Goal: Task Accomplishment & Management: Manage account settings

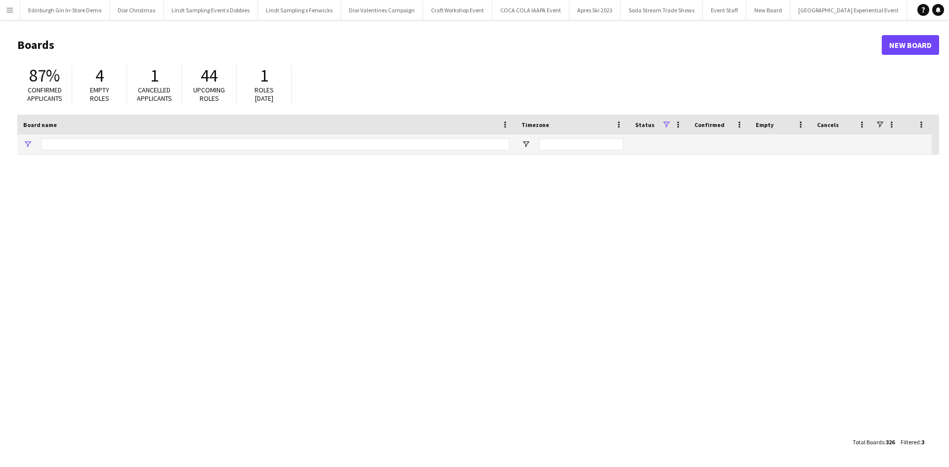
type input "**********"
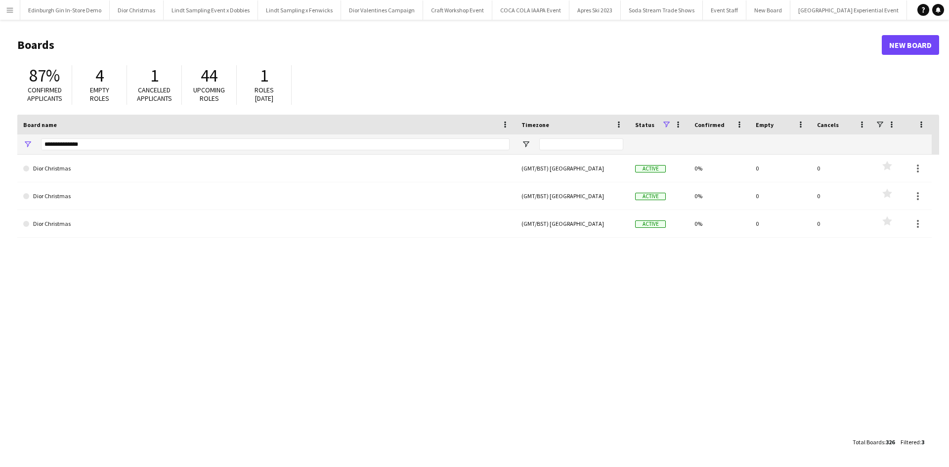
click at [16, 7] on button "Menu" at bounding box center [10, 10] width 20 height 20
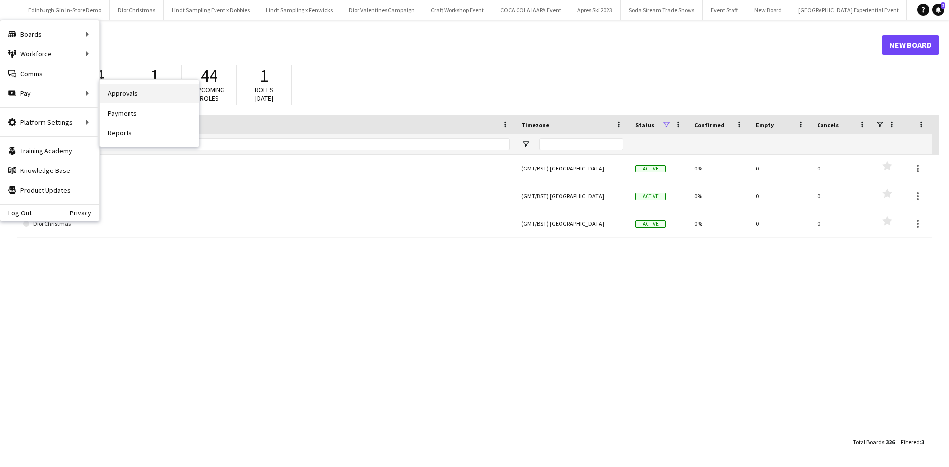
click at [142, 93] on link "Approvals" at bounding box center [149, 94] width 99 height 20
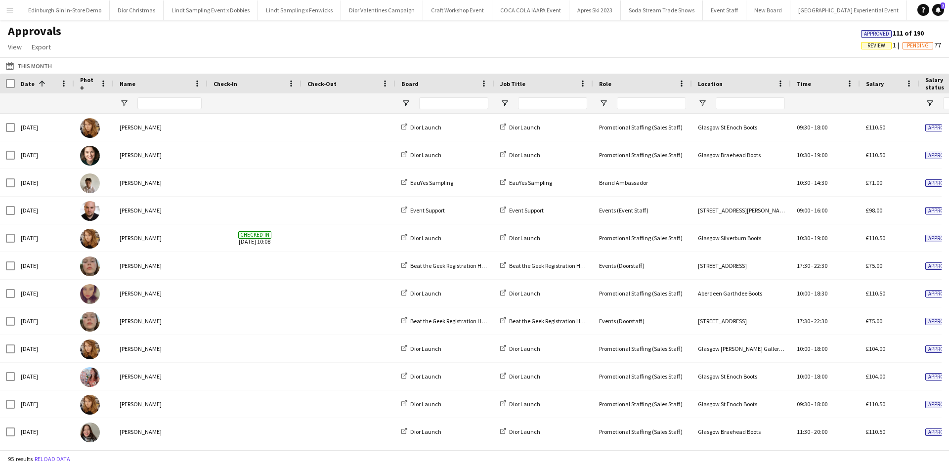
scroll to position [0, 188]
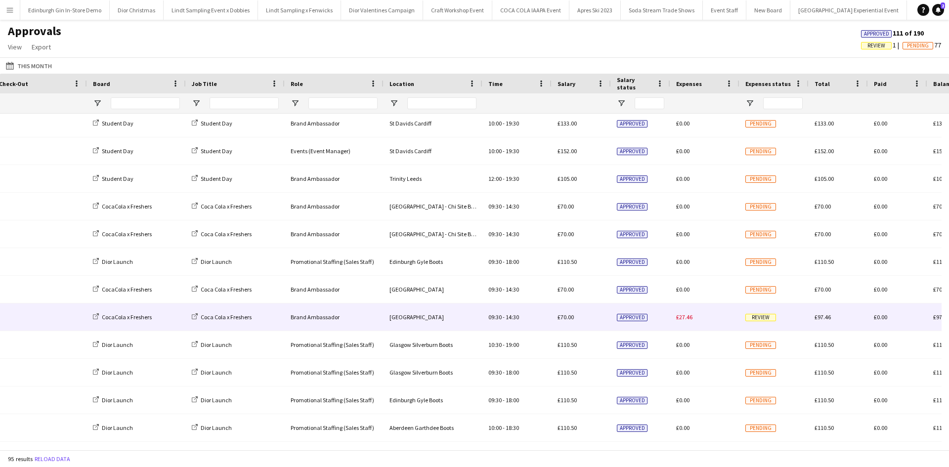
click at [754, 321] on span "Review" at bounding box center [760, 317] width 31 height 7
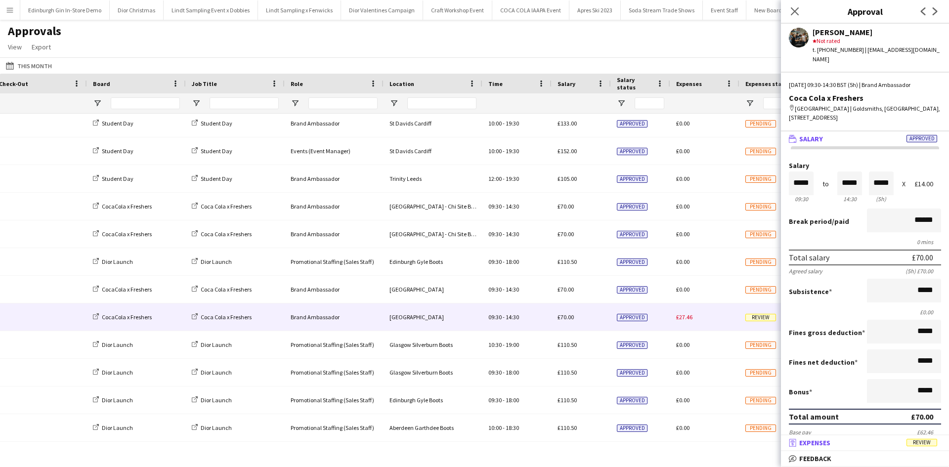
click at [915, 440] on span "Review" at bounding box center [921, 442] width 31 height 7
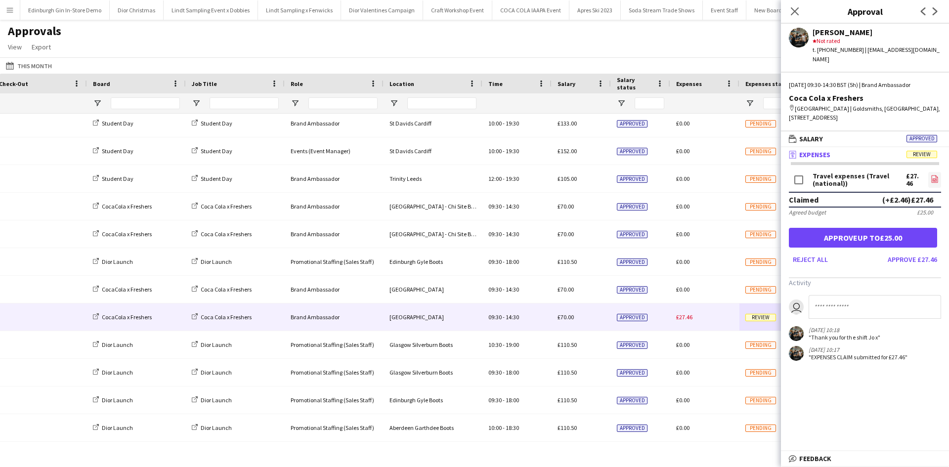
click at [931, 175] on icon at bounding box center [934, 178] width 6 height 7
click at [879, 300] on input at bounding box center [875, 307] width 132 height 24
type input "**********"
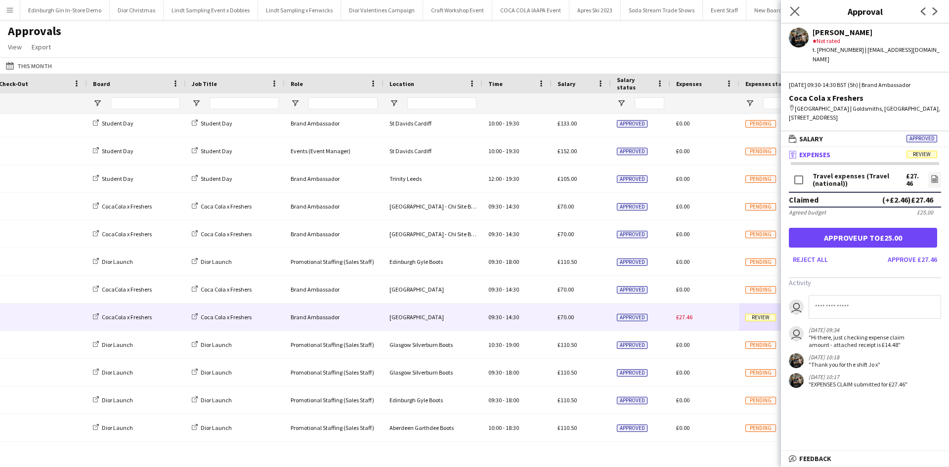
click at [799, 10] on icon "Close pop-in" at bounding box center [794, 10] width 9 height 9
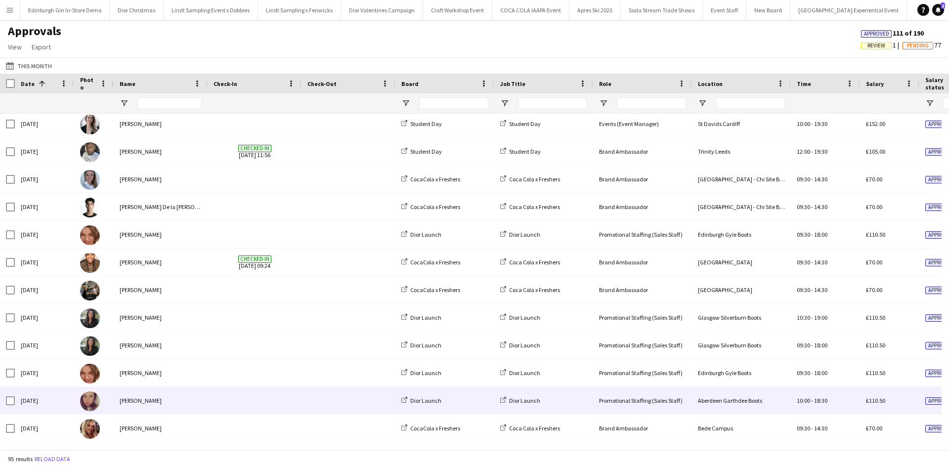
scroll to position [2014, 0]
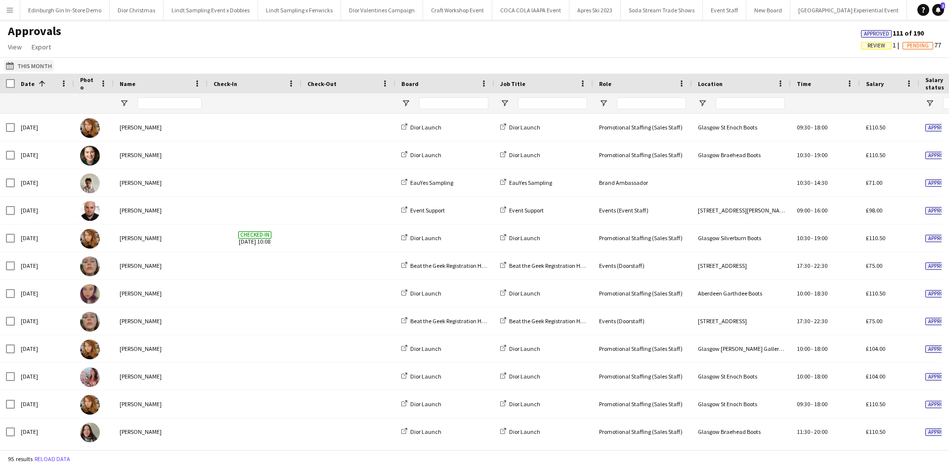
click at [34, 64] on button "This Month This Month" at bounding box center [29, 66] width 50 height 12
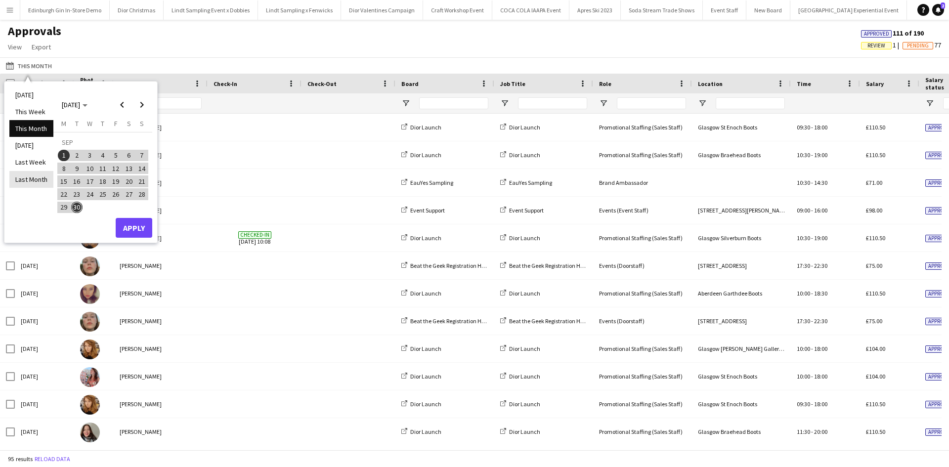
click at [32, 176] on li "Last Month" at bounding box center [31, 179] width 44 height 17
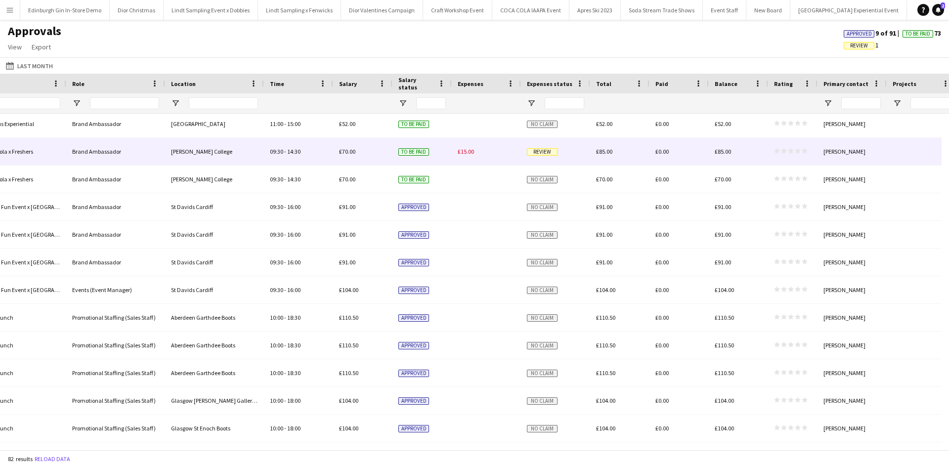
click at [550, 152] on span "Review" at bounding box center [542, 151] width 31 height 7
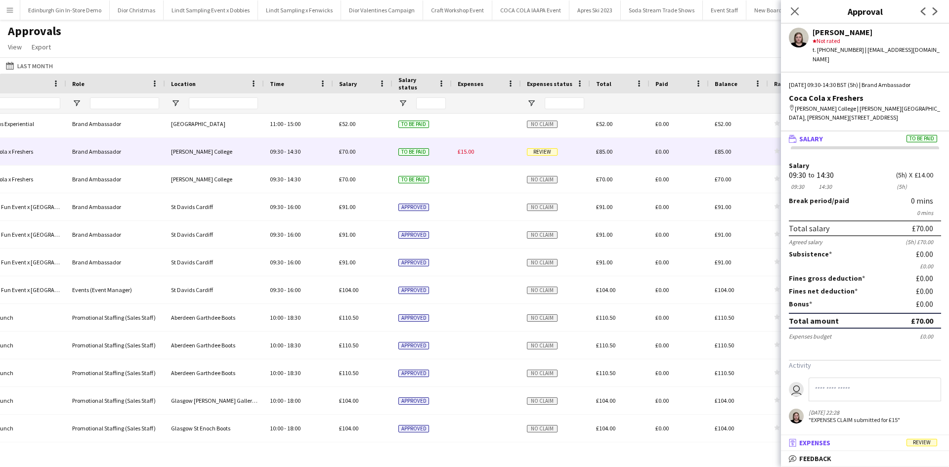
click at [927, 444] on span "Review" at bounding box center [921, 442] width 31 height 7
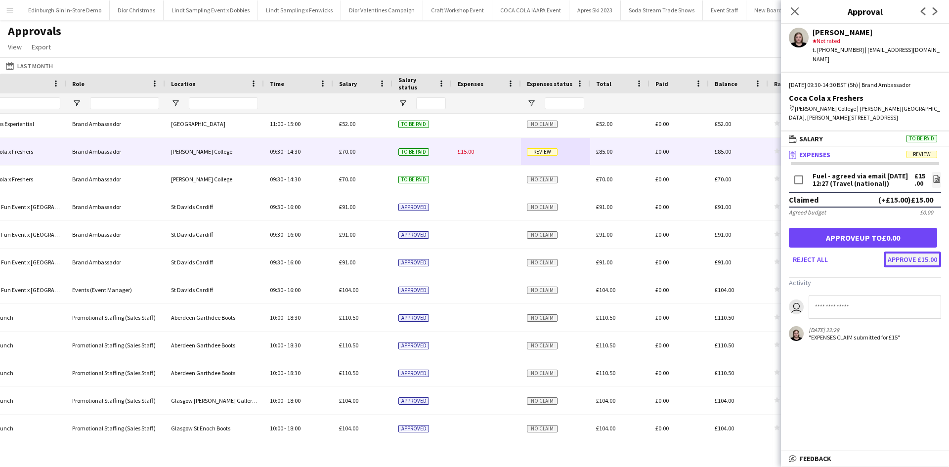
click at [905, 252] on button "Approve £15.00" at bounding box center [912, 260] width 57 height 16
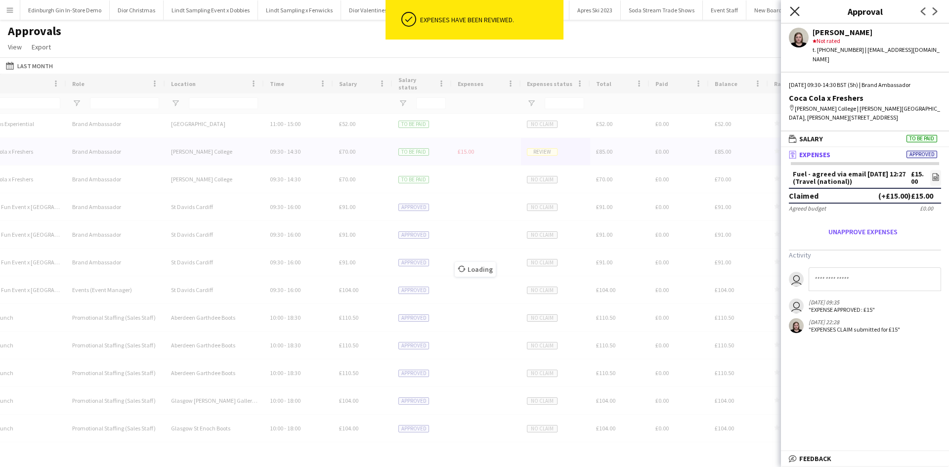
click at [794, 14] on icon "Close pop-in" at bounding box center [794, 10] width 9 height 9
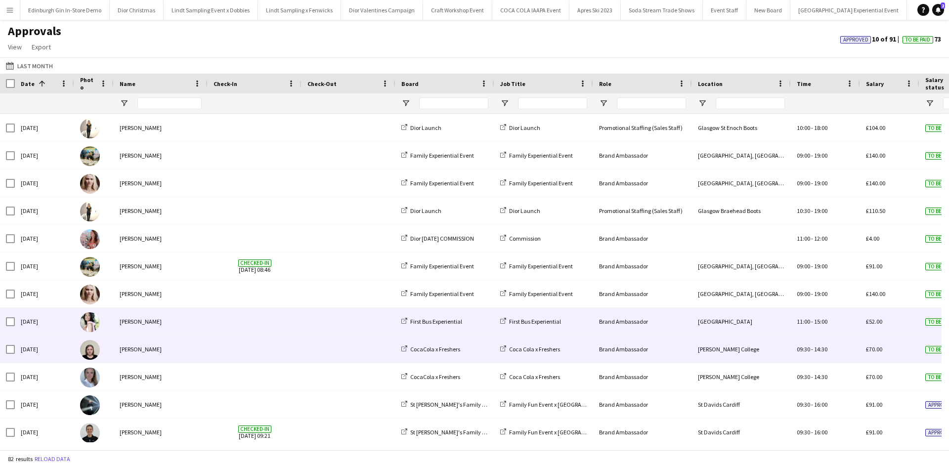
scroll to position [1941, 0]
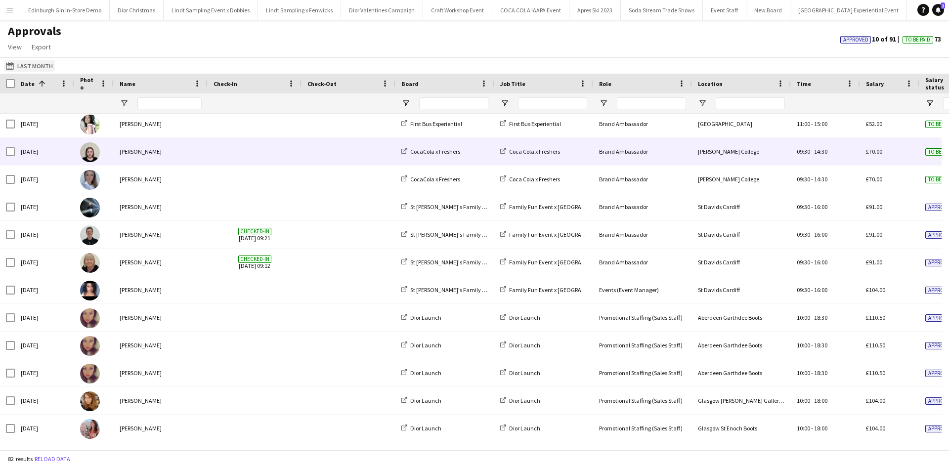
click at [41, 68] on button "This Month Last Month" at bounding box center [29, 66] width 51 height 12
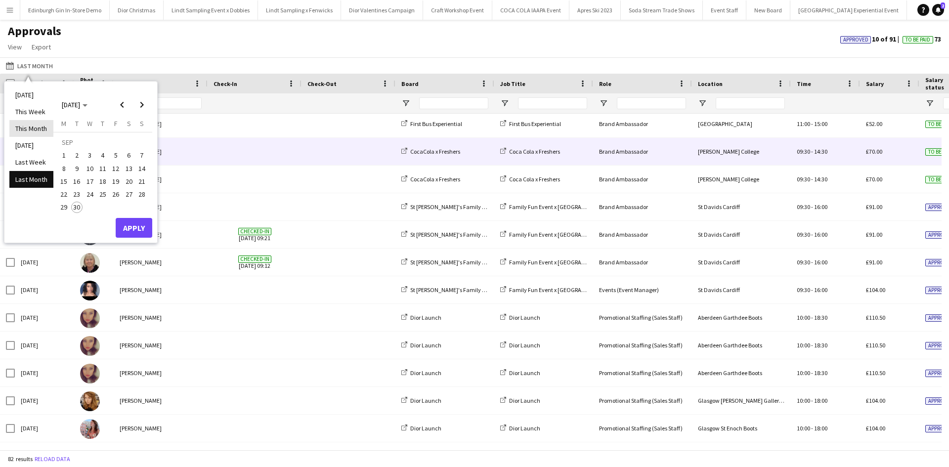
click at [29, 129] on li "This Month" at bounding box center [31, 128] width 44 height 17
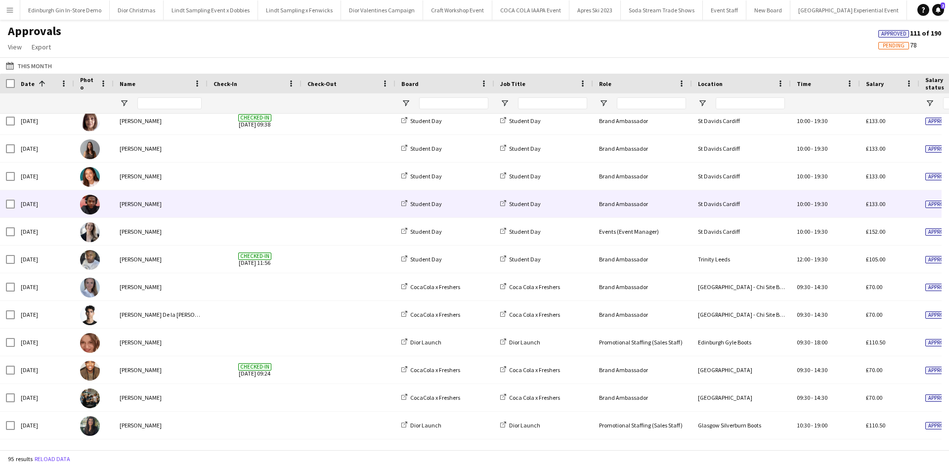
scroll to position [2053, 0]
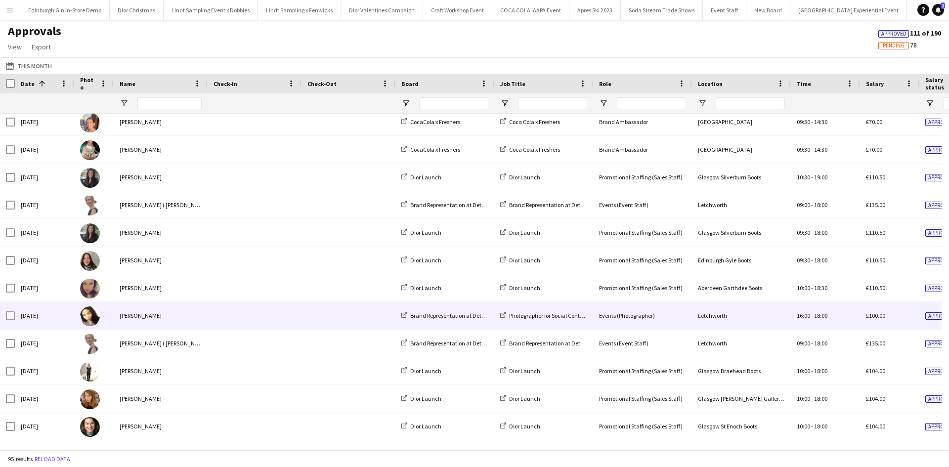
click at [140, 317] on div "Kristina Clarke" at bounding box center [161, 315] width 94 height 27
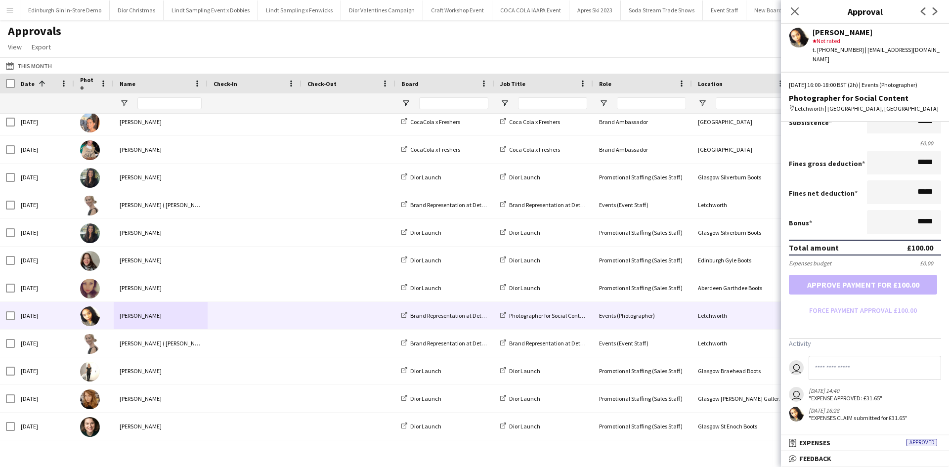
click at [793, 12] on icon "Close pop-in" at bounding box center [795, 11] width 8 height 8
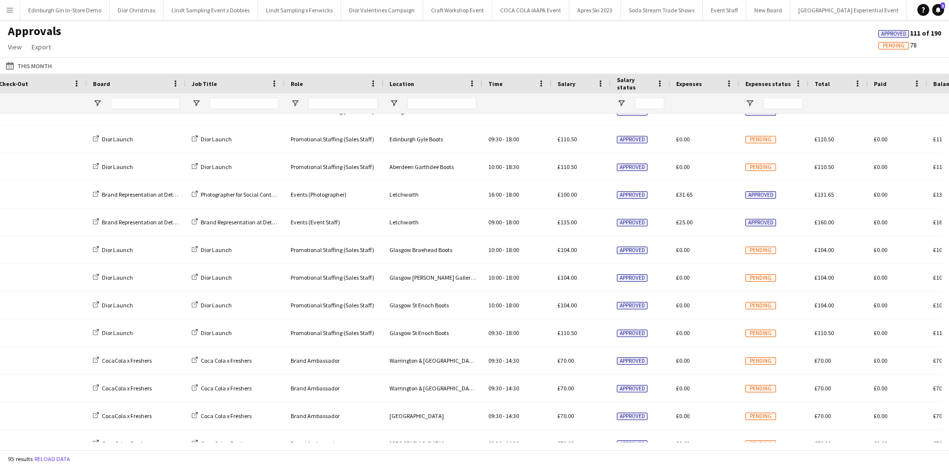
scroll to position [0, 418]
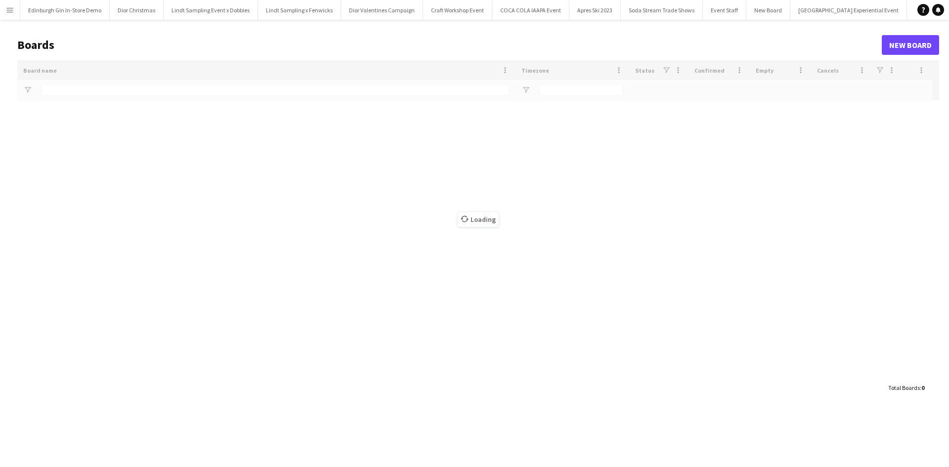
type input "**********"
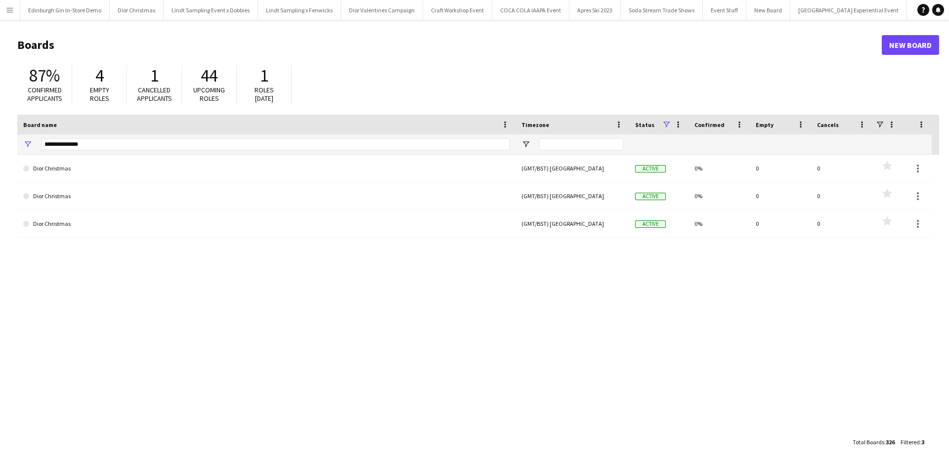
click at [8, 11] on app-icon "Menu" at bounding box center [10, 10] width 8 height 8
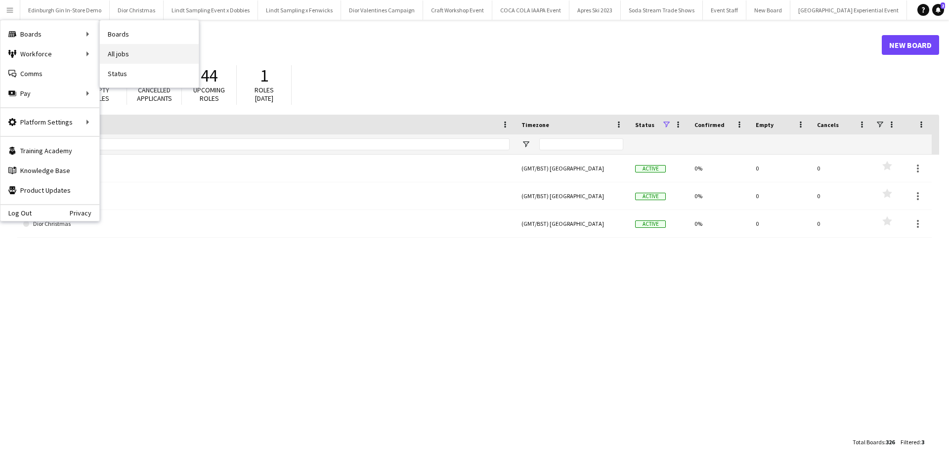
click at [131, 55] on link "All jobs" at bounding box center [149, 54] width 99 height 20
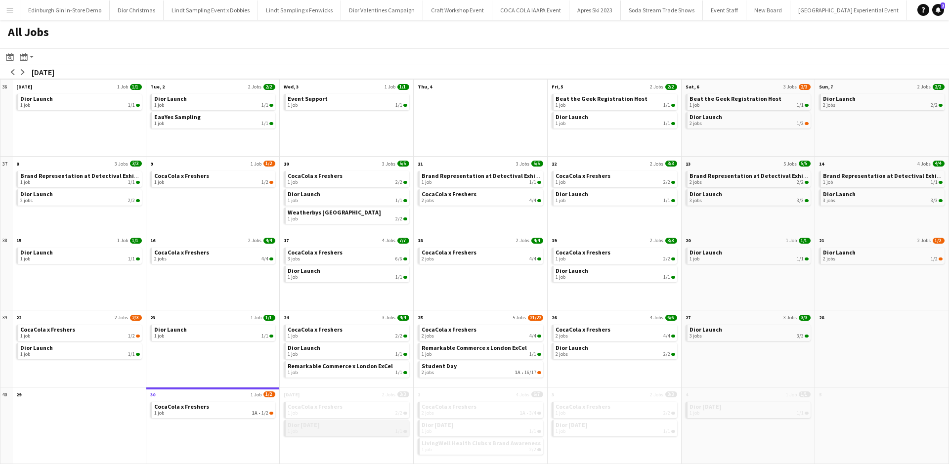
click at [365, 431] on div "1 job 1/1" at bounding box center [348, 431] width 120 height 6
click at [348, 410] on div "1 job 2/2" at bounding box center [348, 413] width 120 height 6
click at [482, 441] on span "LivingWell Health Clubs x Brand Awareness" at bounding box center [481, 442] width 119 height 7
click at [4, 7] on button "Menu" at bounding box center [10, 10] width 20 height 20
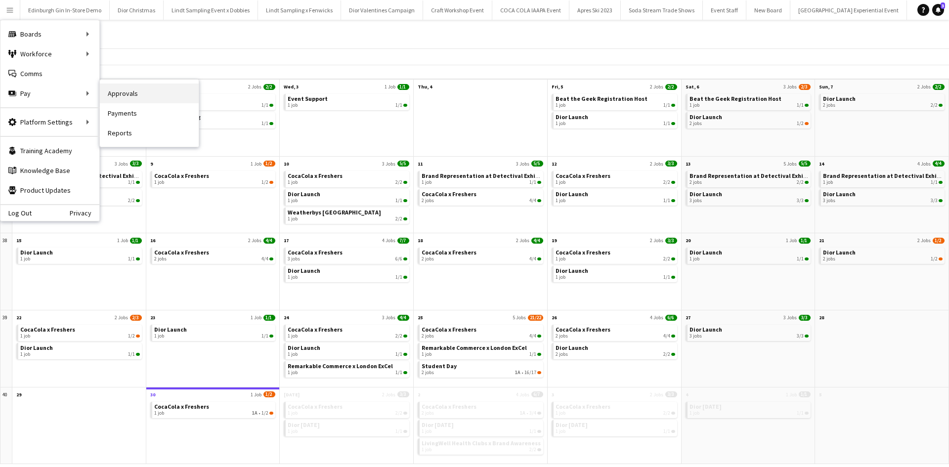
click at [122, 93] on link "Approvals" at bounding box center [149, 94] width 99 height 20
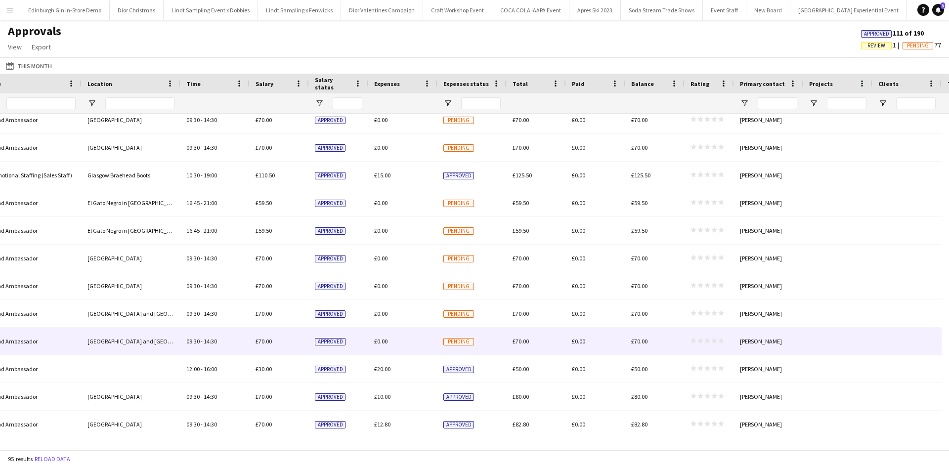
scroll to position [395, 0]
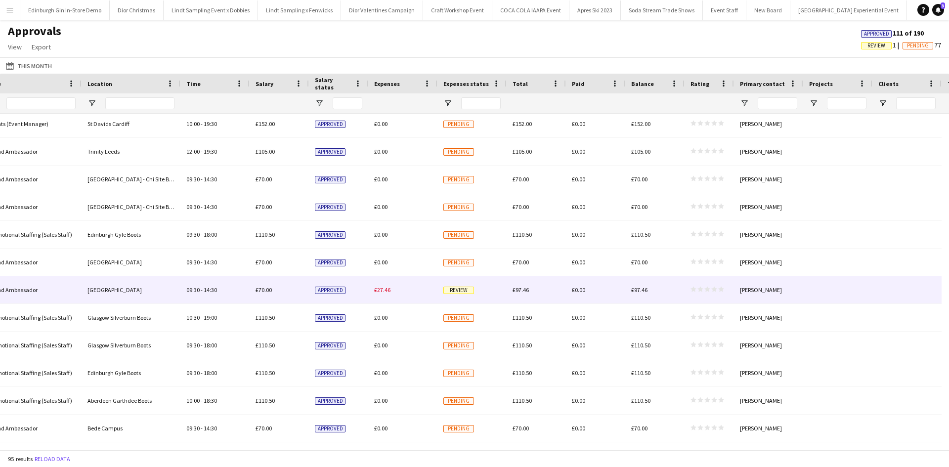
click at [469, 287] on span "Review" at bounding box center [458, 290] width 31 height 7
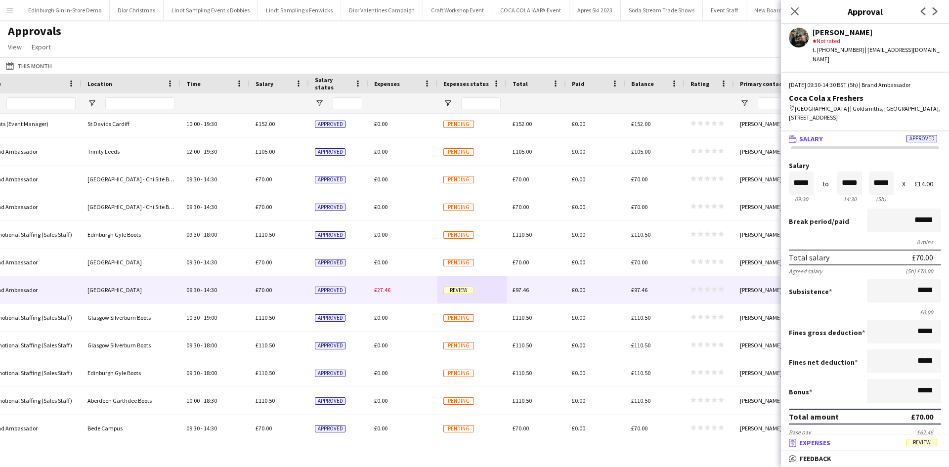
click at [925, 443] on span "Review" at bounding box center [921, 442] width 31 height 7
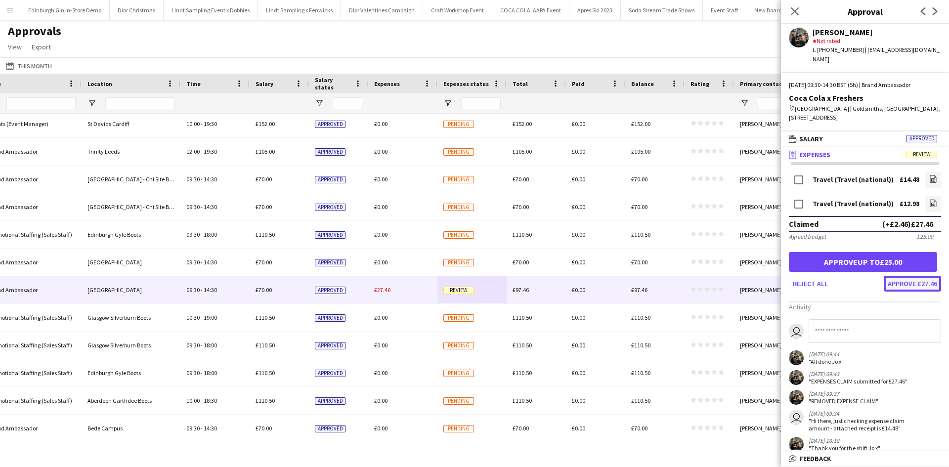
click at [913, 276] on button "Approve £27.46" at bounding box center [912, 284] width 57 height 16
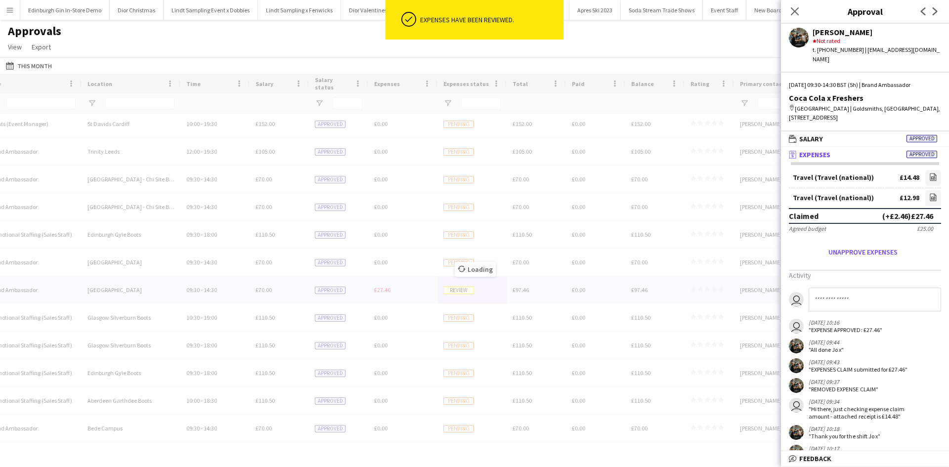
click at [857, 291] on input at bounding box center [875, 300] width 132 height 24
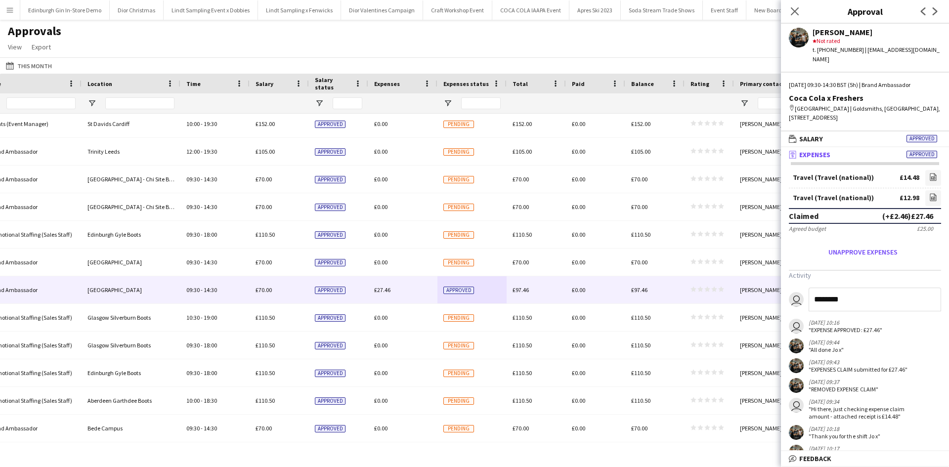
type input "********"
click at [792, 10] on icon "Close pop-in" at bounding box center [794, 10] width 9 height 9
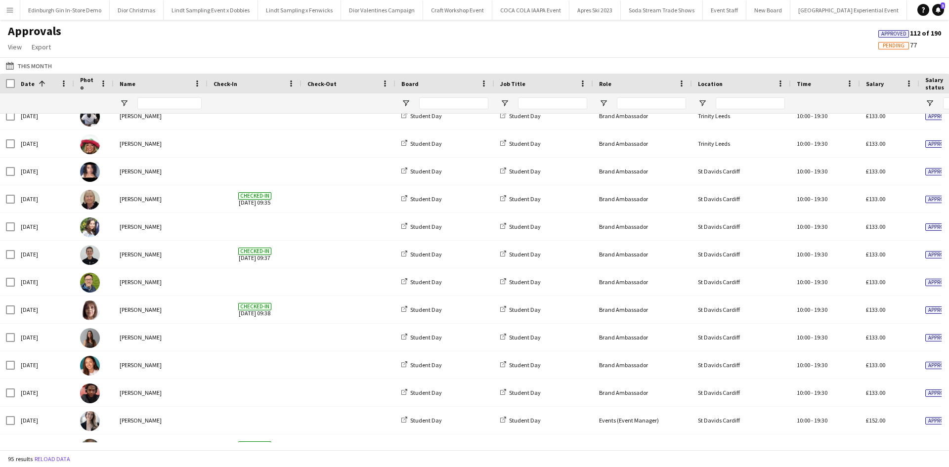
click at [4, 8] on button "Menu" at bounding box center [10, 10] width 20 height 20
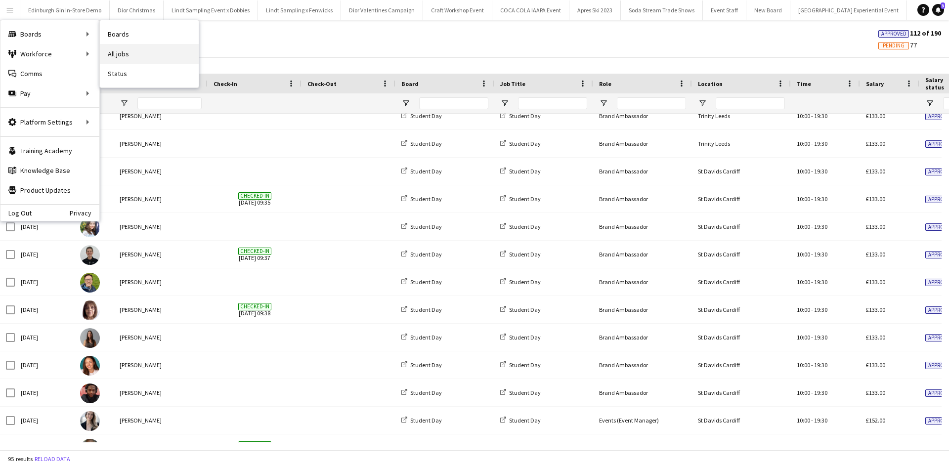
click at [133, 60] on link "All jobs" at bounding box center [149, 54] width 99 height 20
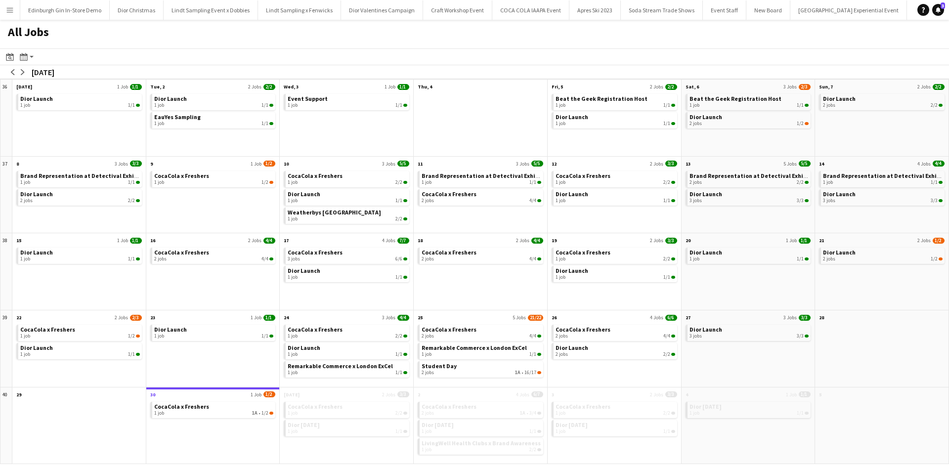
click at [11, 11] on app-icon "Menu" at bounding box center [10, 10] width 8 height 8
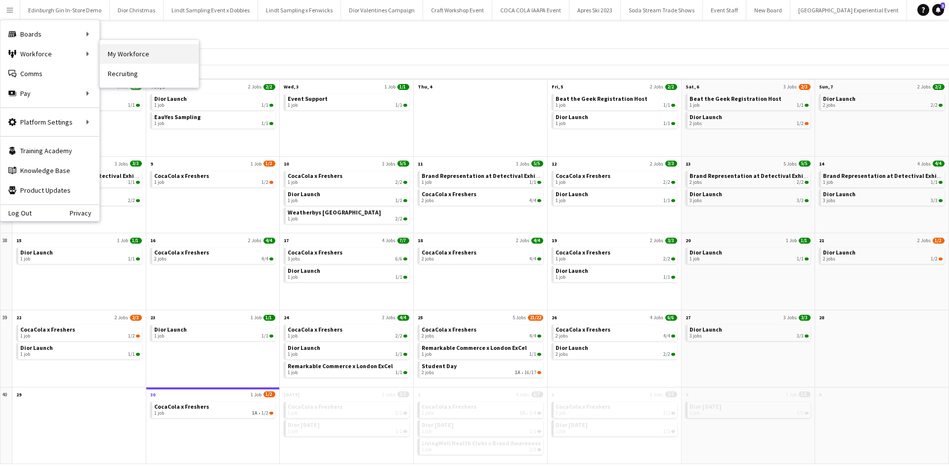
click at [129, 51] on link "My Workforce" at bounding box center [149, 54] width 99 height 20
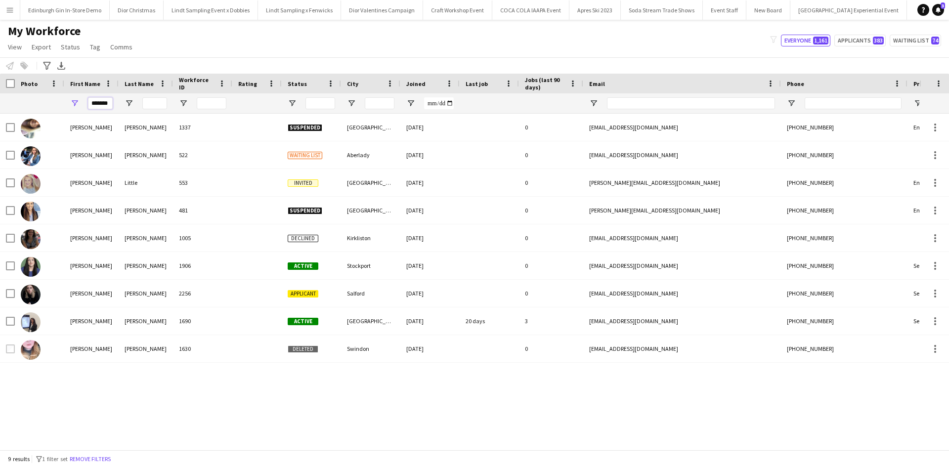
drag, startPoint x: 109, startPoint y: 105, endPoint x: 86, endPoint y: 106, distance: 23.2
click at [86, 106] on div "*******" at bounding box center [91, 103] width 54 height 20
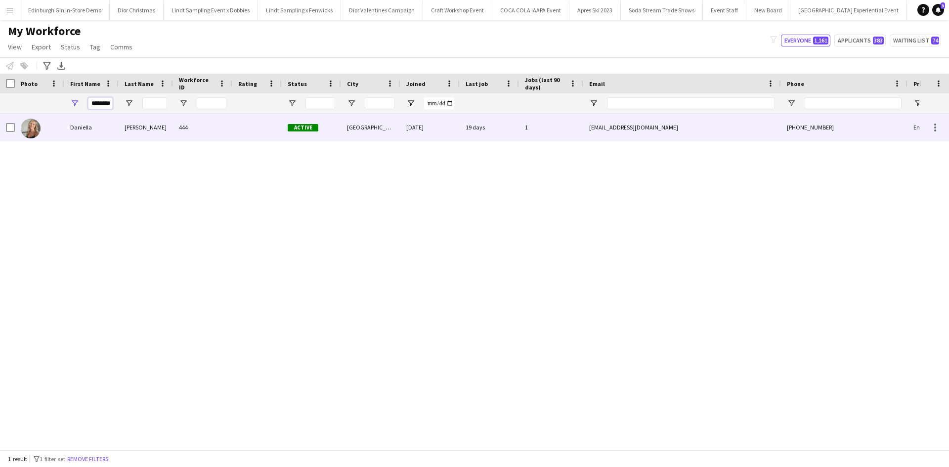
type input "********"
click at [84, 128] on div "Daniella" at bounding box center [91, 127] width 54 height 27
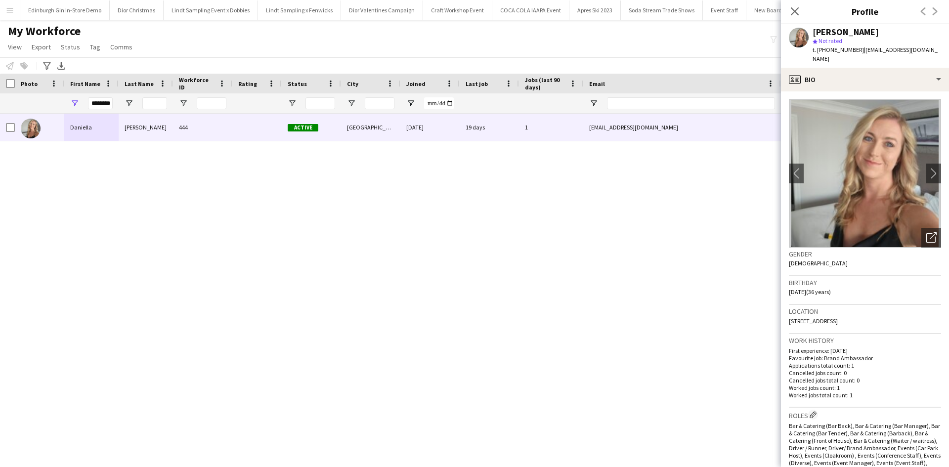
drag, startPoint x: 858, startPoint y: 51, endPoint x: 942, endPoint y: 50, distance: 84.0
click at [942, 50] on div "Daniella Barnes star Not rated t. +447752047903 | daniellabarnes@hotmail.co.uk" at bounding box center [865, 46] width 168 height 44
copy span "daniellabarnes@hotmail.co.uk"
click at [18, 12] on button "Menu" at bounding box center [10, 10] width 20 height 20
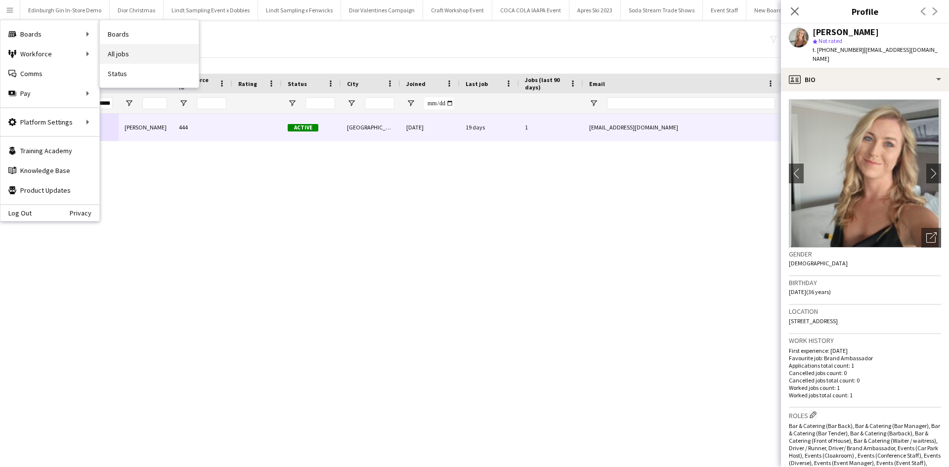
click at [121, 57] on link "All jobs" at bounding box center [149, 54] width 99 height 20
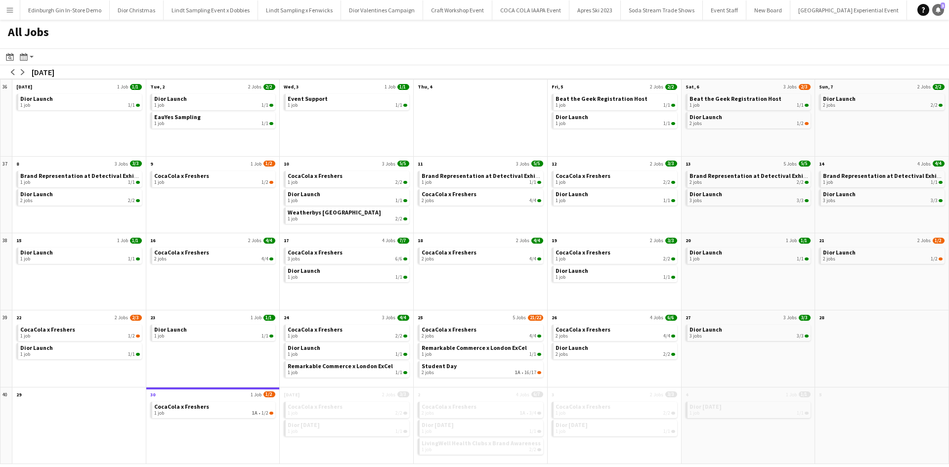
click at [939, 9] on icon at bounding box center [938, 9] width 5 height 5
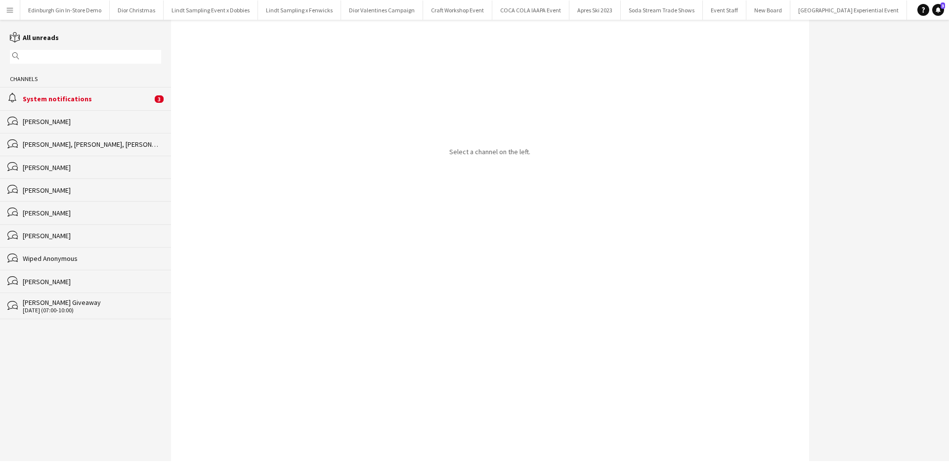
click at [62, 97] on div "System notifications" at bounding box center [87, 98] width 129 height 9
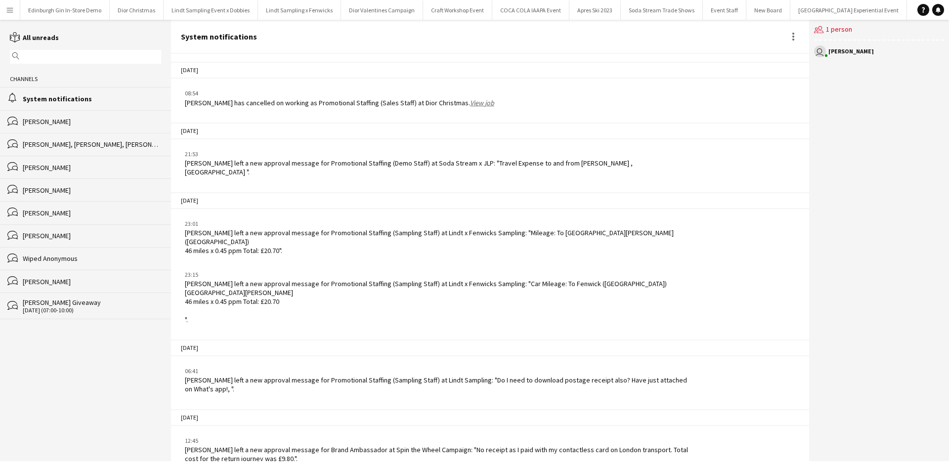
scroll to position [1473, 0]
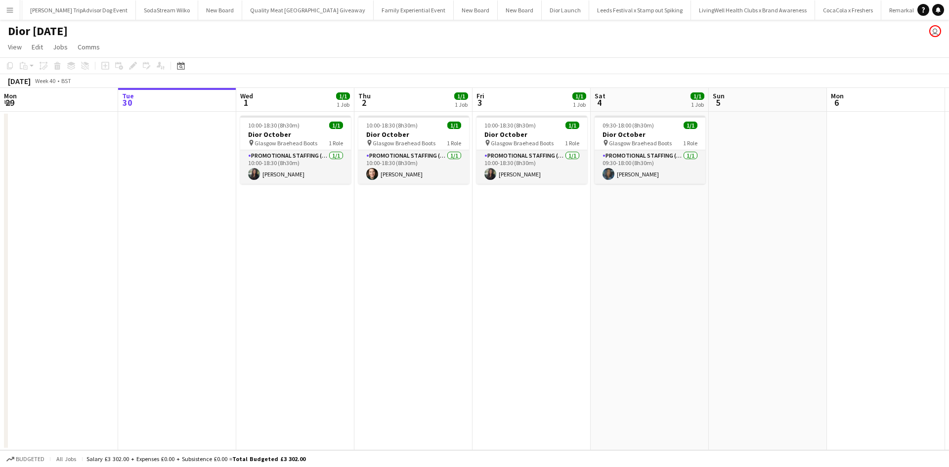
scroll to position [0, 10617]
click at [13, 8] on app-icon "Menu" at bounding box center [10, 10] width 8 height 8
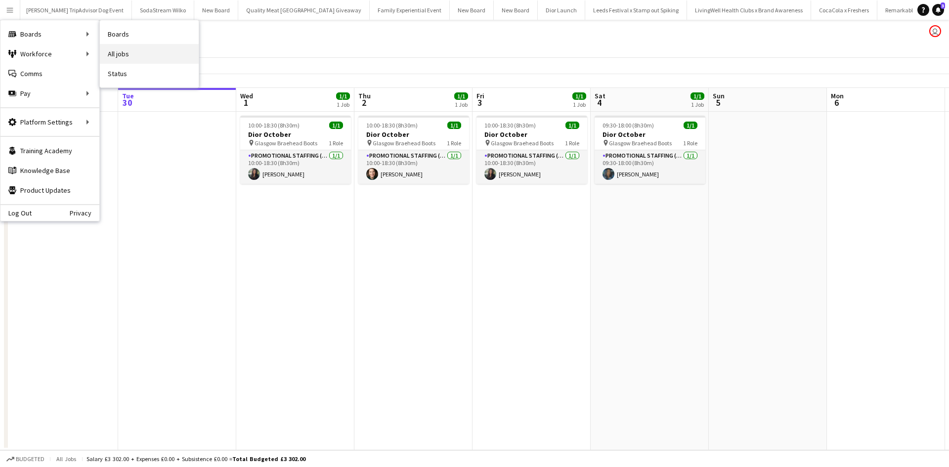
click at [147, 53] on link "All jobs" at bounding box center [149, 54] width 99 height 20
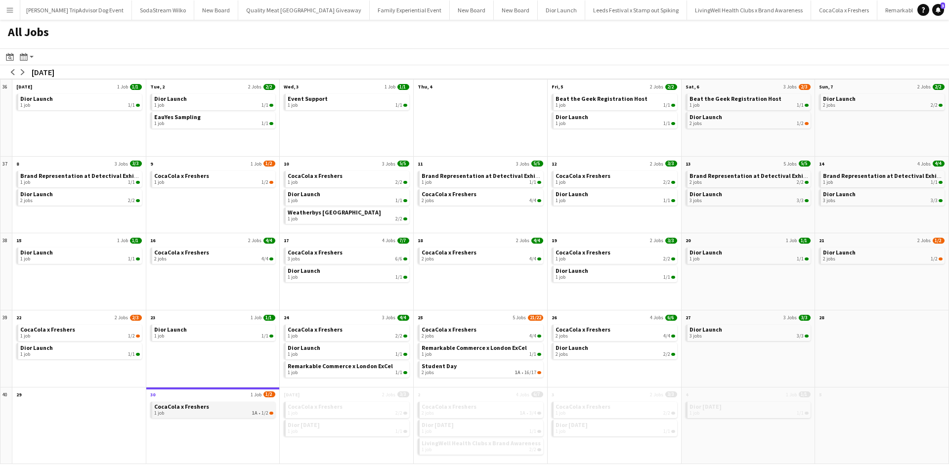
click at [218, 416] on app-month-view-brief-board "CocaCola x Freshers 1 job 1A • 1/2" at bounding box center [213, 410] width 126 height 16
click at [201, 415] on div "1 job 1A • 1/2" at bounding box center [214, 413] width 120 height 6
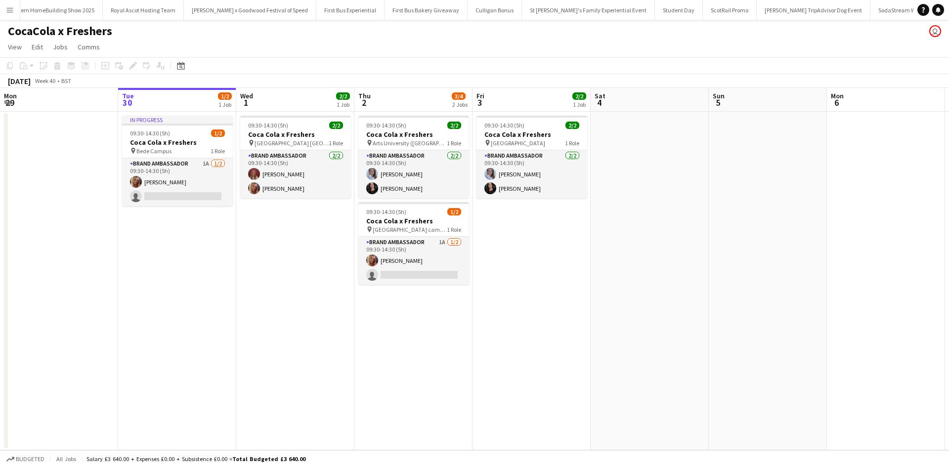
scroll to position [0, 9889]
click at [288, 170] on app-card-role "Brand Ambassador 2/2 09:30-14:30 (5h) lacie spoors Liza Hills" at bounding box center [295, 174] width 111 height 48
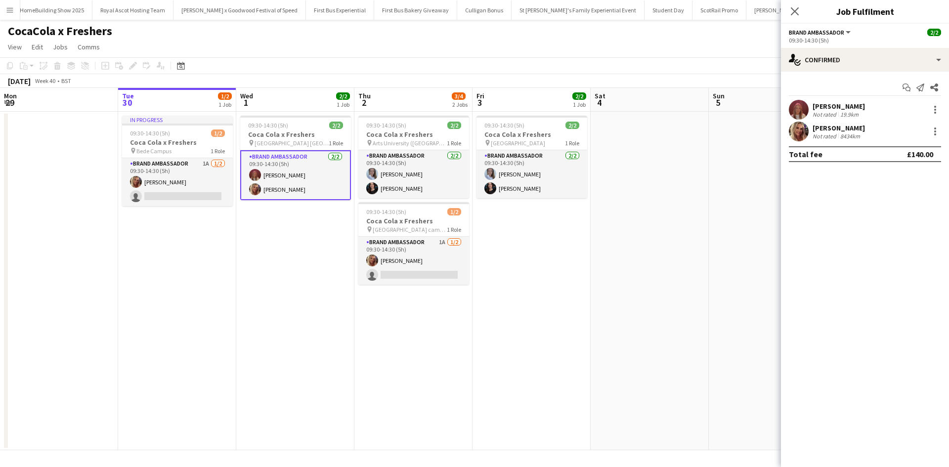
click at [839, 104] on div "[PERSON_NAME]" at bounding box center [838, 106] width 52 height 9
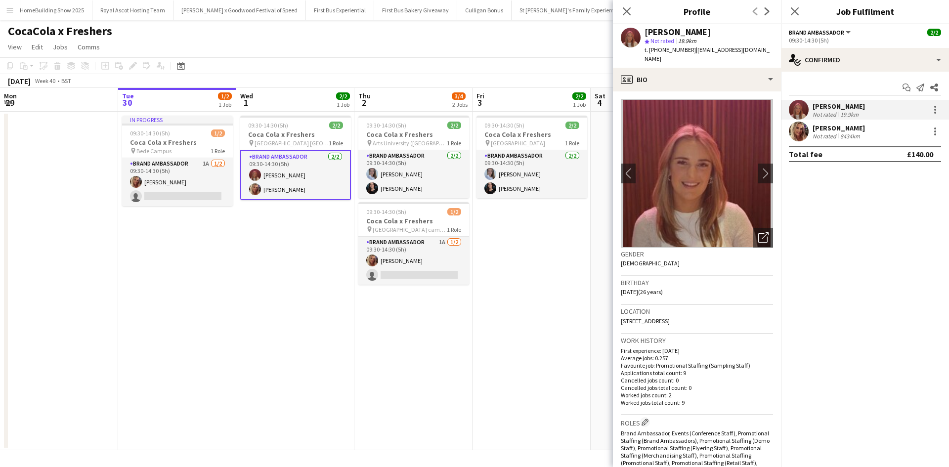
drag, startPoint x: 621, startPoint y: 312, endPoint x: 742, endPoint y: 310, distance: 121.1
click at [742, 310] on div "Location 29 Wall Close, Newcastle upon Tyne, NE3 3UG" at bounding box center [697, 319] width 152 height 29
copy span "29 Wall Close, Newcastle upon Tyne, NE3 3UG"
click at [557, 309] on app-date-cell "09:30-14:30 (5h) 2/2 Coca Cola x Freshers pin Bournemouth University 1 Role Bra…" at bounding box center [531, 281] width 118 height 339
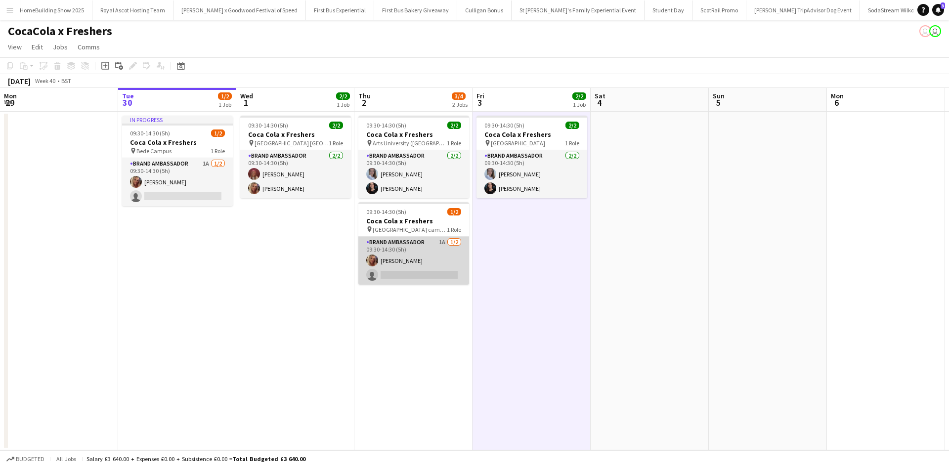
click at [433, 256] on app-card-role "Brand Ambassador 1A 1/2 09:30-14:30 (5h) Liza Hills single-neutral-actions" at bounding box center [413, 261] width 111 height 48
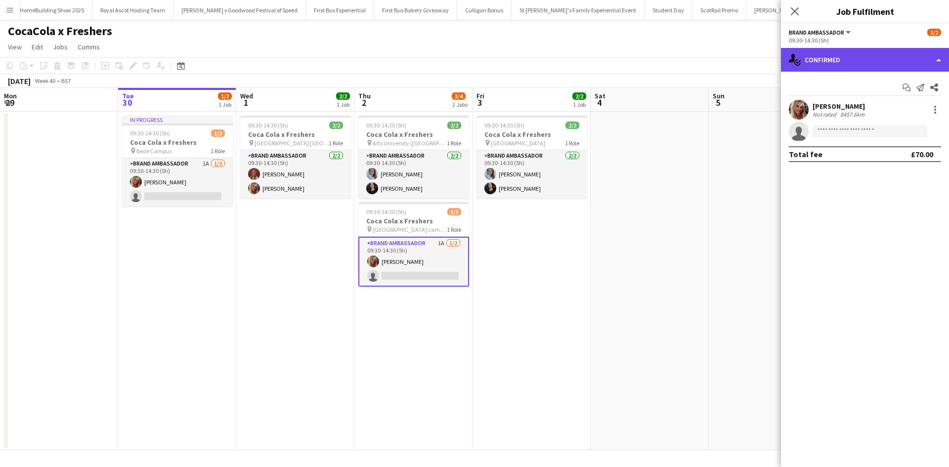
click at [855, 56] on div "single-neutral-actions-check-2 Confirmed" at bounding box center [865, 60] width 168 height 24
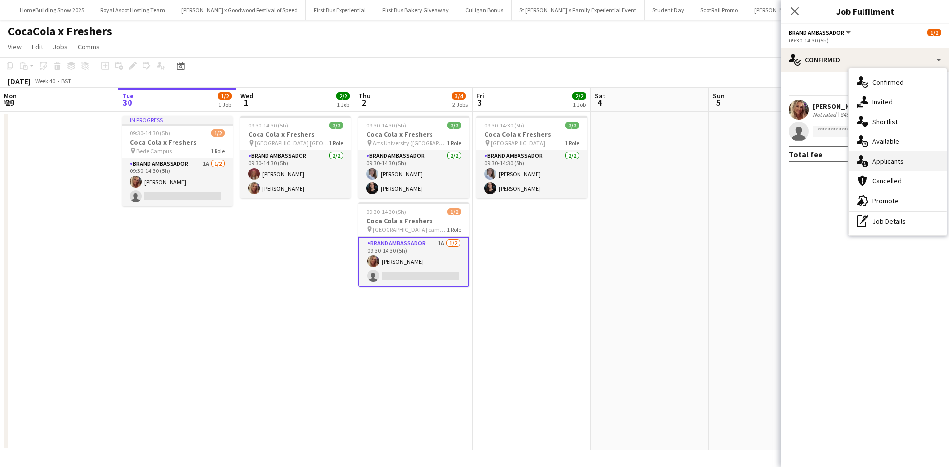
click at [898, 161] on span "Applicants" at bounding box center [887, 161] width 31 height 9
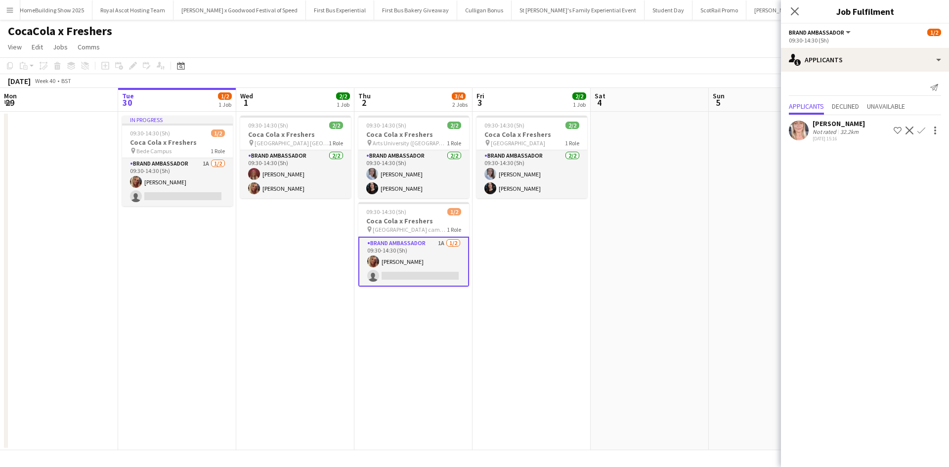
click at [714, 220] on app-date-cell at bounding box center [768, 281] width 118 height 339
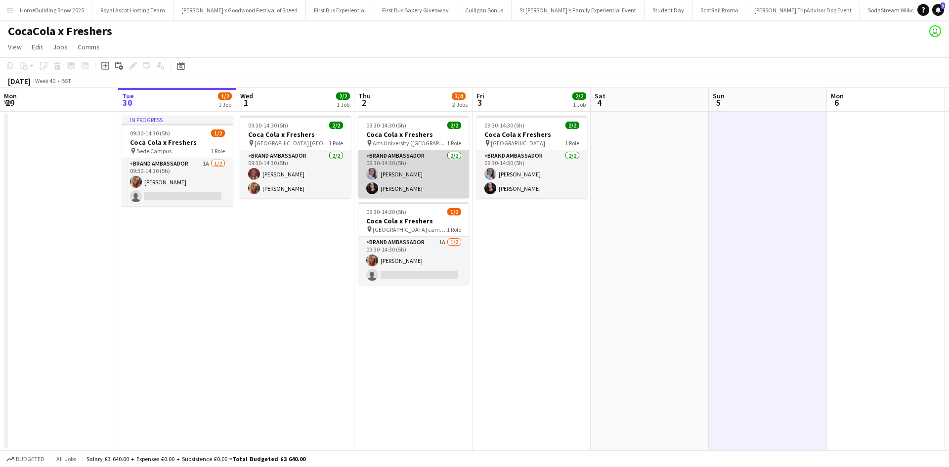
click at [402, 194] on app-card-role "Brand Ambassador 2/2 09:30-14:30 (5h) Ashleigh Fountain Lucy Bradford" at bounding box center [413, 174] width 111 height 48
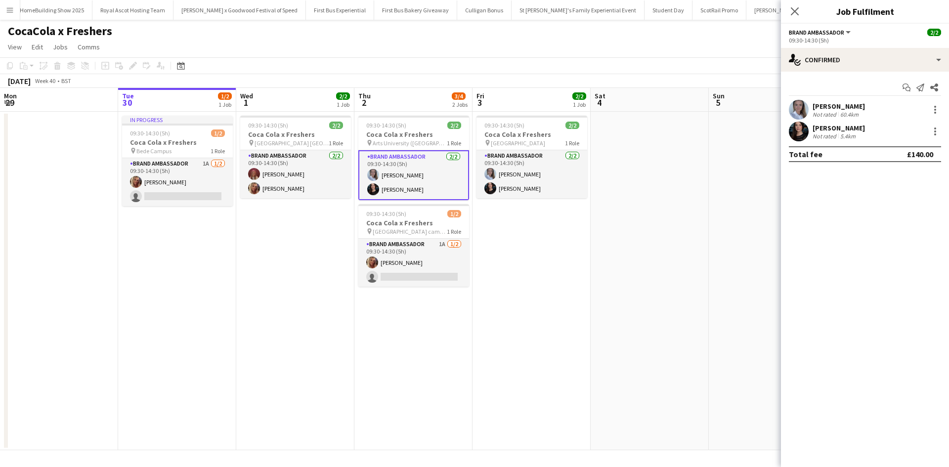
click at [825, 125] on div "Lucy Bradford" at bounding box center [838, 128] width 52 height 9
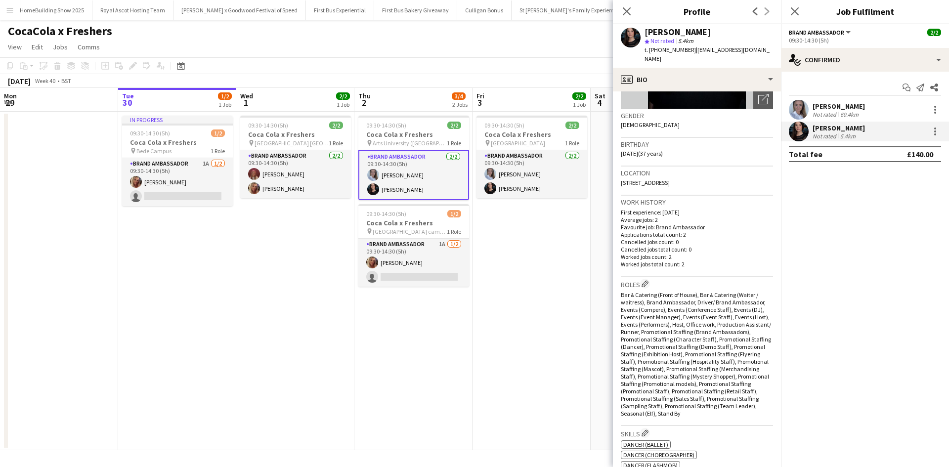
scroll to position [43, 0]
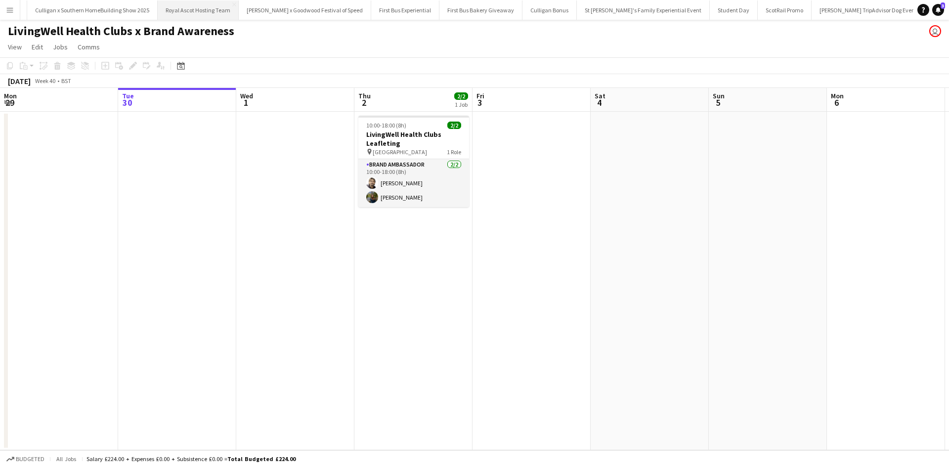
scroll to position [0, 9825]
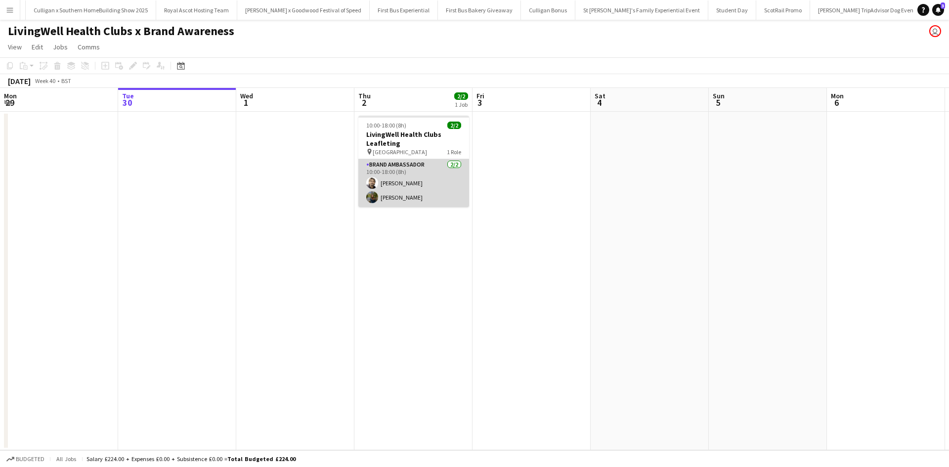
click at [411, 198] on app-card-role "Brand Ambassador [DATE] 10:00-18:00 (8h) [PERSON_NAME] [PERSON_NAME]" at bounding box center [413, 183] width 111 height 48
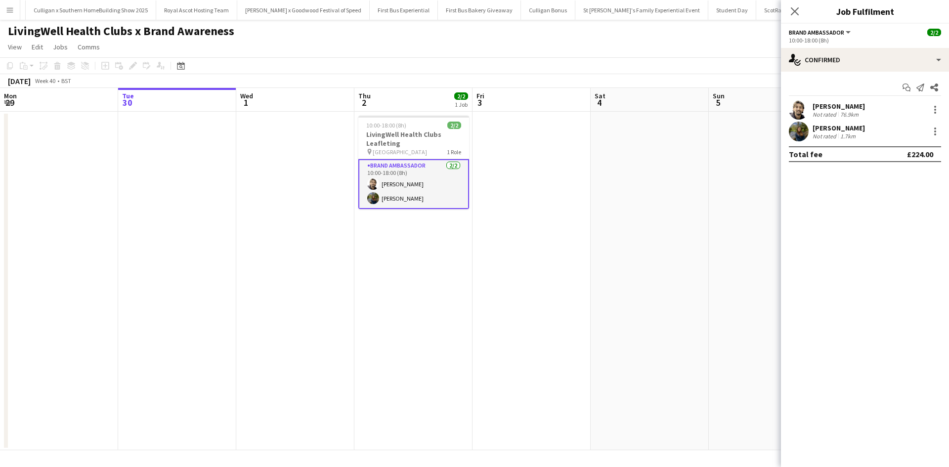
click at [844, 126] on div "[PERSON_NAME]" at bounding box center [838, 128] width 52 height 9
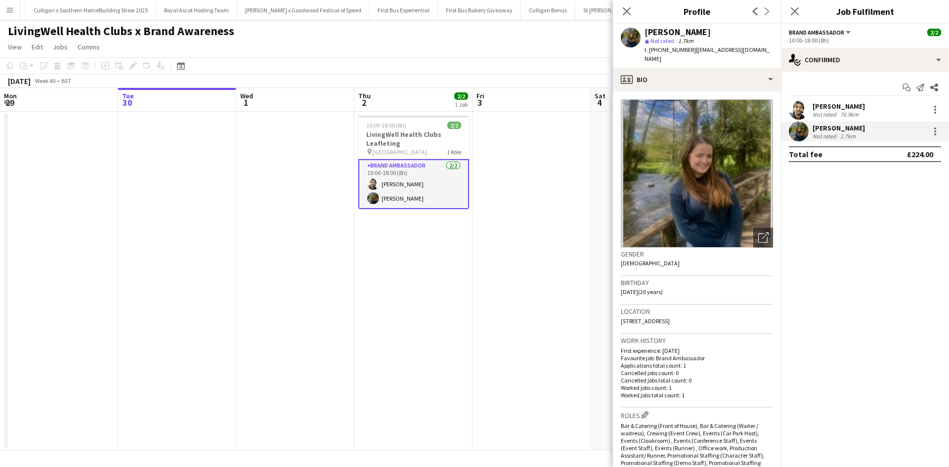
drag, startPoint x: 680, startPoint y: 32, endPoint x: 721, endPoint y: 30, distance: 41.1
click at [721, 30] on div "[PERSON_NAME]" at bounding box center [708, 32] width 128 height 9
copy div "Aitchison"
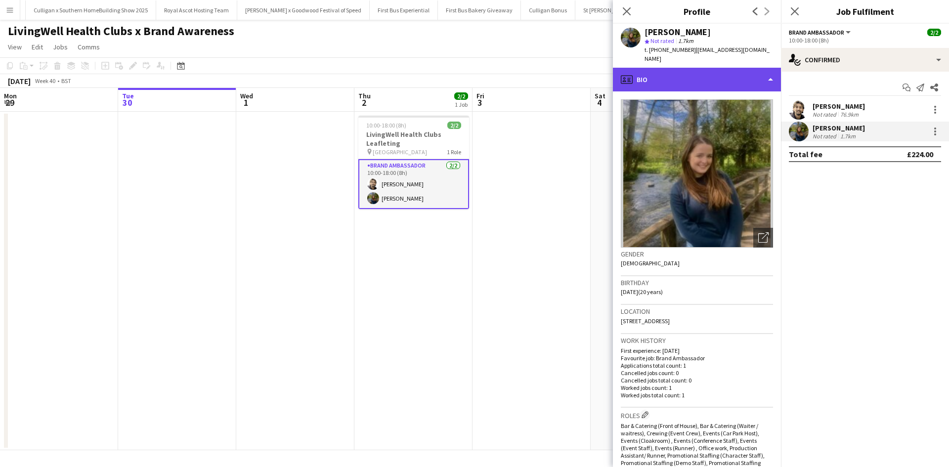
click at [727, 82] on div "profile Bio" at bounding box center [697, 80] width 168 height 24
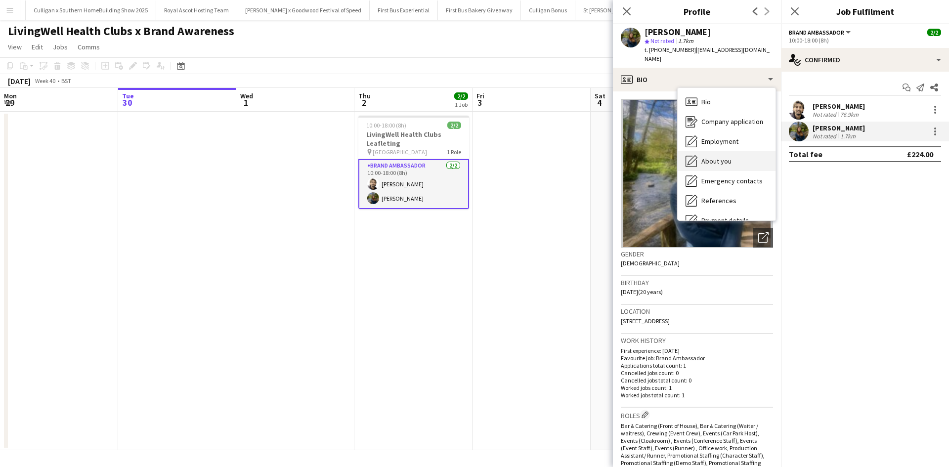
click at [726, 160] on span "About you" at bounding box center [716, 161] width 30 height 9
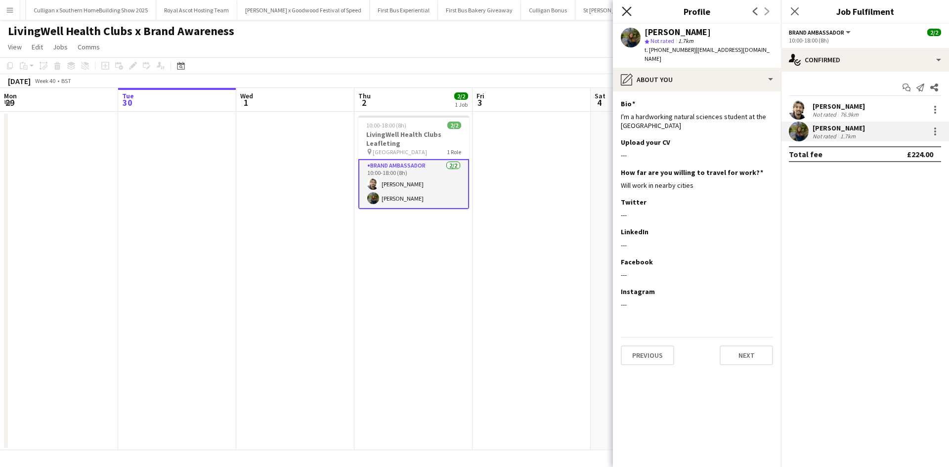
click at [627, 14] on icon "Close pop-in" at bounding box center [626, 10] width 9 height 9
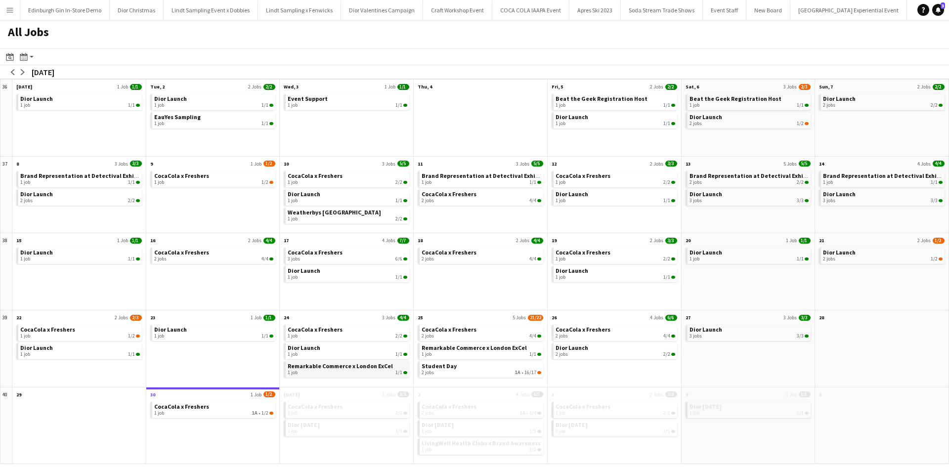
scroll to position [0, 10617]
click at [22, 70] on app-icon "arrow-right" at bounding box center [23, 72] width 6 height 6
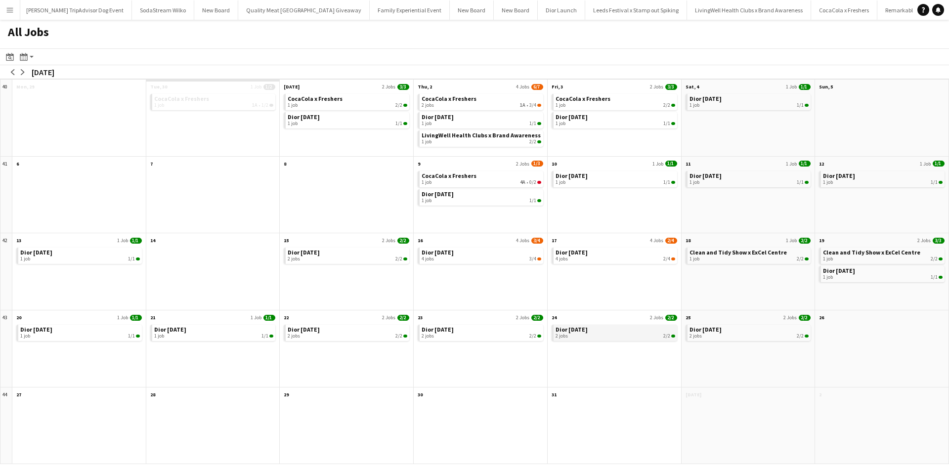
click at [602, 330] on link "Dior [DATE] 2 jobs 2/2" at bounding box center [615, 332] width 120 height 14
click at [470, 179] on div "1 job 4A • 0/2" at bounding box center [482, 182] width 120 height 6
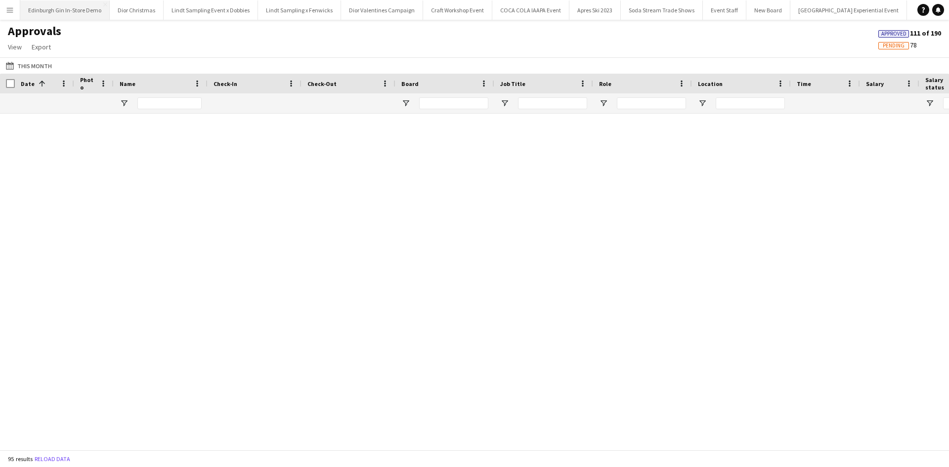
scroll to position [2301, 0]
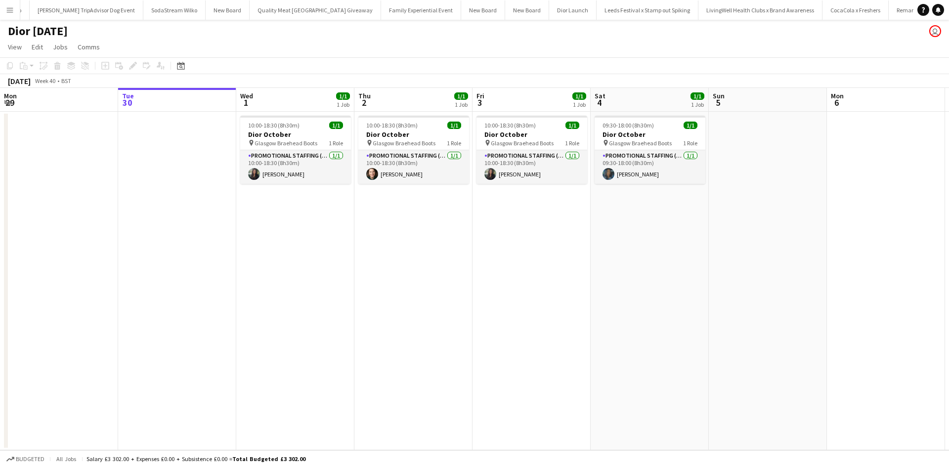
scroll to position [0, 10617]
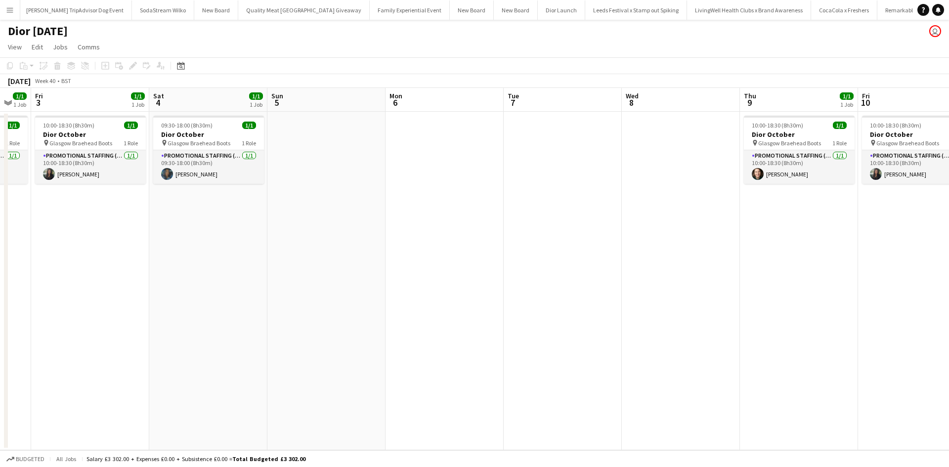
drag, startPoint x: 638, startPoint y: 340, endPoint x: 252, endPoint y: 286, distance: 389.7
click at [201, 289] on app-calendar-viewport "Mon 29 Tue 30 Wed 1 1/1 1 Job Thu 2 1/1 1 Job Fri 3 1/1 1 Job Sat 4 1/1 1 Job S…" at bounding box center [474, 269] width 949 height 362
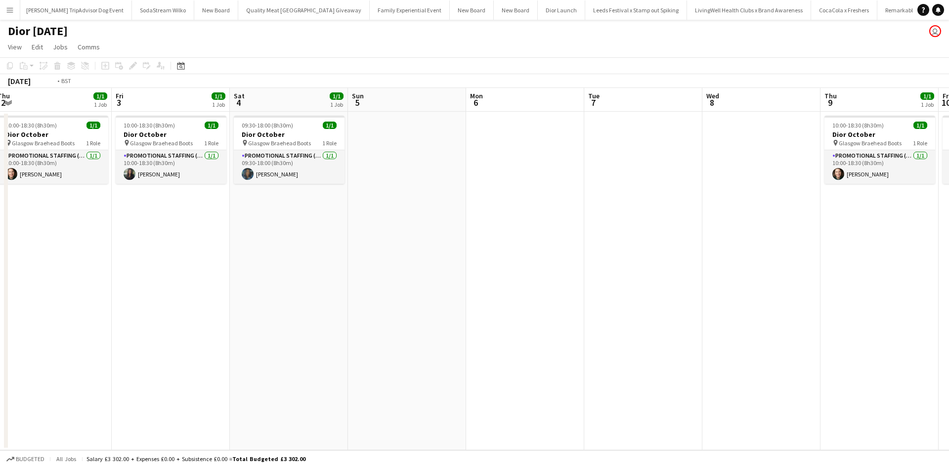
drag, startPoint x: 812, startPoint y: 361, endPoint x: 247, endPoint y: 293, distance: 570.0
click at [247, 293] on app-calendar-viewport "Mon 29 Tue 30 Wed 1 1/1 1 Job Thu 2 1/1 1 Job Fri 3 1/1 1 Job Sat 4 1/1 1 Job S…" at bounding box center [474, 269] width 949 height 362
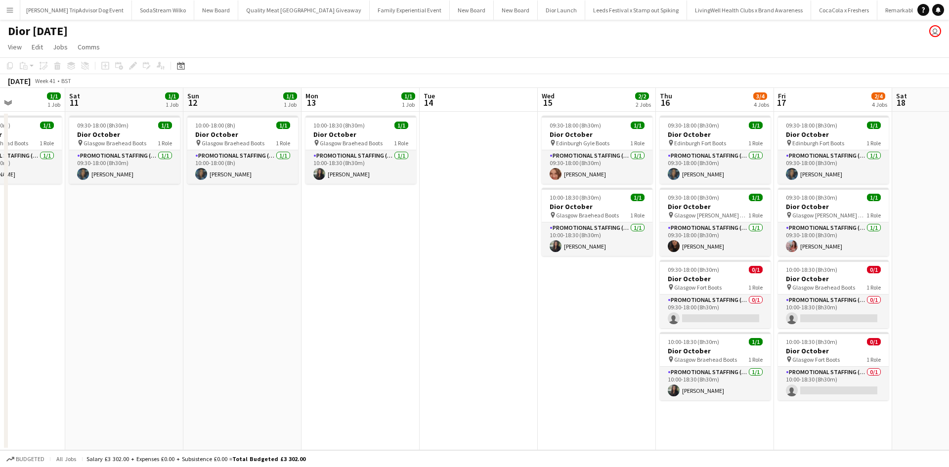
scroll to position [0, 341]
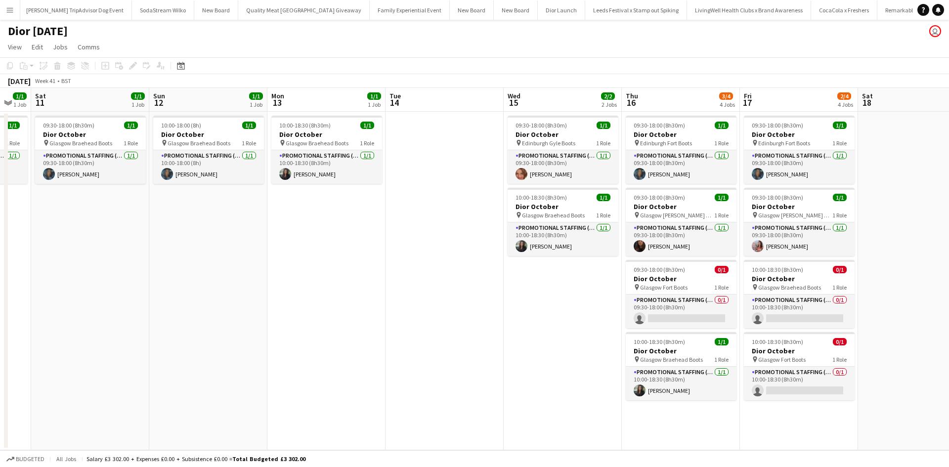
drag, startPoint x: 762, startPoint y: 349, endPoint x: 191, endPoint y: 283, distance: 574.6
click at [189, 287] on app-calendar-viewport "Wed 8 Thu 9 1/1 1 Job Fri 10 1/1 1 Job Sat 11 1/1 1 Job Sun 12 1/1 1 Job Mon 13…" at bounding box center [474, 269] width 949 height 362
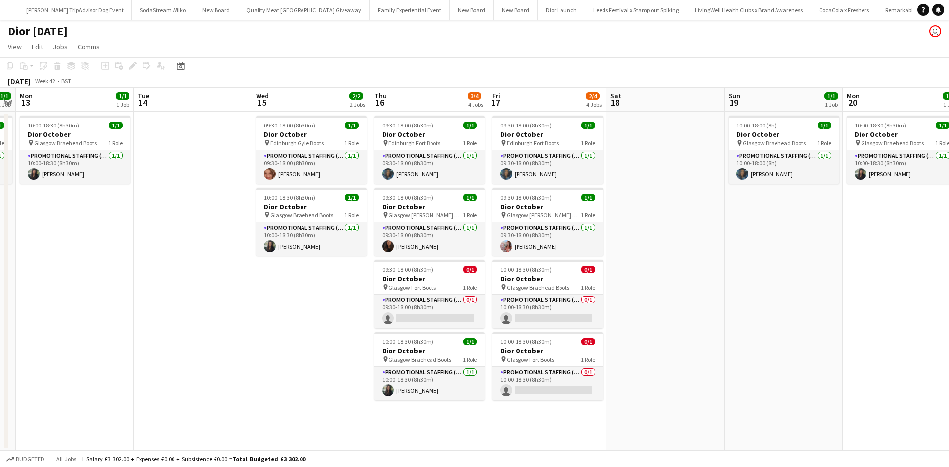
drag, startPoint x: 789, startPoint y: 333, endPoint x: 156, endPoint y: 271, distance: 635.6
click at [159, 272] on app-calendar-viewport "Fri 10 1/1 1 Job Sat 11 1/1 1 Job Sun 12 1/1 1 Job Mon 13 1/1 1 Job Tue 14 Wed …" at bounding box center [474, 269] width 949 height 362
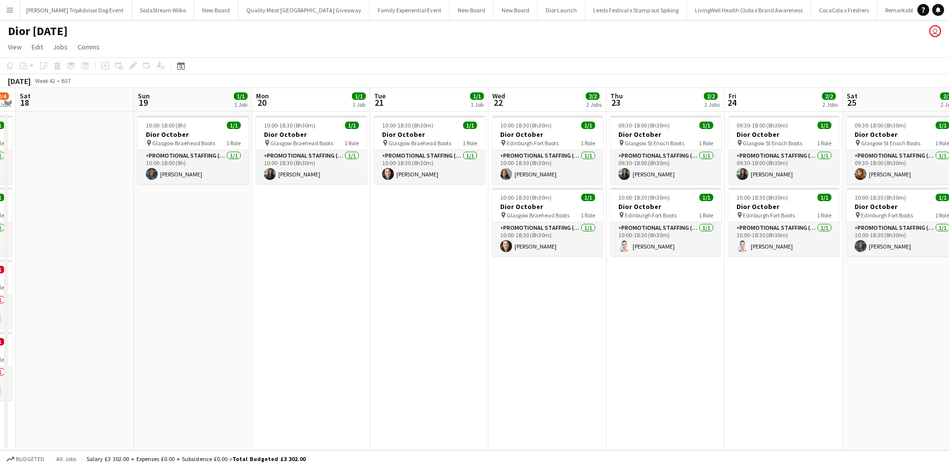
scroll to position [0, 394]
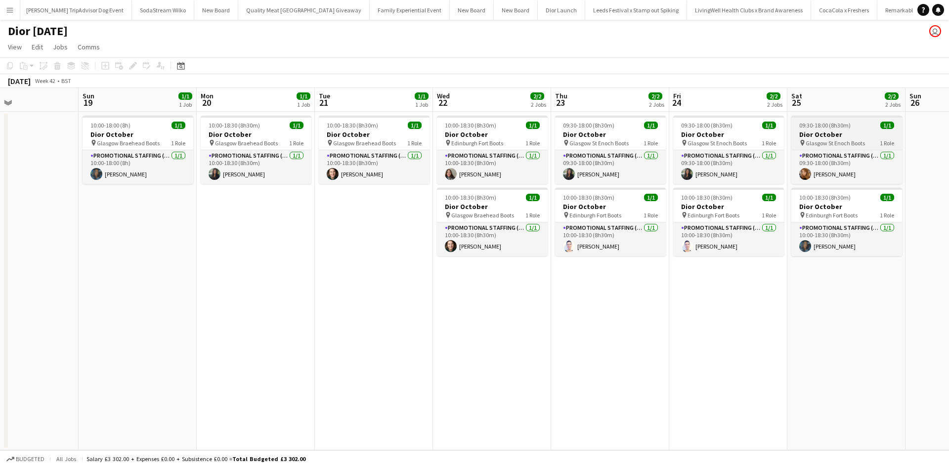
click at [858, 125] on div "09:30-18:00 (8h30m) 1/1" at bounding box center [846, 125] width 111 height 7
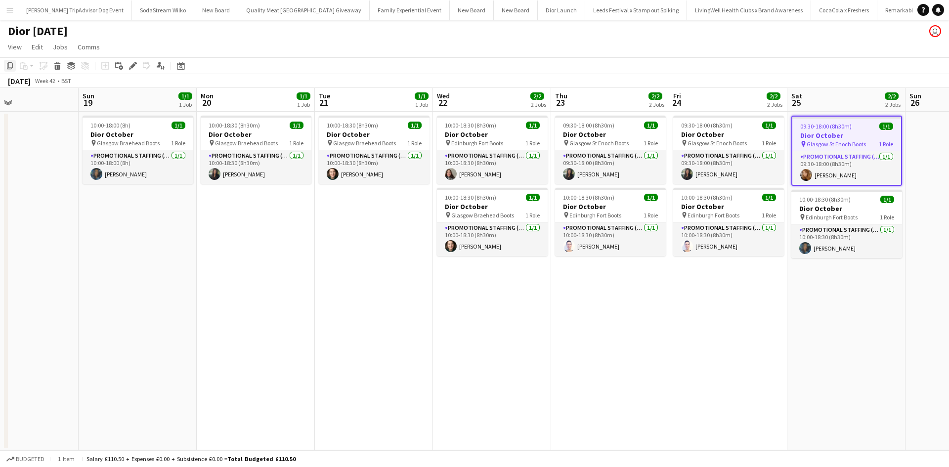
click at [12, 66] on icon "Copy" at bounding box center [10, 66] width 8 height 8
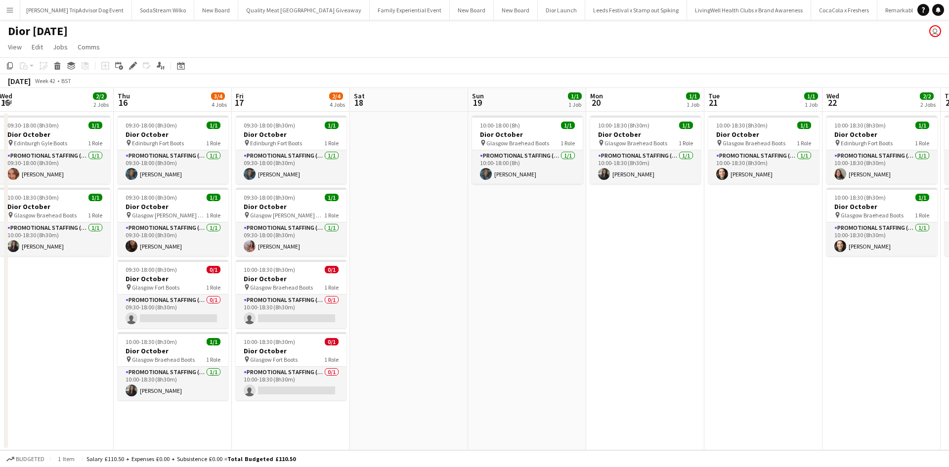
drag, startPoint x: 139, startPoint y: 322, endPoint x: 548, endPoint y: 295, distance: 410.1
click at [547, 295] on app-calendar-viewport "Mon 13 1/1 1 Job Tue 14 Wed 15 2/2 2 Jobs Thu 16 3/4 4 Jobs Fri 17 2/4 4 Jobs S…" at bounding box center [474, 269] width 949 height 362
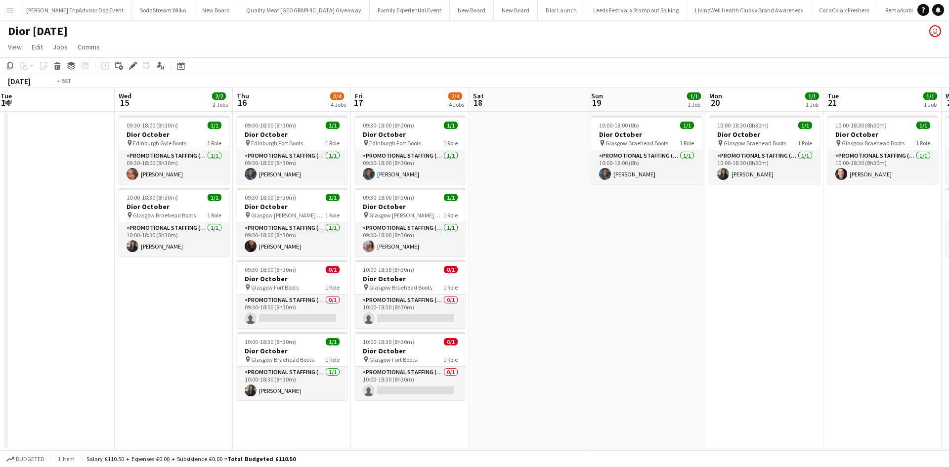
drag, startPoint x: 467, startPoint y: 330, endPoint x: 722, endPoint y: 314, distance: 256.0
click at [805, 302] on app-calendar-viewport "Sun 12 1/1 1 Job Mon 13 1/1 1 Job Tue 14 Wed 15 2/2 2 Jobs Thu 16 3/4 4 Jobs Fr…" at bounding box center [474, 269] width 949 height 362
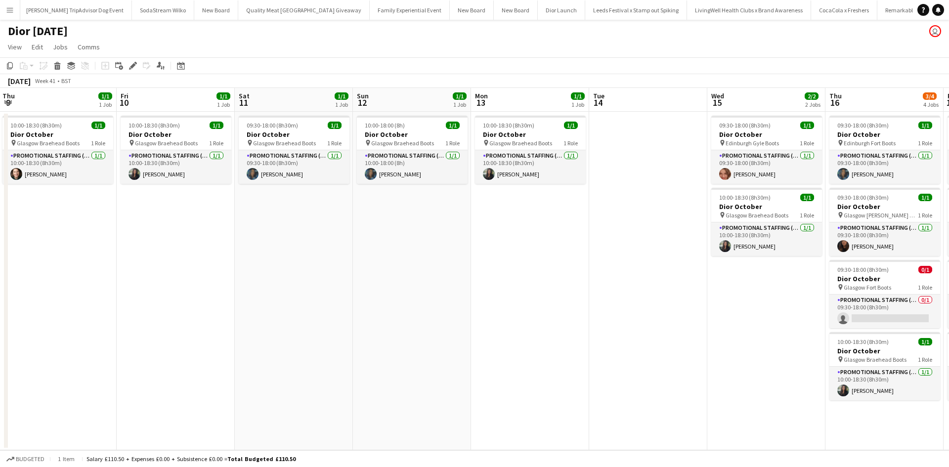
drag, startPoint x: 224, startPoint y: 330, endPoint x: 837, endPoint y: 296, distance: 613.3
click at [837, 296] on app-calendar-viewport "Tue 7 Wed 8 Thu 9 1/1 1 Job Fri 10 1/1 1 Job Sat 11 1/1 1 Job Sun 12 1/1 1 Job …" at bounding box center [474, 269] width 949 height 362
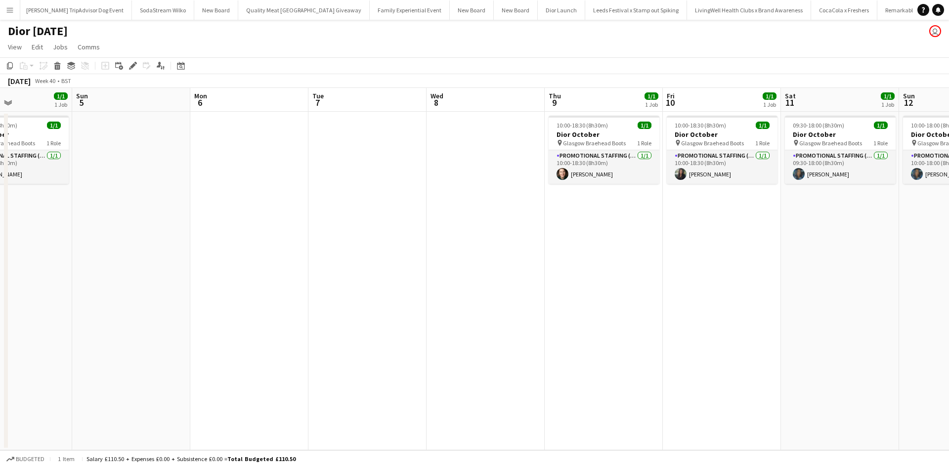
drag, startPoint x: 286, startPoint y: 315, endPoint x: 739, endPoint y: 306, distance: 453.3
click at [739, 306] on app-calendar-viewport "Thu 2 1/1 1 Job Fri 3 1/1 1 Job Sat 4 1/1 1 Job Sun 5 Mon 6 Tue 7 Wed 8 Thu 9 1…" at bounding box center [474, 269] width 949 height 362
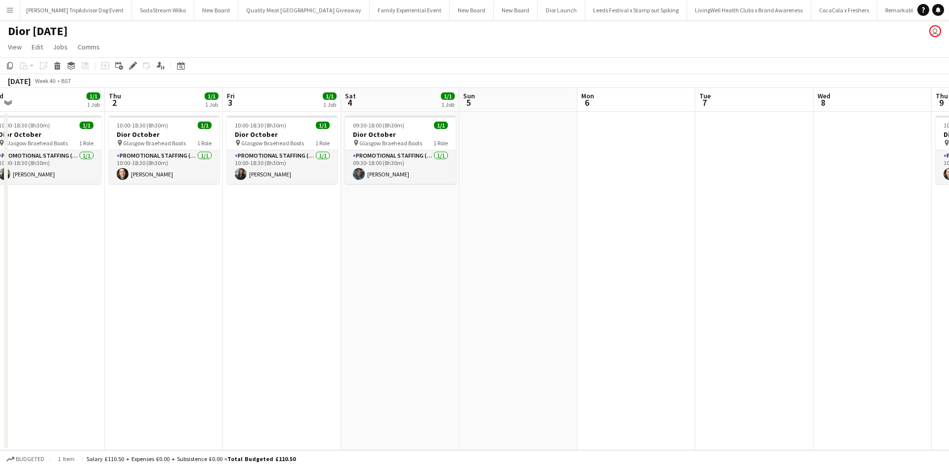
drag, startPoint x: 434, startPoint y: 314, endPoint x: 604, endPoint y: 303, distance: 169.9
click at [604, 303] on app-calendar-viewport "Mon 29 Tue 30 Wed 1 1/1 1 Job Thu 2 1/1 1 Job Fri 3 1/1 1 Job Sat 4 1/1 1 Job S…" at bounding box center [474, 269] width 949 height 362
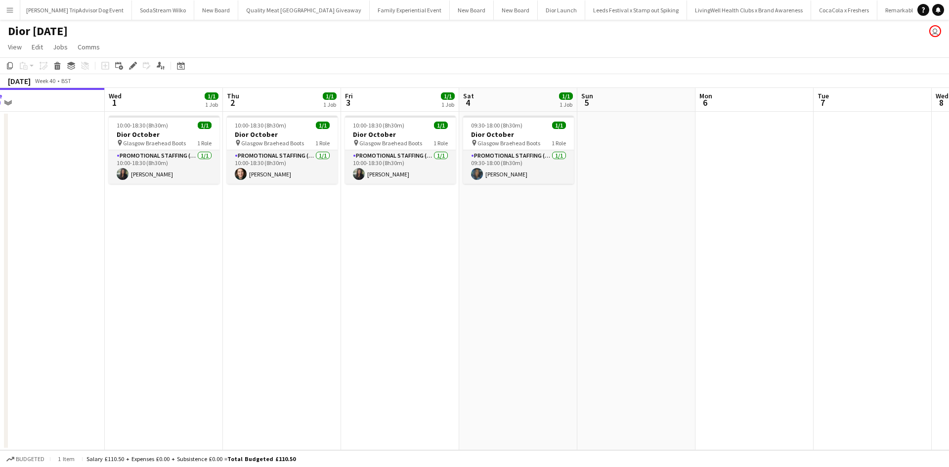
scroll to position [0, 231]
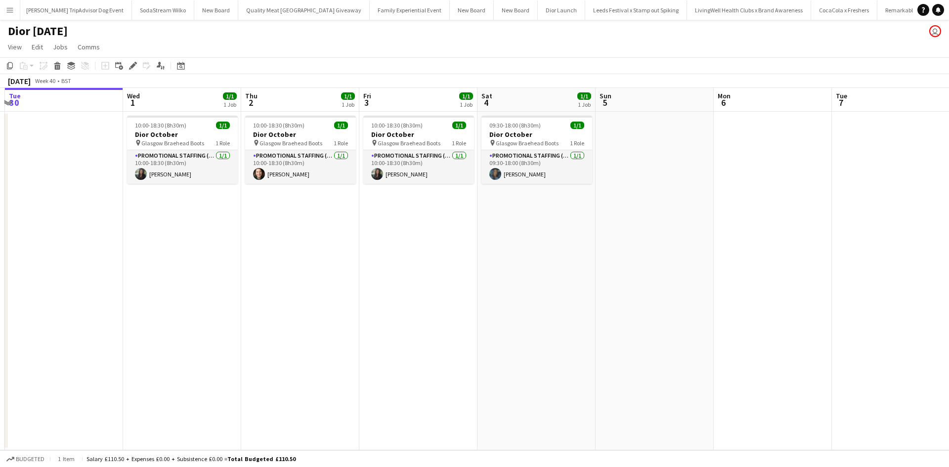
click at [276, 203] on app-date-cell "10:00-18:30 (8h30m) 1/1 Dior October pin Glasgow Braehead Boots 1 Role Promotio…" at bounding box center [300, 281] width 118 height 339
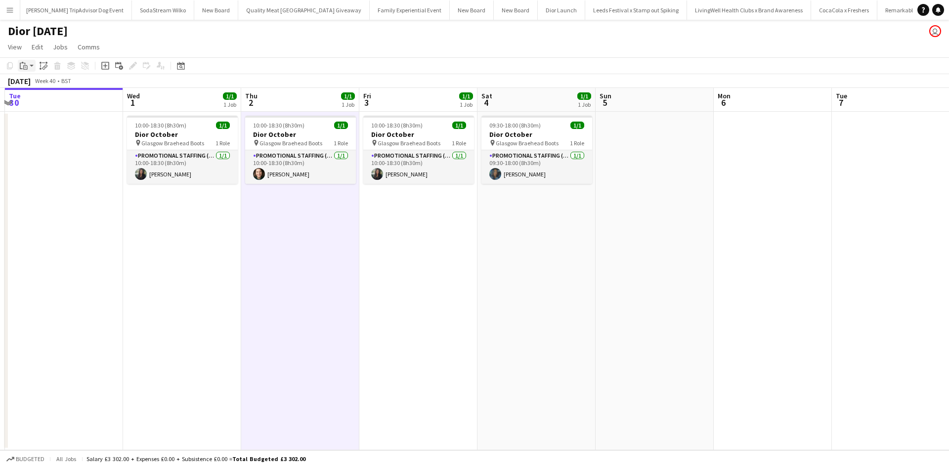
click at [25, 69] on icon at bounding box center [25, 67] width 4 height 4
click at [39, 101] on link "Paste with crew Ctrl+Shift+V" at bounding box center [72, 101] width 93 height 9
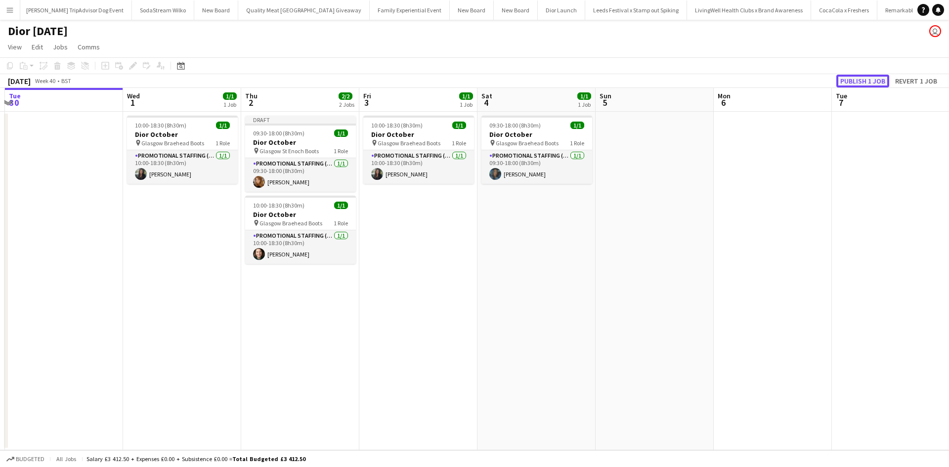
click at [875, 81] on button "Publish 1 job" at bounding box center [862, 81] width 53 height 13
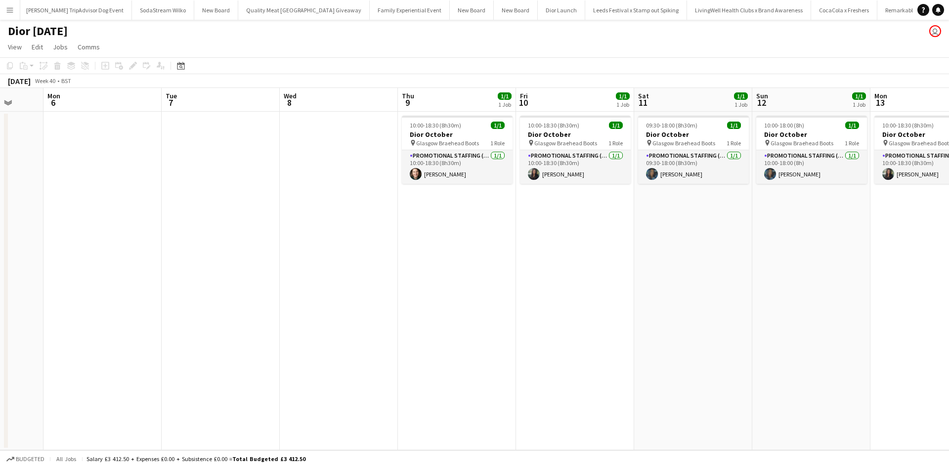
drag, startPoint x: 862, startPoint y: 388, endPoint x: 593, endPoint y: 378, distance: 269.5
click at [165, 391] on app-calendar-viewport "Thu 2 1/2 2 Jobs Fri 3 1/1 1 Job Sat 4 1/1 1 Job Sun 5 Mon 6 Tue 7 Wed 8 Thu 9 …" at bounding box center [474, 269] width 949 height 362
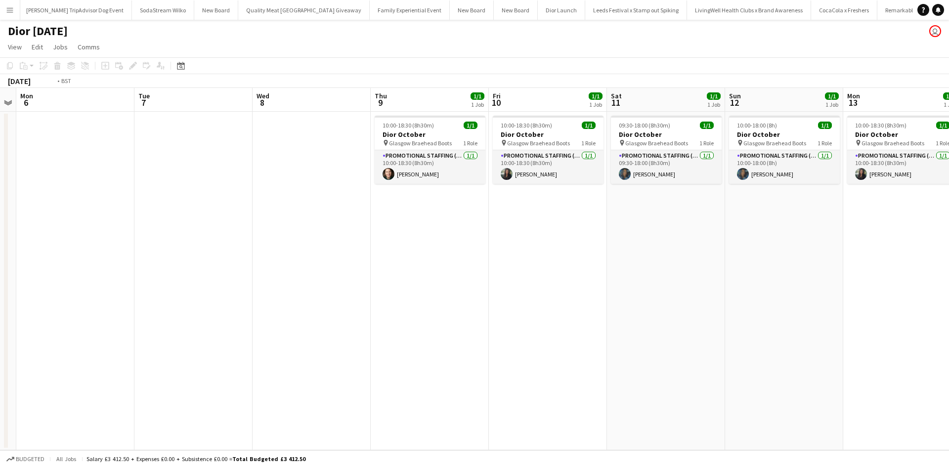
drag, startPoint x: 654, startPoint y: 373, endPoint x: 579, endPoint y: 373, distance: 75.6
click at [324, 373] on app-calendar-viewport "Thu 2 1/2 2 Jobs Fri 3 1/1 1 Job Sat 4 1/1 1 Job Sun 5 Mon 6 Tue 7 Wed 8 Thu 9 …" at bounding box center [474, 269] width 949 height 362
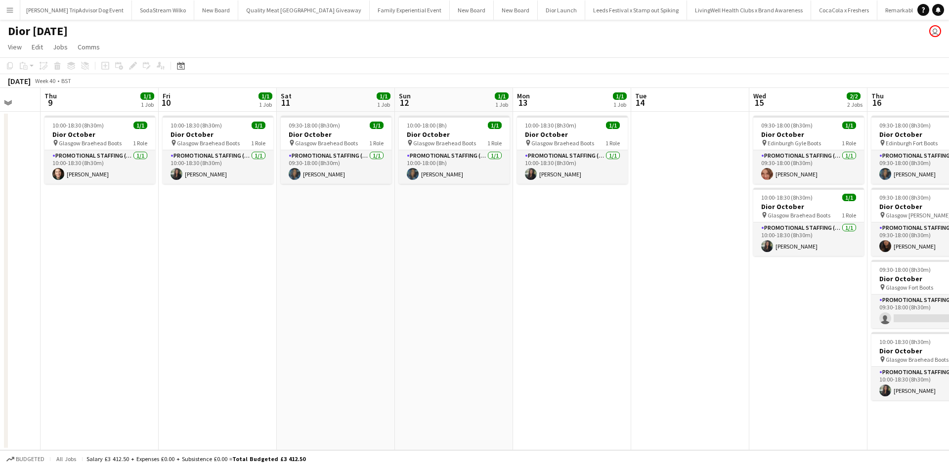
click at [336, 368] on app-calendar-viewport "Mon 6 Tue 7 Wed 8 Thu 9 1/1 1 Job Fri 10 1/1 1 Job Sat 11 1/1 1 Job Sun 12 1/1 …" at bounding box center [474, 269] width 949 height 362
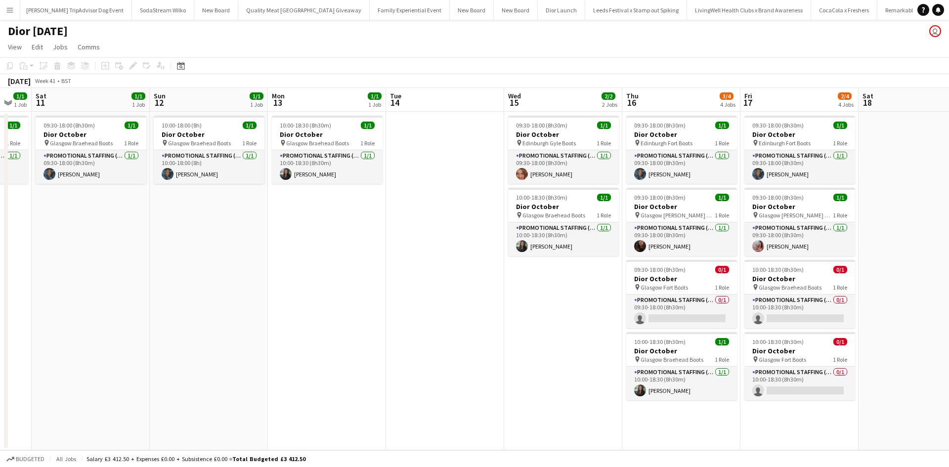
drag, startPoint x: 423, startPoint y: 377, endPoint x: 346, endPoint y: 377, distance: 76.6
click at [273, 376] on app-calendar-viewport "Wed 8 Thu 9 1/1 1 Job Fri 10 1/1 1 Job Sat 11 1/1 1 Job Sun 12 1/1 1 Job Mon 13…" at bounding box center [474, 269] width 949 height 362
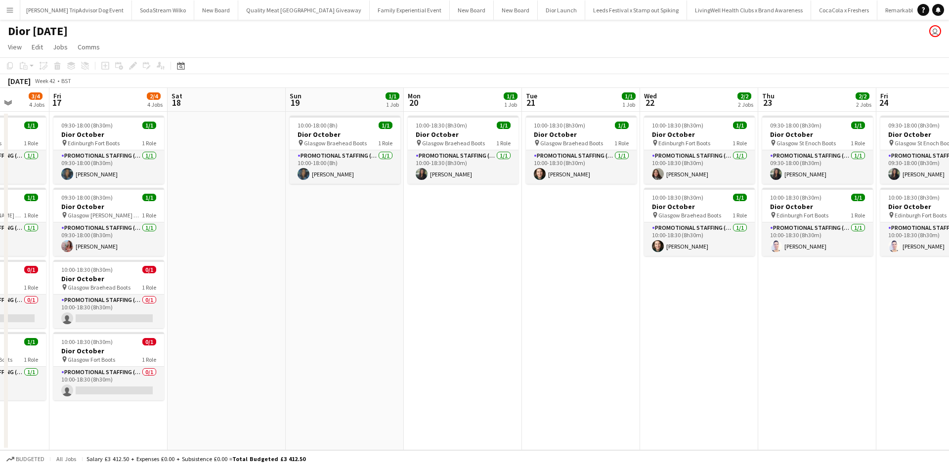
drag, startPoint x: 802, startPoint y: 358, endPoint x: 280, endPoint y: 361, distance: 521.9
click at [280, 361] on app-calendar-viewport "Tue 14 Wed 15 2/2 2 Jobs Thu 16 3/4 4 Jobs Fri 17 2/4 4 Jobs Sat 18 Sun 19 1/1 …" at bounding box center [474, 269] width 949 height 362
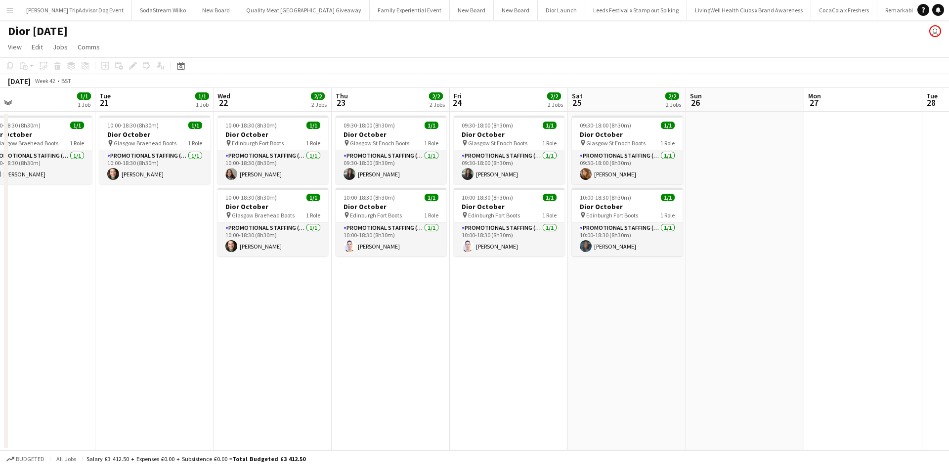
scroll to position [0, 278]
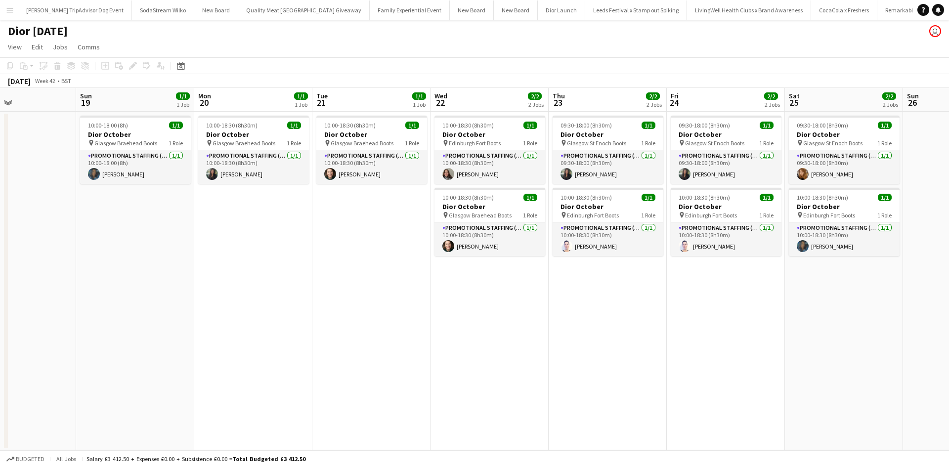
drag, startPoint x: 606, startPoint y: 358, endPoint x: 410, endPoint y: 360, distance: 196.2
click at [404, 361] on app-calendar-viewport "Thu 16 3/4 4 Jobs Fri 17 2/4 4 Jobs Sat 18 Sun 19 1/1 1 Job Mon 20 1/1 1 Job Tu…" at bounding box center [474, 269] width 949 height 362
click at [857, 126] on div "09:30-18:00 (8h30m) 1/1" at bounding box center [844, 125] width 111 height 7
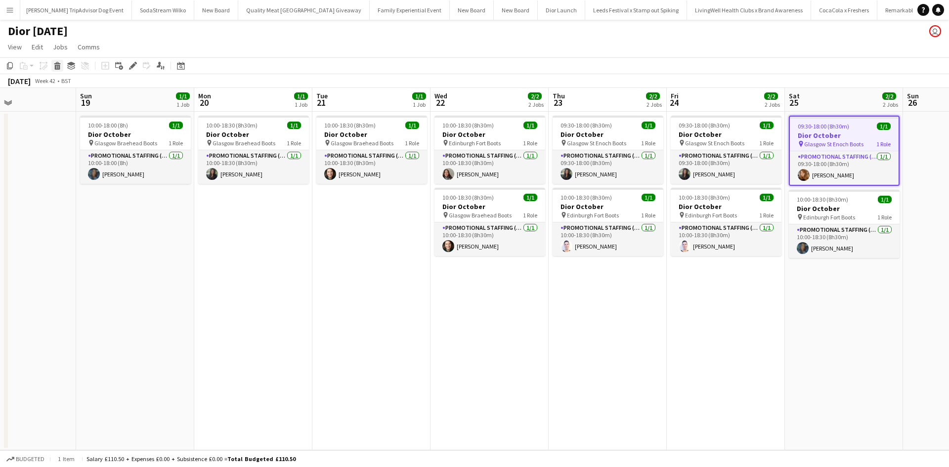
click at [57, 65] on icon at bounding box center [57, 67] width 5 height 5
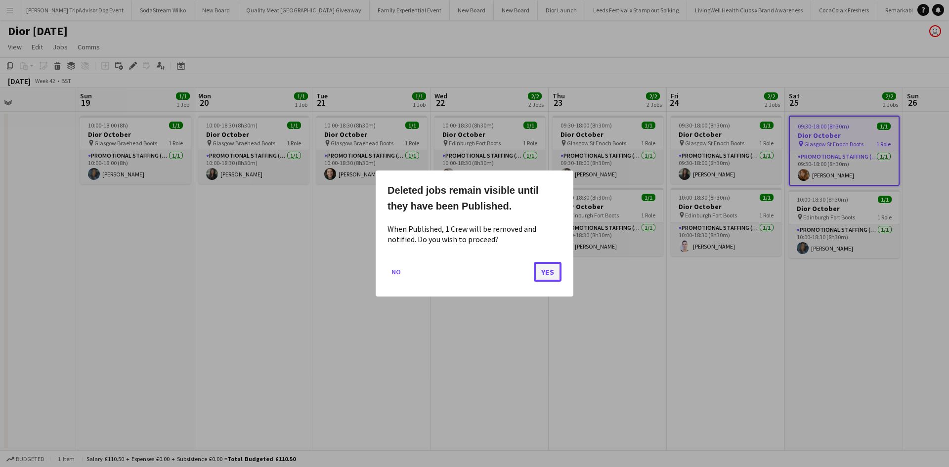
click at [535, 271] on button "Yes" at bounding box center [548, 272] width 28 height 20
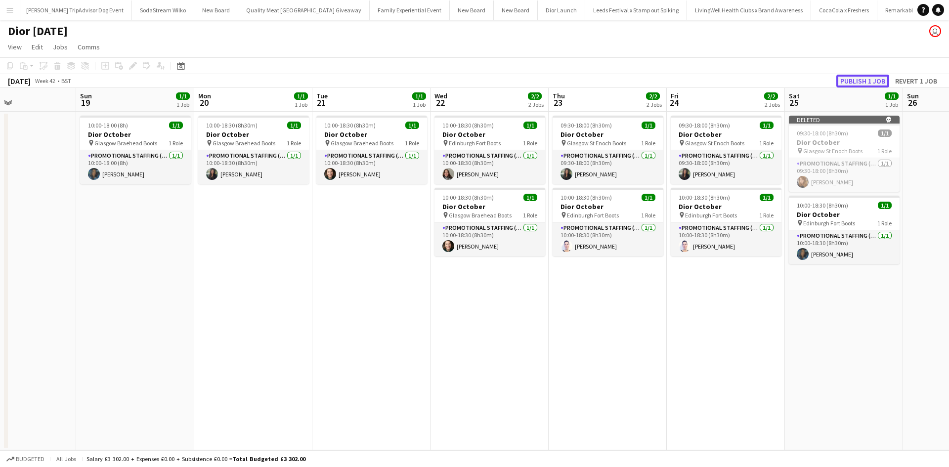
click at [870, 85] on button "Publish 1 job" at bounding box center [862, 81] width 53 height 13
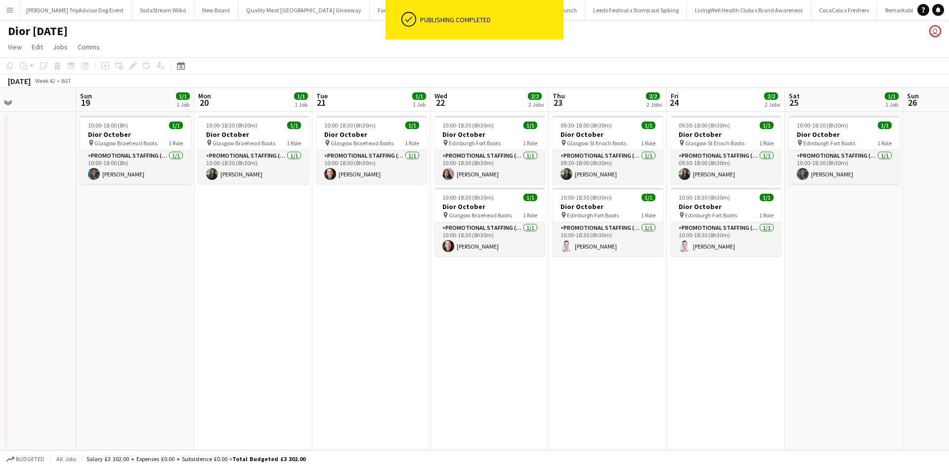
click at [821, 308] on app-date-cell "10:00-18:30 (8h30m) 1/1 Dior October pin Edinburgh Fort Boots 1 Role Promotiona…" at bounding box center [844, 281] width 118 height 339
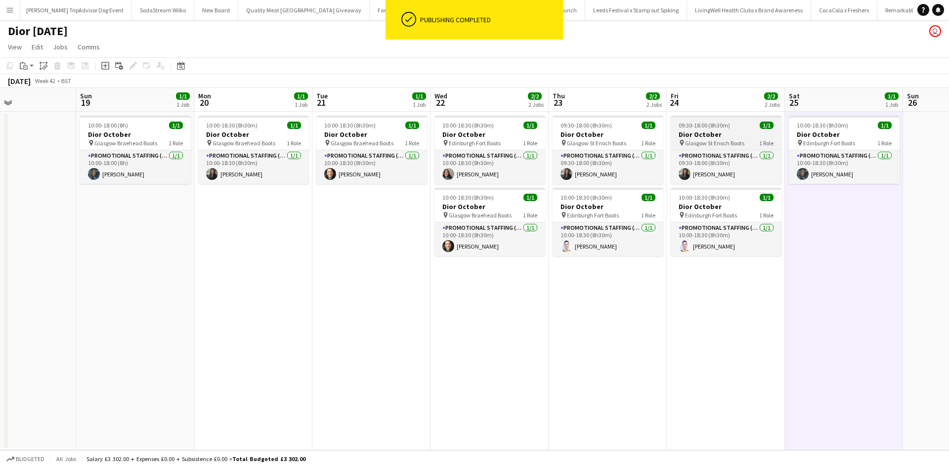
click at [745, 128] on div "09:30-18:00 (8h30m) 1/1" at bounding box center [726, 125] width 111 height 7
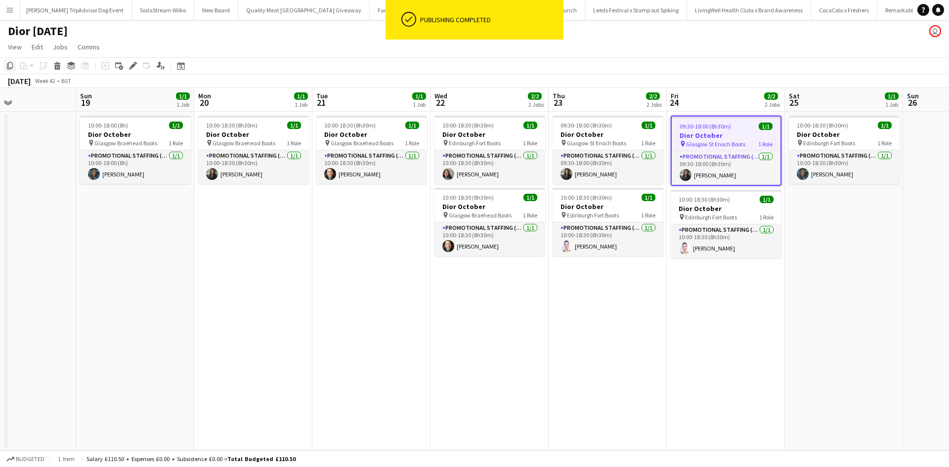
click at [9, 65] on icon "Copy" at bounding box center [10, 66] width 8 height 8
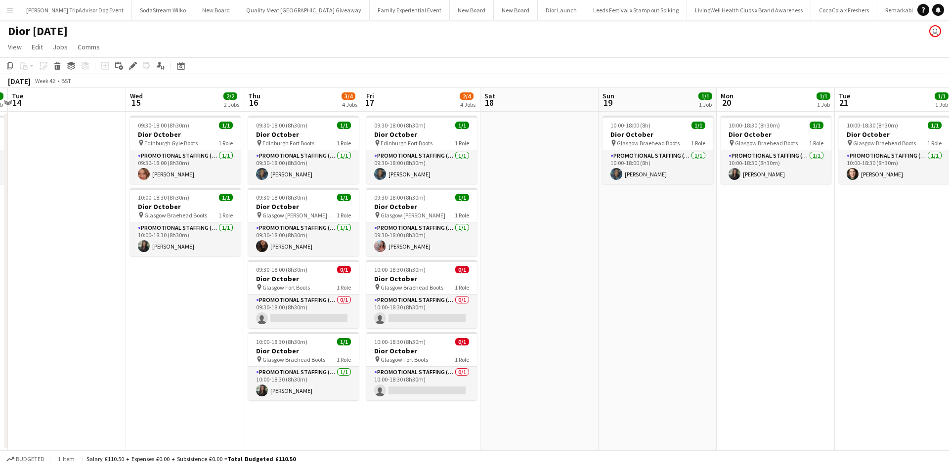
drag, startPoint x: 126, startPoint y: 285, endPoint x: 696, endPoint y: 292, distance: 570.4
click at [695, 292] on app-calendar-viewport "Sun 12 1/1 1 Job Mon 13 1/1 1 Job Tue 14 Wed 15 2/2 2 Jobs Thu 16 3/4 4 Jobs Fr…" at bounding box center [474, 269] width 949 height 362
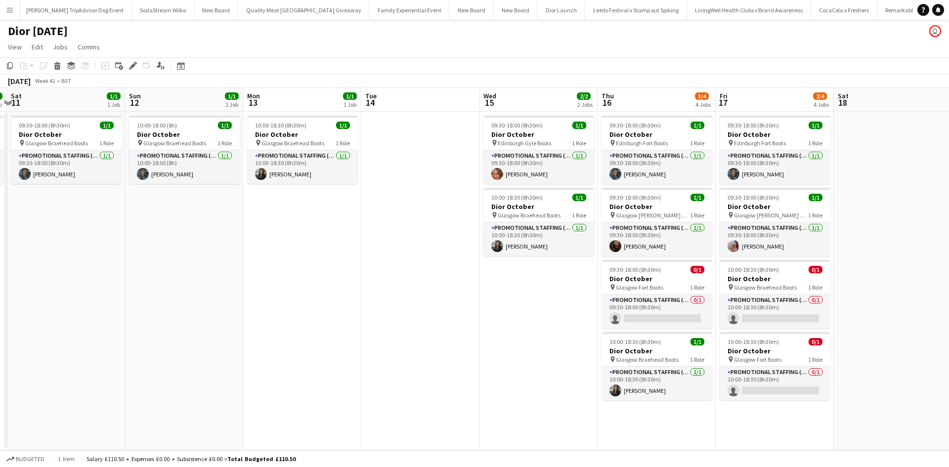
drag, startPoint x: 170, startPoint y: 331, endPoint x: 722, endPoint y: 246, distance: 558.1
click at [722, 246] on app-calendar-viewport "Thu 9 1/1 1 Job Fri 10 1/1 1 Job Sat 11 1/1 1 Job Sun 12 1/1 1 Job Mon 13 1/1 1…" at bounding box center [474, 269] width 949 height 362
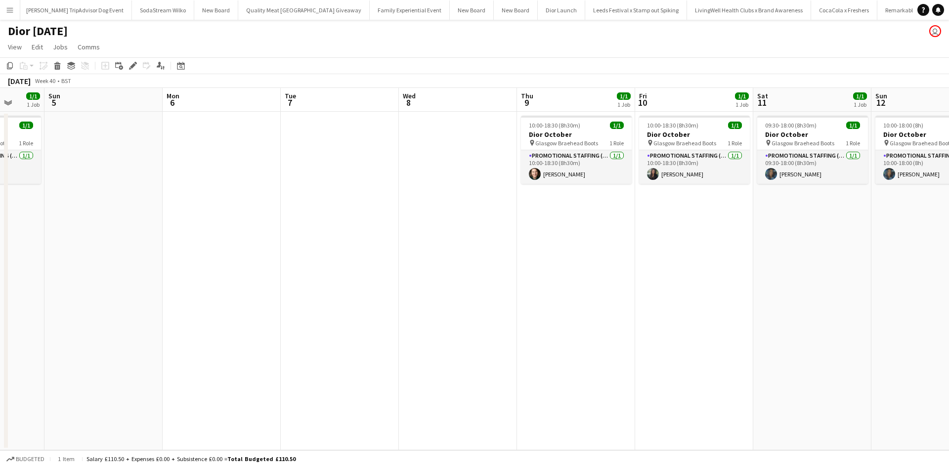
drag, startPoint x: 237, startPoint y: 270, endPoint x: 746, endPoint y: 239, distance: 510.0
click at [746, 239] on app-calendar-viewport "Thu 2 1/2 2 Jobs Fri 3 1/1 1 Job Sat 4 1/1 1 Job Sun 5 Mon 6 Tue 7 Wed 8 Thu 9 …" at bounding box center [474, 269] width 949 height 362
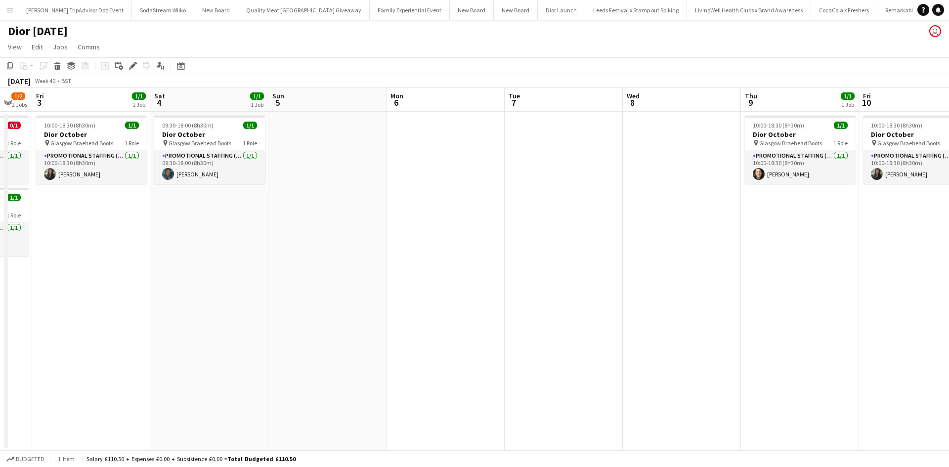
drag, startPoint x: 261, startPoint y: 292, endPoint x: 479, endPoint y: 259, distance: 220.9
click at [479, 259] on app-calendar-viewport "Wed 1 1/1 1 Job Thu 2 1/2 2 Jobs Fri 3 1/1 1 Job Sat 4 1/1 1 Job Sun 5 Mon 6 Tu…" at bounding box center [474, 269] width 949 height 362
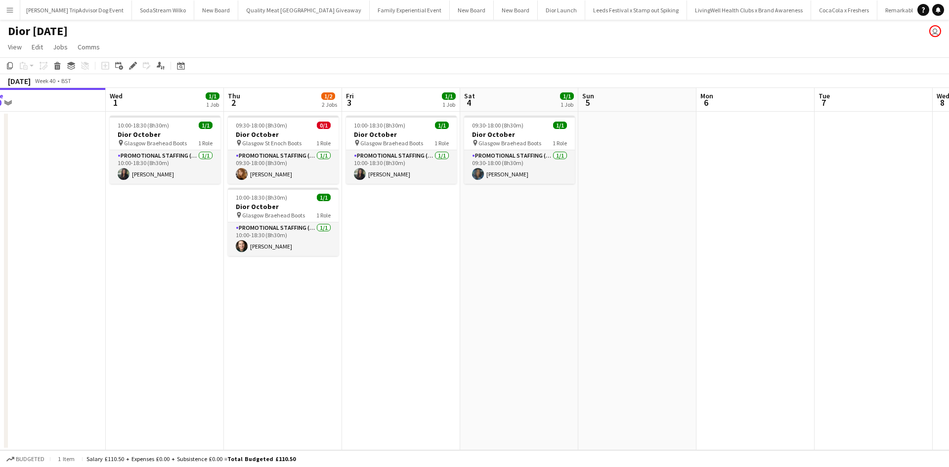
scroll to position [0, 240]
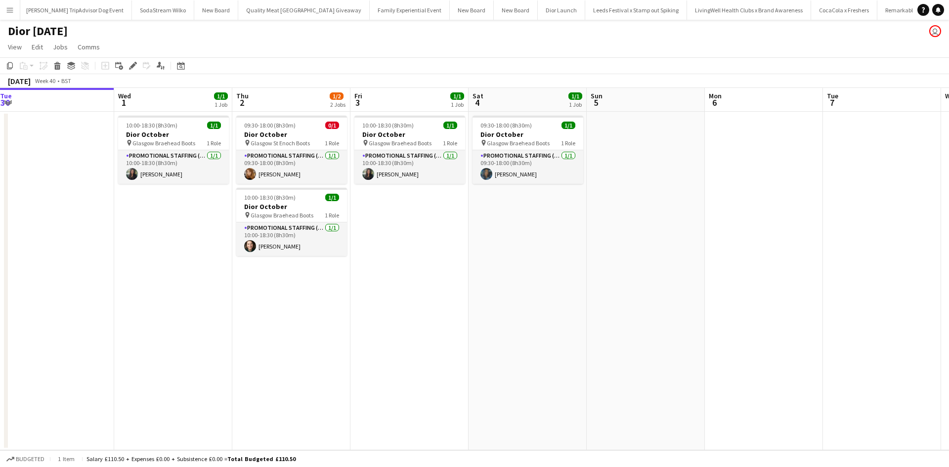
drag, startPoint x: 285, startPoint y: 242, endPoint x: 593, endPoint y: 230, distance: 308.1
click at [593, 230] on app-calendar-viewport "Sun 28 Mon 29 Tue 30 Wed 1 1/1 1 Job Thu 2 1/2 2 Jobs Fri 3 1/1 1 Job Sat 4 1/1…" at bounding box center [474, 269] width 949 height 362
click at [612, 148] on app-date-cell at bounding box center [646, 281] width 118 height 339
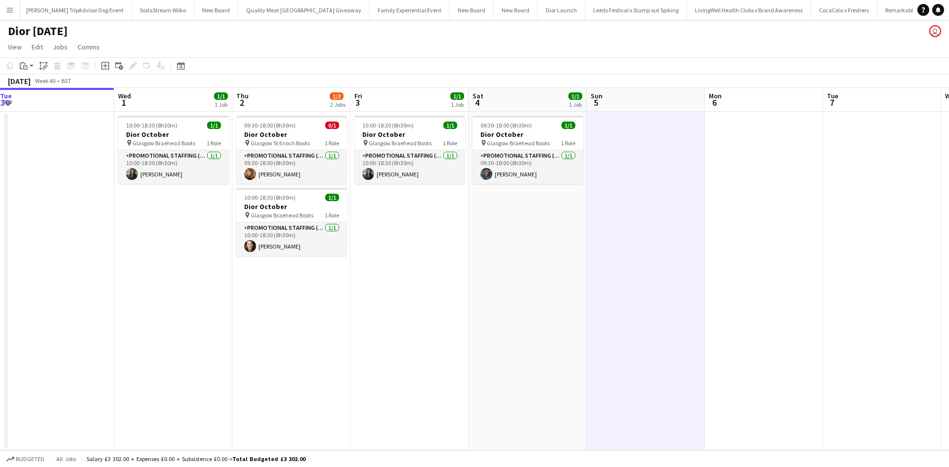
click at [669, 189] on app-date-cell at bounding box center [646, 281] width 118 height 339
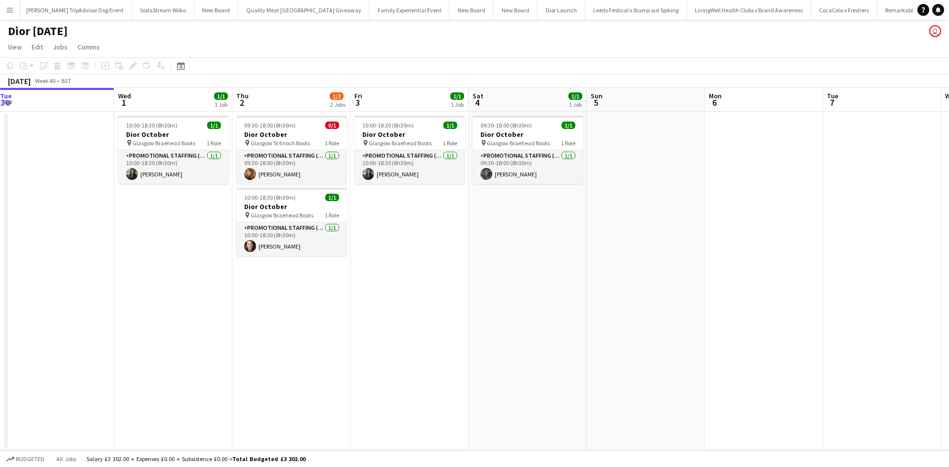
click at [667, 188] on app-date-cell at bounding box center [646, 281] width 118 height 339
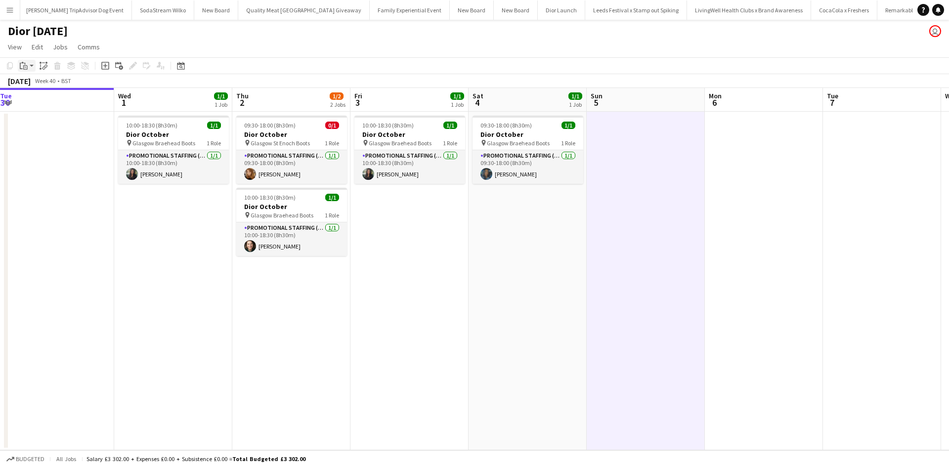
click at [25, 64] on icon at bounding box center [24, 64] width 1 height 2
click at [32, 86] on link "Paste Ctrl+V" at bounding box center [72, 84] width 93 height 9
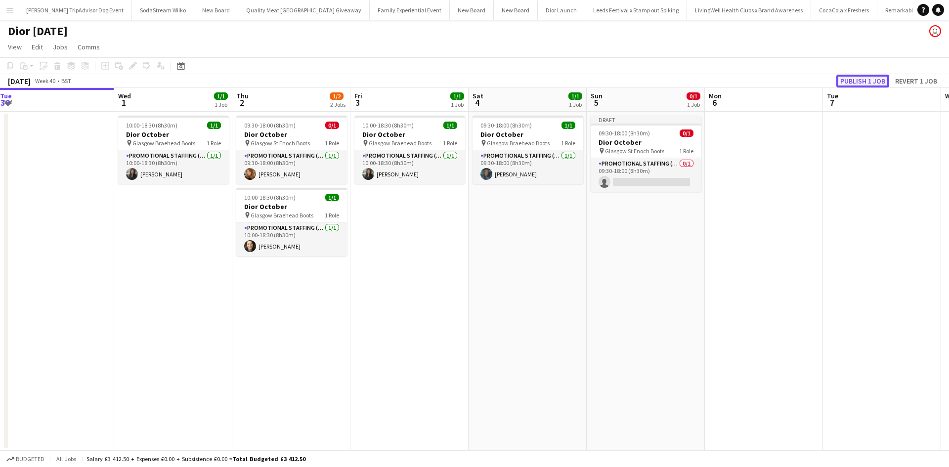
click at [862, 80] on button "Publish 1 job" at bounding box center [862, 81] width 53 height 13
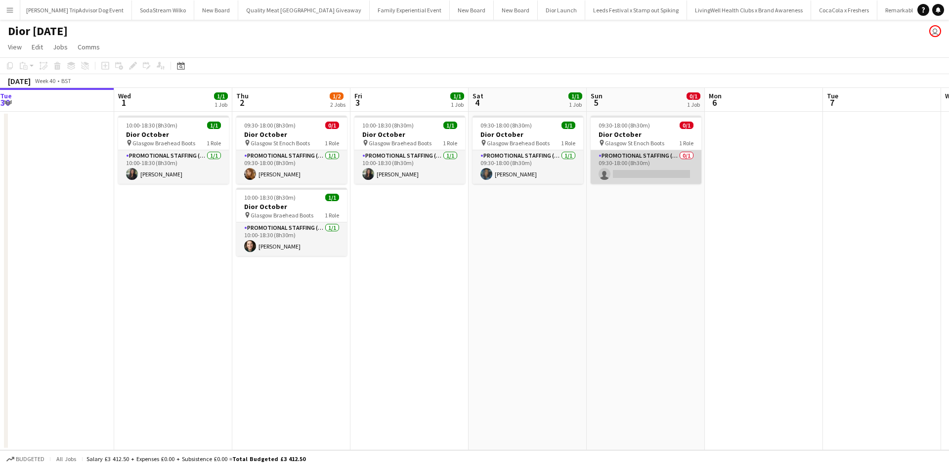
click at [650, 164] on app-card-role "Promotional Staffing (Sales Staff) 0/1 09:30-18:00 (8h30m) single-neutral-actio…" at bounding box center [646, 167] width 111 height 34
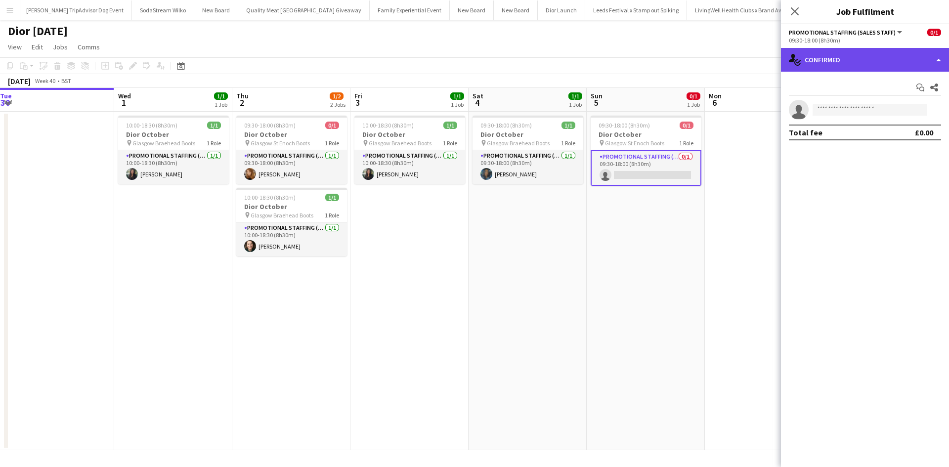
click at [903, 57] on div "single-neutral-actions-check-2 Confirmed" at bounding box center [865, 60] width 168 height 24
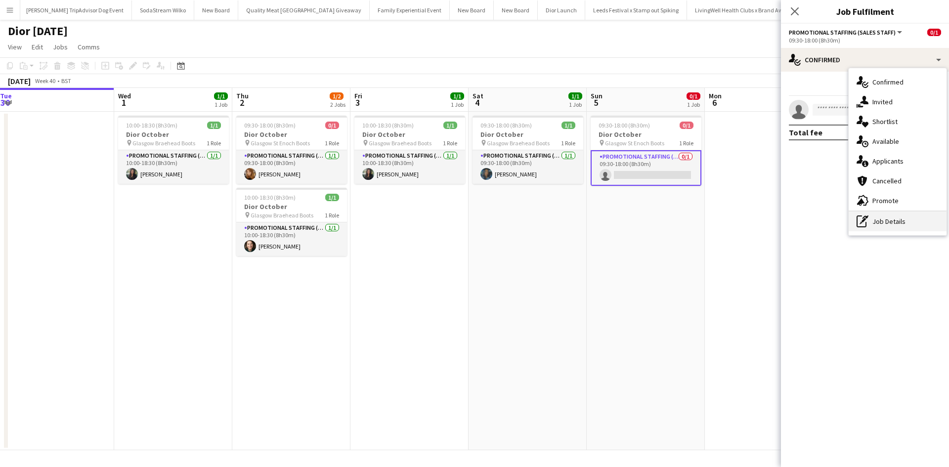
click at [901, 224] on div "pen-write Job Details" at bounding box center [898, 222] width 98 height 20
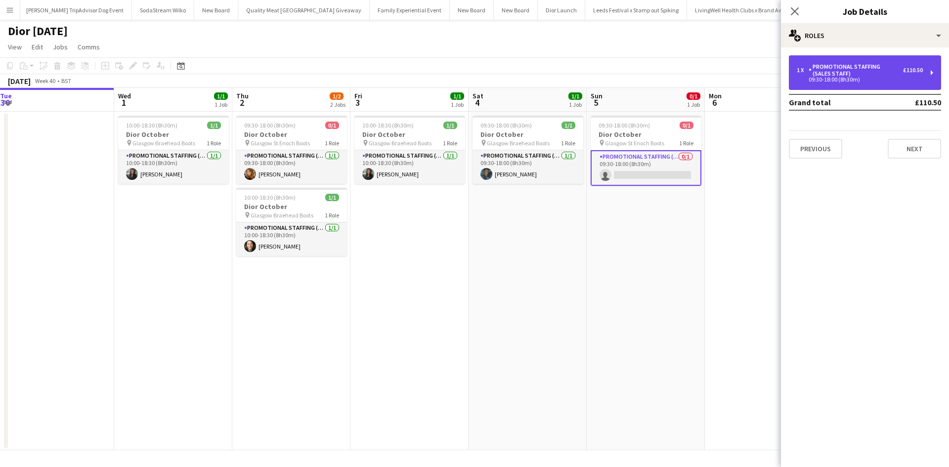
click at [828, 84] on div "1 x Promotional Staffing (Sales Staff) £110.50 09:30-18:00 (8h30m)" at bounding box center [865, 72] width 152 height 35
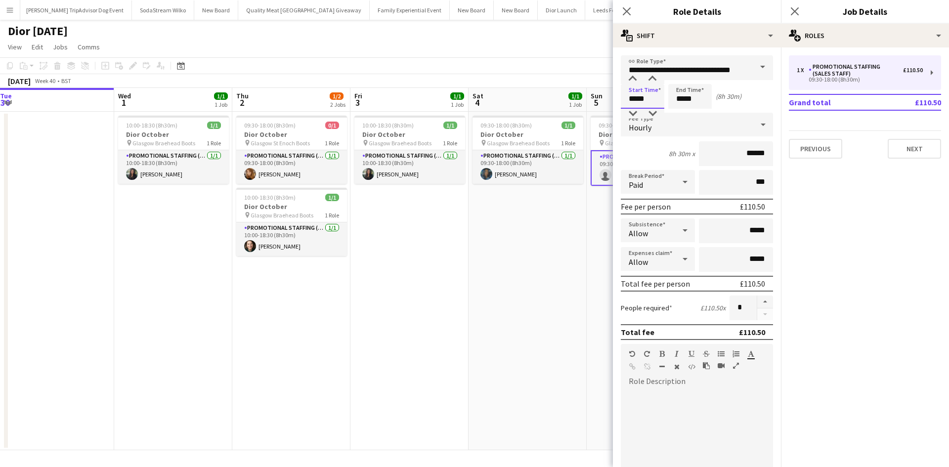
drag, startPoint x: 652, startPoint y: 98, endPoint x: 622, endPoint y: 98, distance: 30.1
click at [622, 98] on input "*****" at bounding box center [642, 96] width 43 height 25
type input "*****"
click at [563, 280] on app-date-cell "09:30-18:00 (8h30m) 1/1 Dior October pin Glasgow Braehead Boots 1 Role Promotio…" at bounding box center [528, 281] width 118 height 339
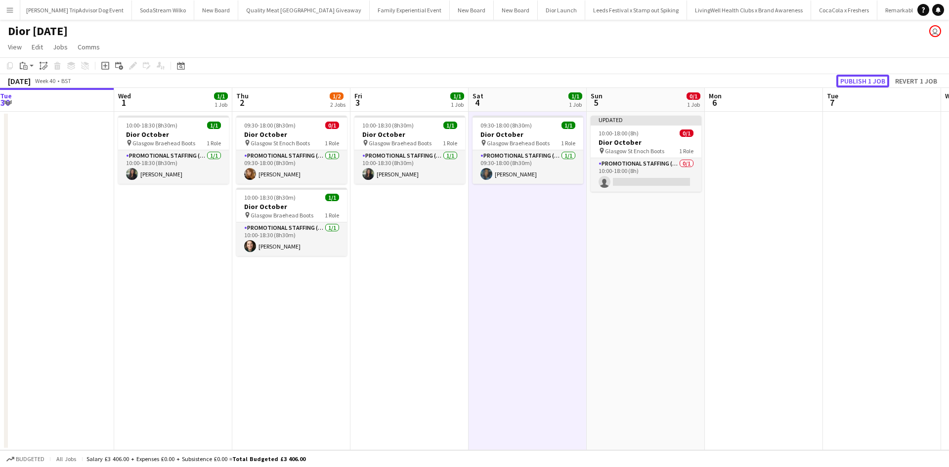
drag, startPoint x: 879, startPoint y: 84, endPoint x: 868, endPoint y: 91, distance: 13.2
click at [879, 84] on button "Publish 1 job" at bounding box center [862, 81] width 53 height 13
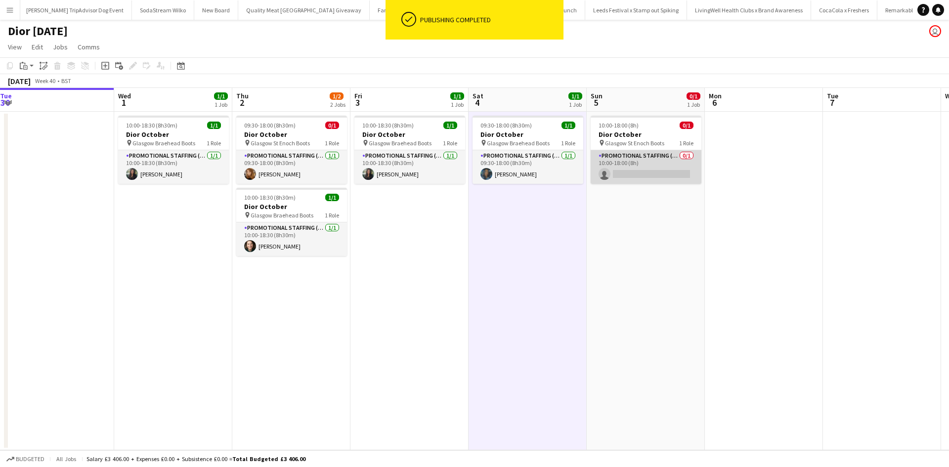
click at [644, 178] on app-card-role "Promotional Staffing (Sales Staff) 0/1 10:00-18:00 (8h) single-neutral-actions" at bounding box center [646, 167] width 111 height 34
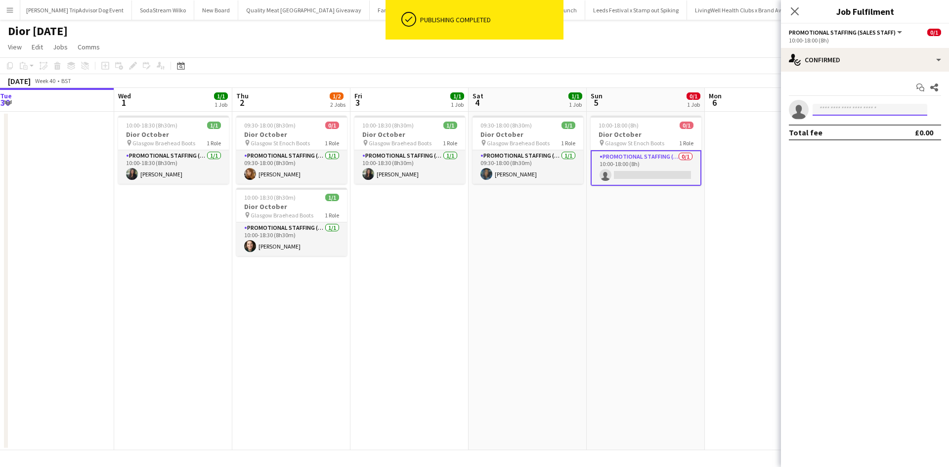
click at [854, 110] on input at bounding box center [869, 110] width 115 height 12
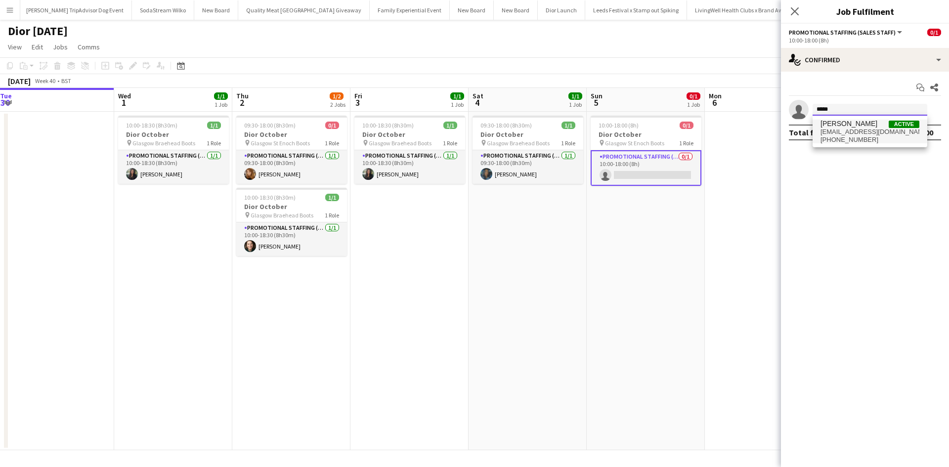
type input "*****"
click at [848, 128] on span "lindaking@gmx.com" at bounding box center [869, 132] width 99 height 8
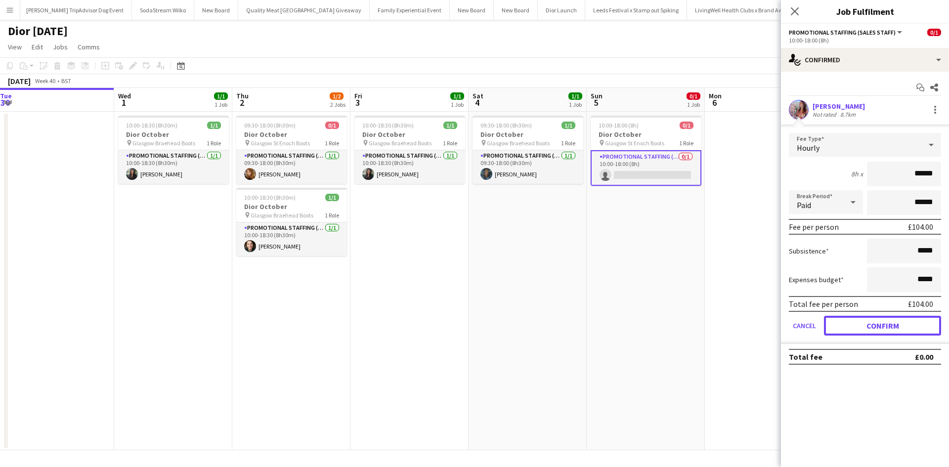
drag, startPoint x: 888, startPoint y: 322, endPoint x: 796, endPoint y: 316, distance: 92.1
click at [889, 322] on button "Confirm" at bounding box center [882, 326] width 117 height 20
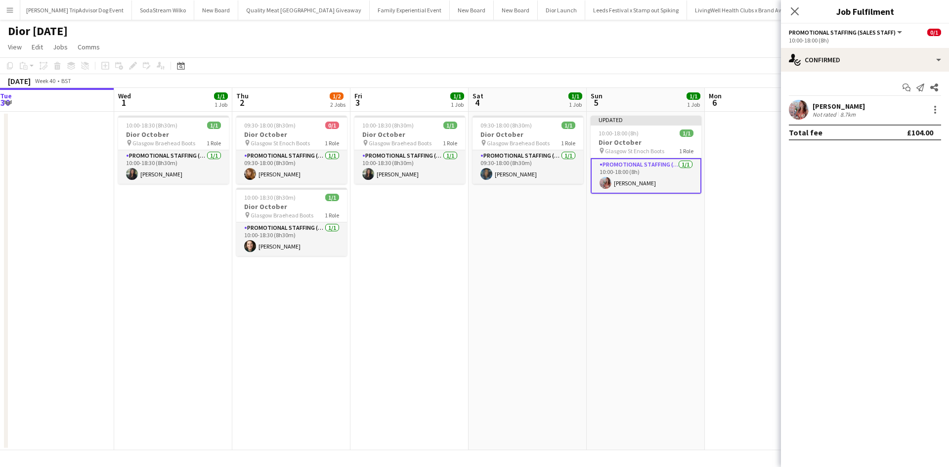
click at [716, 308] on app-date-cell at bounding box center [764, 281] width 118 height 339
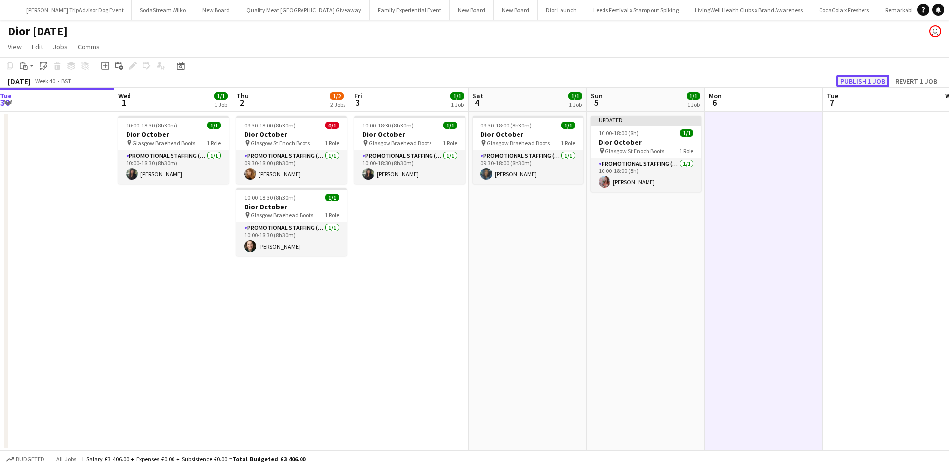
click at [866, 78] on button "Publish 1 job" at bounding box center [862, 81] width 53 height 13
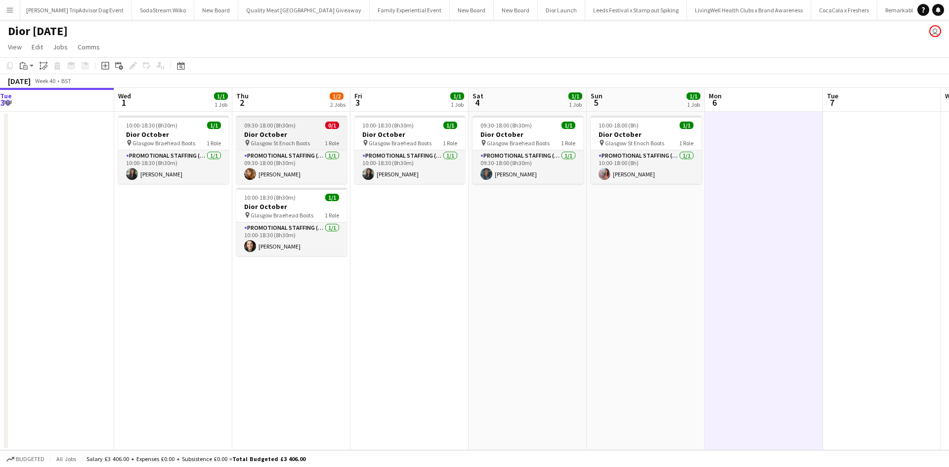
click at [311, 131] on h3 "Dior October" at bounding box center [291, 134] width 111 height 9
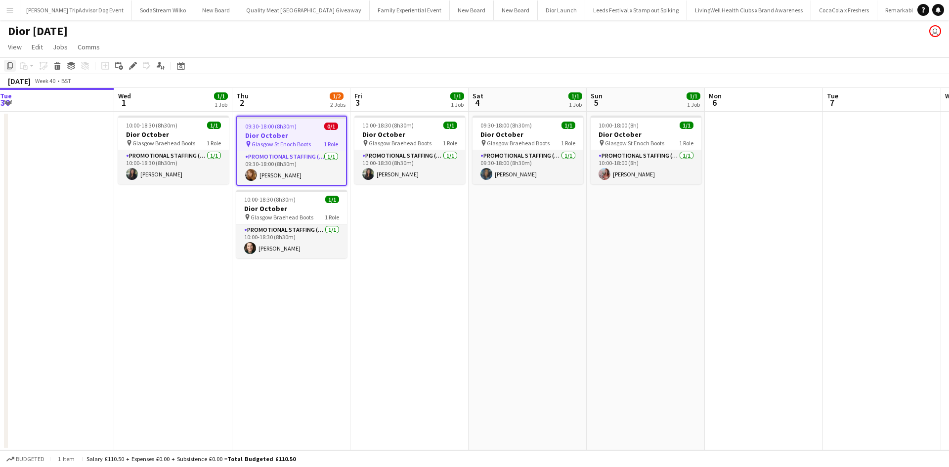
click at [12, 67] on icon at bounding box center [10, 65] width 6 height 7
click at [405, 202] on app-date-cell "10:00-18:30 (8h30m) 1/1 Dior October pin Glasgow Braehead Boots 1 Role Promotio…" at bounding box center [409, 281] width 118 height 339
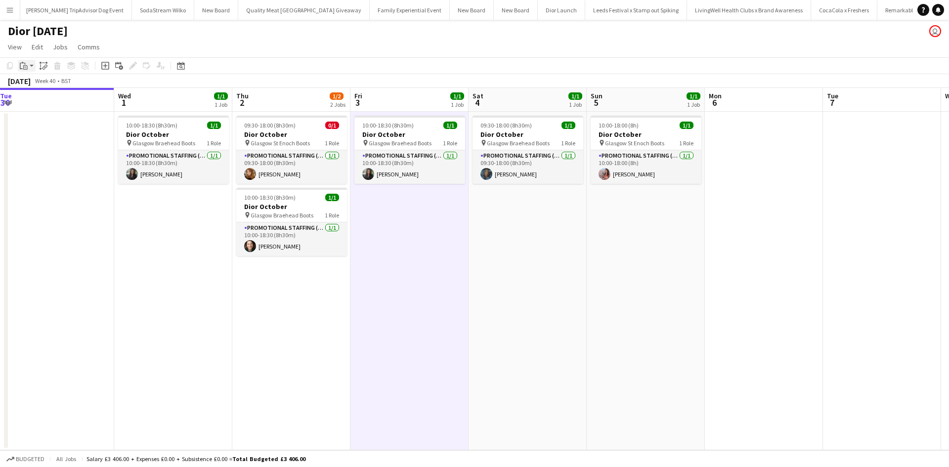
click at [29, 66] on app-action-btn "Paste" at bounding box center [27, 66] width 18 height 12
click at [31, 85] on link "Paste Ctrl+V" at bounding box center [72, 84] width 93 height 9
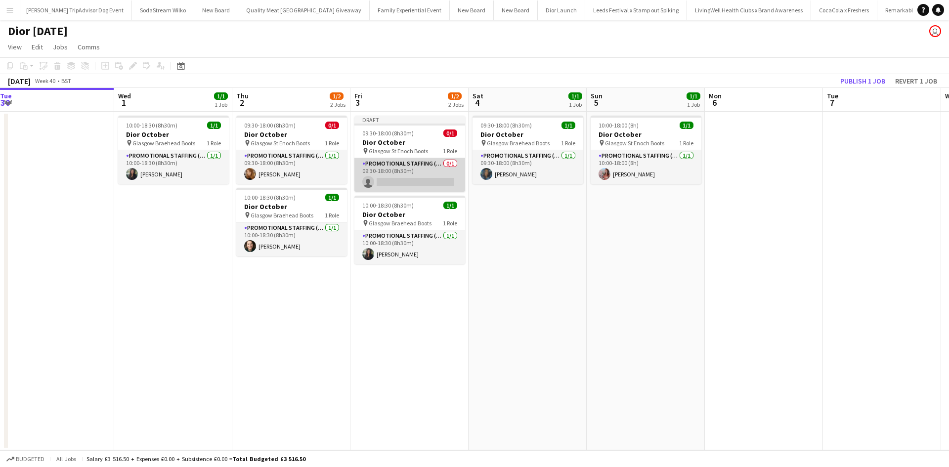
click at [427, 171] on app-card-role "Promotional Staffing (Sales Staff) 0/1 09:30-18:00 (8h30m) single-neutral-actio…" at bounding box center [409, 175] width 111 height 34
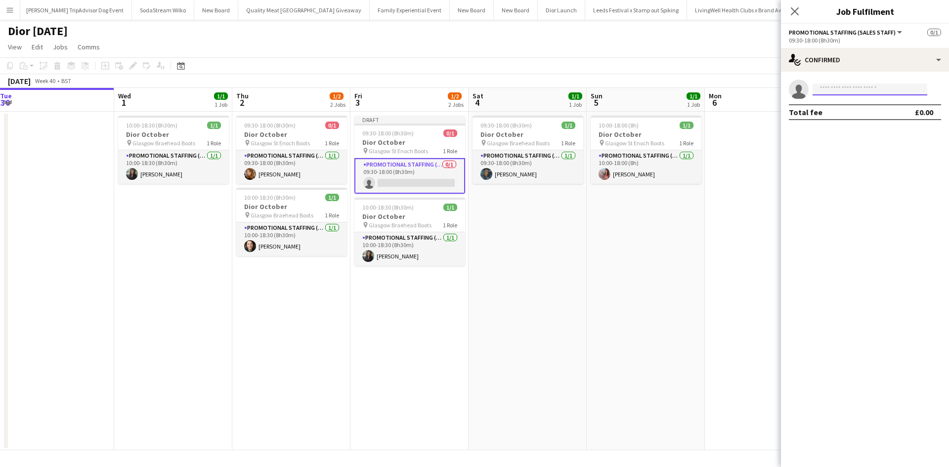
click at [851, 92] on input at bounding box center [869, 90] width 115 height 12
type input "*******"
click at [854, 108] on span "m.ingrid1971@yahoo.de" at bounding box center [869, 112] width 99 height 8
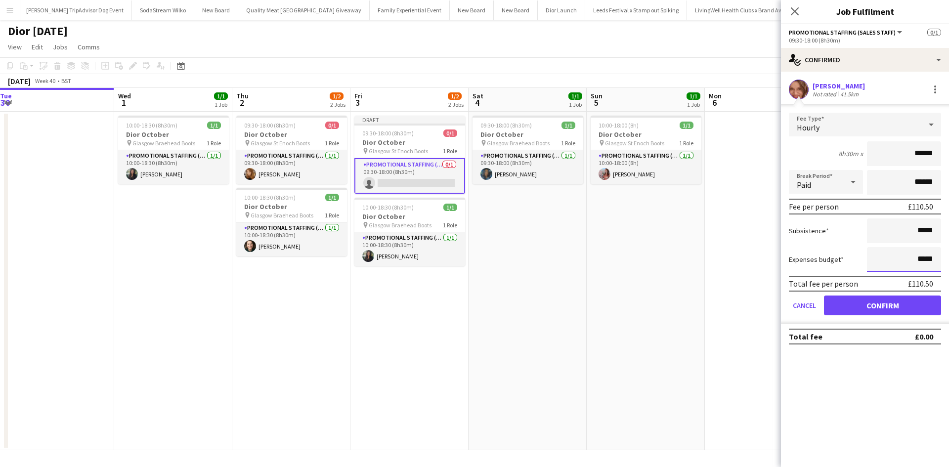
click at [922, 260] on input "*****" at bounding box center [904, 259] width 74 height 25
type input "**"
type input "******"
click at [875, 308] on button "Confirm" at bounding box center [882, 306] width 117 height 20
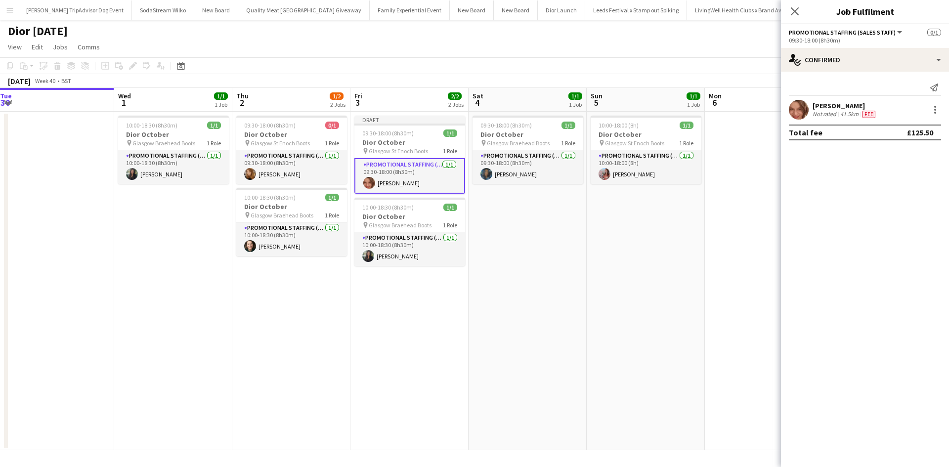
drag, startPoint x: 724, startPoint y: 308, endPoint x: 727, endPoint y: 296, distance: 12.2
click at [725, 308] on app-date-cell at bounding box center [764, 281] width 118 height 339
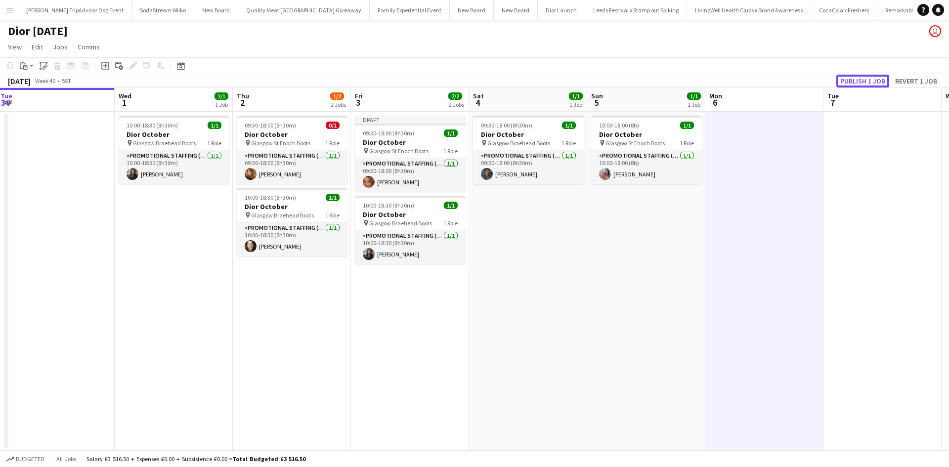
click at [859, 79] on button "Publish 1 job" at bounding box center [862, 81] width 53 height 13
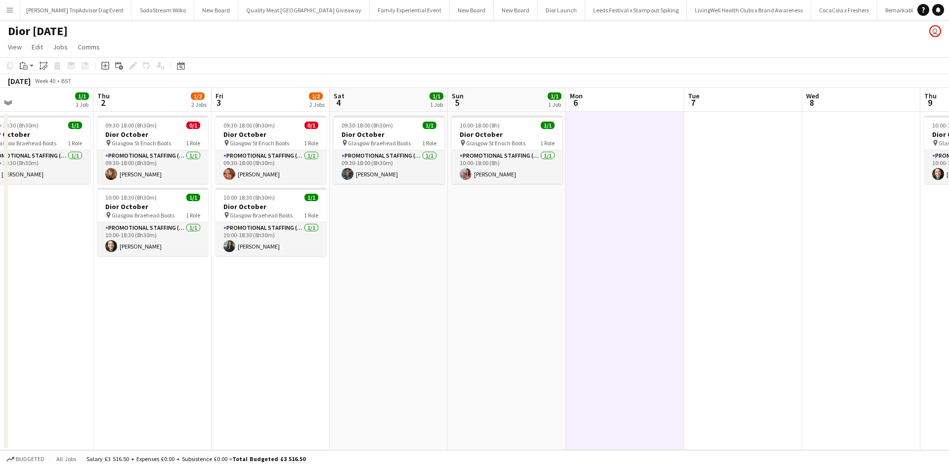
drag, startPoint x: 698, startPoint y: 332, endPoint x: 181, endPoint y: 293, distance: 518.4
click at [181, 293] on app-calendar-viewport "Sun 28 Mon 29 Tue 30 Wed 1 1/1 1 Job Thu 2 1/2 2 Jobs Fri 3 1/2 2 Jobs Sat 4 1/…" at bounding box center [474, 269] width 949 height 362
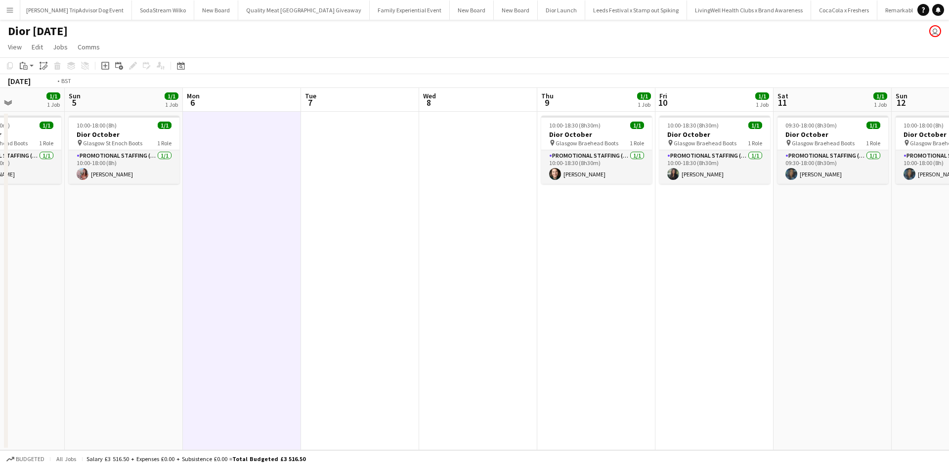
drag, startPoint x: 299, startPoint y: 301, endPoint x: 533, endPoint y: 319, distance: 234.9
click at [261, 295] on app-calendar-viewport "Wed 1 1/1 1 Job Thu 2 1/2 2 Jobs Fri 3 1/2 2 Jobs Sat 4 1/1 1 Job Sun 5 1/1 1 J…" at bounding box center [474, 269] width 949 height 362
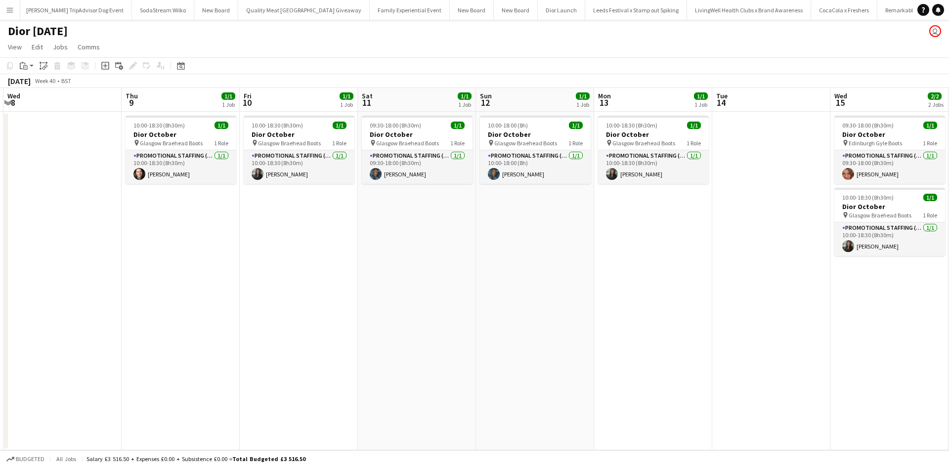
drag, startPoint x: 651, startPoint y: 335, endPoint x: 263, endPoint y: 272, distance: 392.6
click at [267, 273] on app-calendar-viewport "Sat 4 1/1 1 Job Sun 5 1/1 1 Job Mon 6 Tue 7 Wed 8 Thu 9 1/1 1 Job Fri 10 1/1 1 …" at bounding box center [474, 269] width 949 height 362
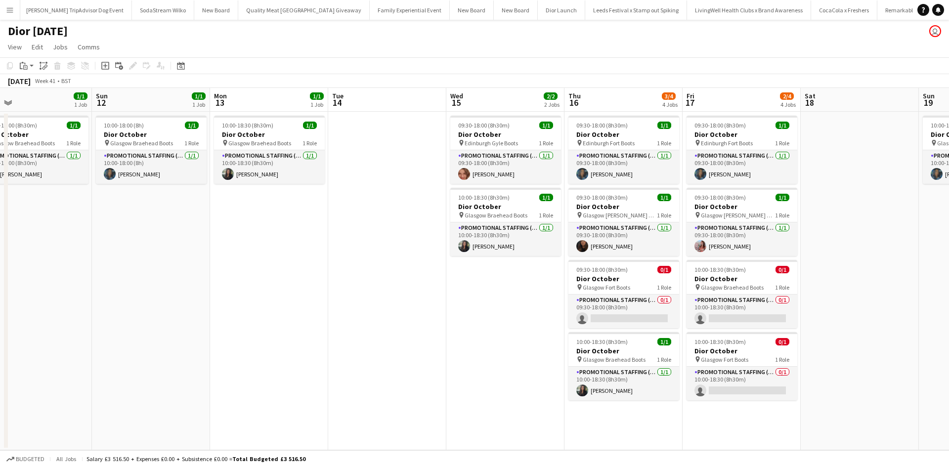
drag, startPoint x: 559, startPoint y: 326, endPoint x: 300, endPoint y: 281, distance: 263.3
click at [308, 282] on app-calendar-viewport "Tue 7 Wed 8 Thu 9 1/1 1 Job Fri 10 1/1 1 Job Sat 11 1/1 1 Job Sun 12 1/1 1 Job …" at bounding box center [474, 269] width 949 height 362
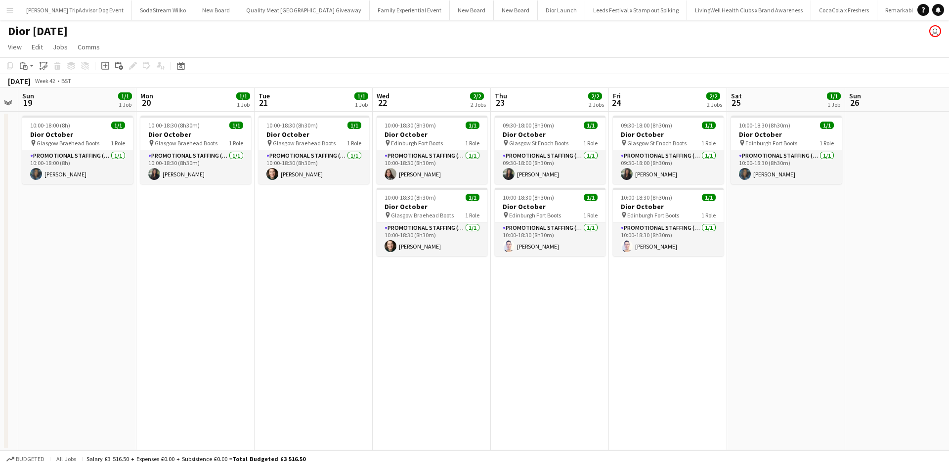
drag, startPoint x: 789, startPoint y: 292, endPoint x: 141, endPoint y: 229, distance: 650.5
click at [142, 229] on app-calendar-viewport "Thu 16 3/4 4 Jobs Fri 17 2/4 4 Jobs Sat 18 Sun 19 1/1 1 Job Mon 20 1/1 1 Job Tu…" at bounding box center [474, 269] width 949 height 362
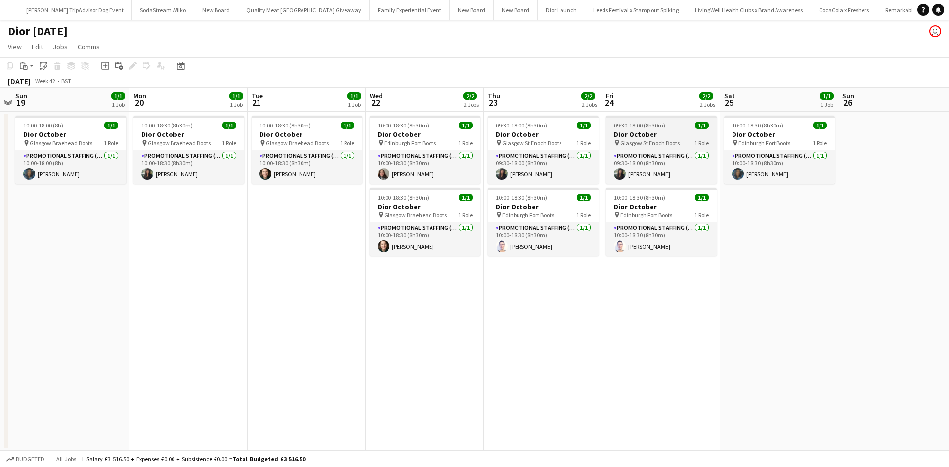
click at [670, 128] on div "09:30-18:00 (8h30m) 1/1" at bounding box center [661, 125] width 111 height 7
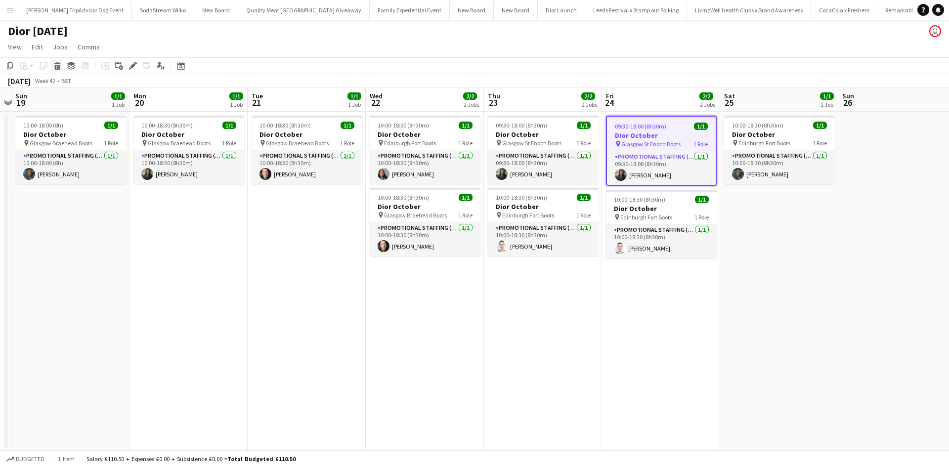
click at [54, 65] on icon "Delete" at bounding box center [57, 66] width 8 height 8
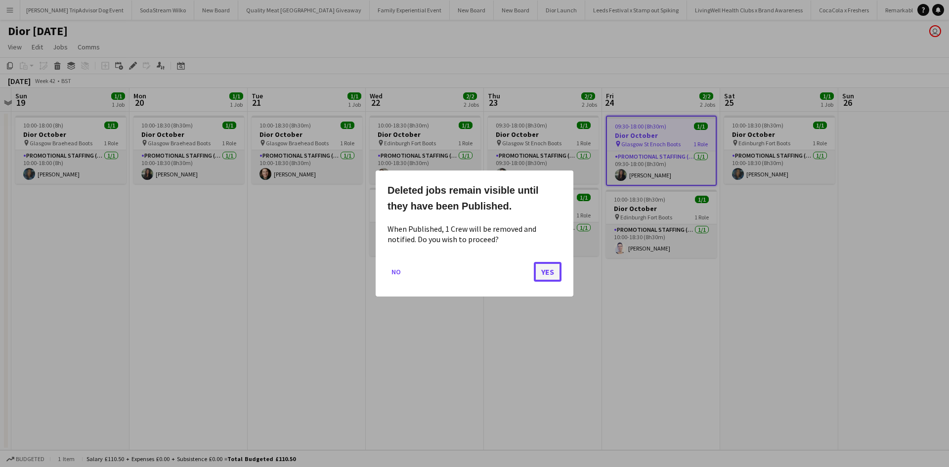
click at [546, 273] on button "Yes" at bounding box center [548, 272] width 28 height 20
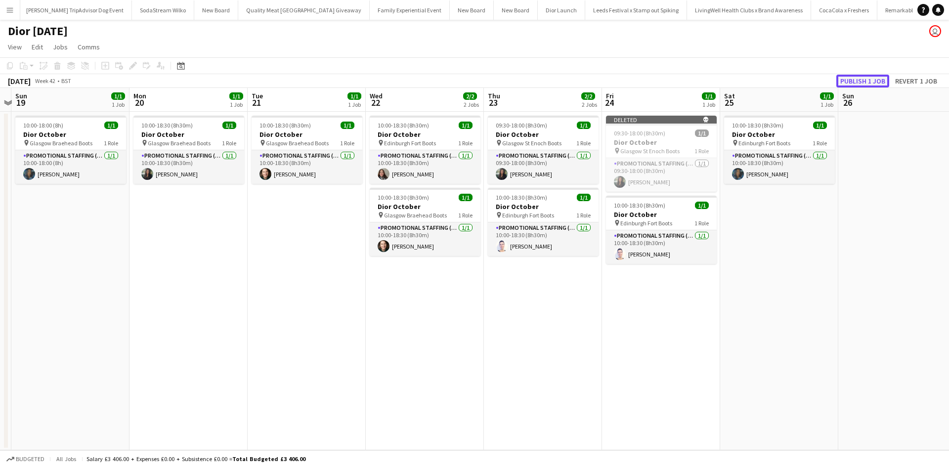
click at [857, 80] on button "Publish 1 job" at bounding box center [862, 81] width 53 height 13
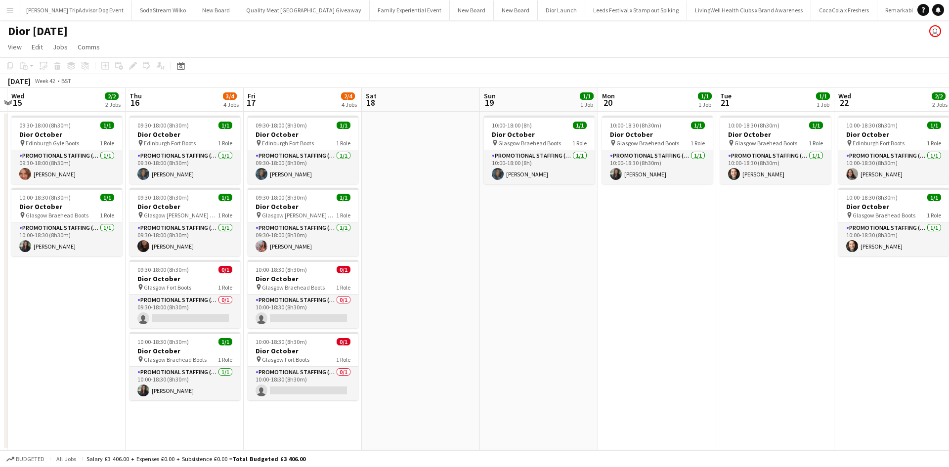
drag, startPoint x: 215, startPoint y: 287, endPoint x: 683, endPoint y: 253, distance: 469.8
click at [683, 253] on app-calendar-viewport "Mon 13 1/1 1 Job Tue 14 Wed 15 2/2 2 Jobs Thu 16 3/4 4 Jobs Fri 17 2/4 4 Jobs S…" at bounding box center [474, 269] width 949 height 362
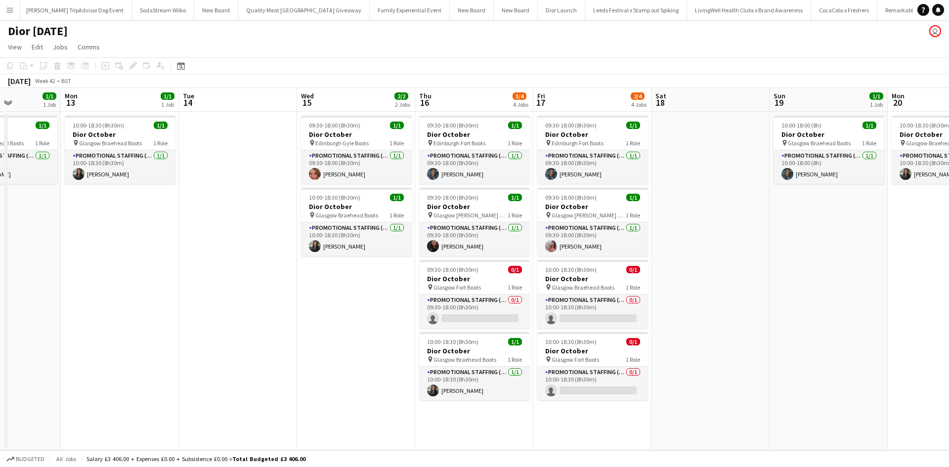
scroll to position [0, 255]
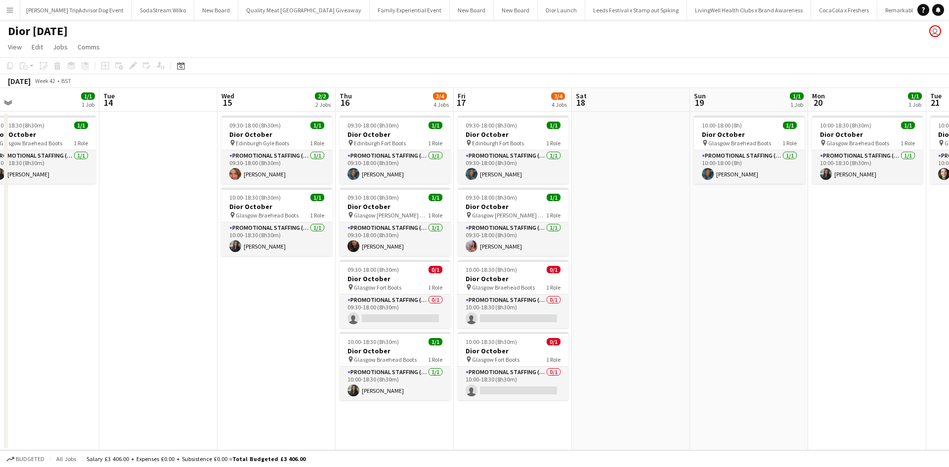
drag, startPoint x: 472, startPoint y: 300, endPoint x: 683, endPoint y: 287, distance: 211.0
click at [683, 287] on app-calendar-viewport "Sat 11 1/1 1 Job Sun 12 1/1 1 Job Mon 13 1/1 1 Job Tue 14 Wed 15 2/2 2 Jobs Thu…" at bounding box center [474, 269] width 949 height 362
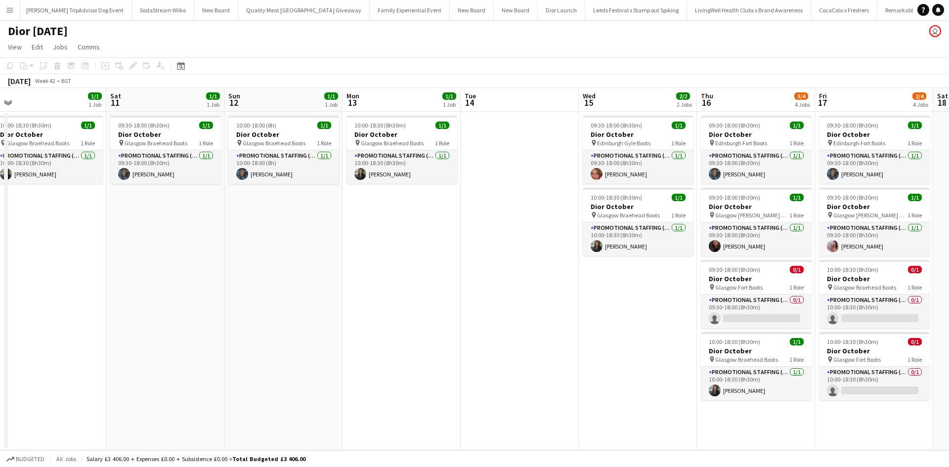
drag, startPoint x: 170, startPoint y: 331, endPoint x: 708, endPoint y: 267, distance: 541.5
click at [767, 256] on app-calendar-viewport "Wed 8 Thu 9 1/1 1 Job Fri 10 1/1 1 Job Sat 11 1/1 1 Job Sun 12 1/1 1 Job Mon 13…" at bounding box center [474, 269] width 949 height 362
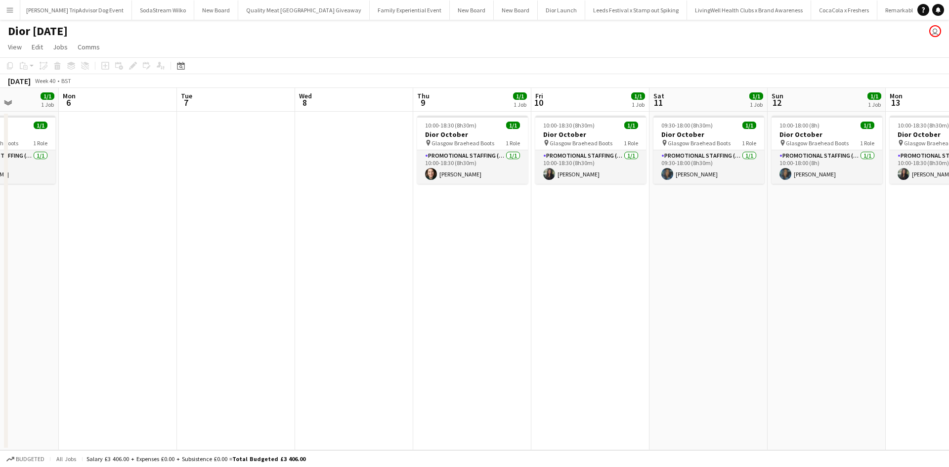
drag, startPoint x: 170, startPoint y: 328, endPoint x: 715, endPoint y: 277, distance: 547.5
click at [715, 277] on app-calendar-viewport "Fri 3 1/2 2 Jobs Sat 4 1/1 1 Job Sun 5 1/1 1 Job Mon 6 Tue 7 Wed 8 Thu 9 1/1 1 …" at bounding box center [474, 269] width 949 height 362
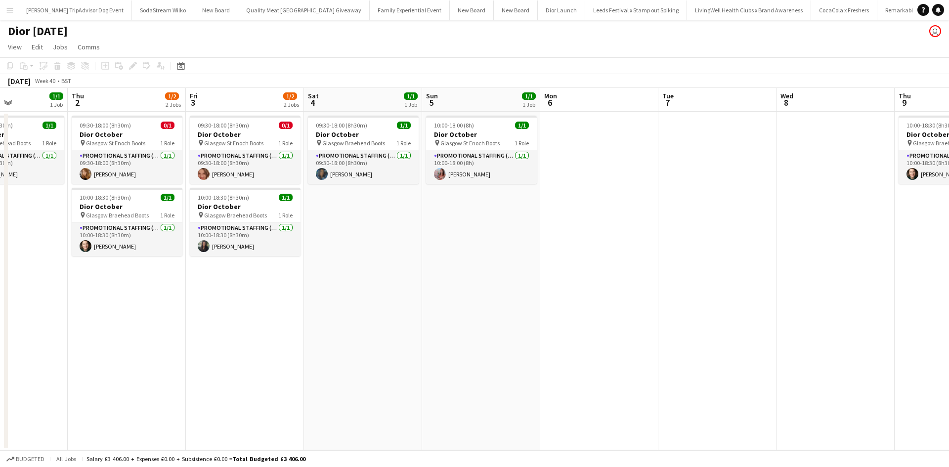
scroll to position [0, 307]
drag, startPoint x: 277, startPoint y: 336, endPoint x: 566, endPoint y: 300, distance: 290.7
click at [566, 300] on app-calendar-viewport "Mon 29 Tue 30 Wed 1 1/1 1 Job Thu 2 1/2 2 Jobs Fri 3 1/2 2 Jobs Sat 4 1/1 1 Job…" at bounding box center [474, 269] width 949 height 362
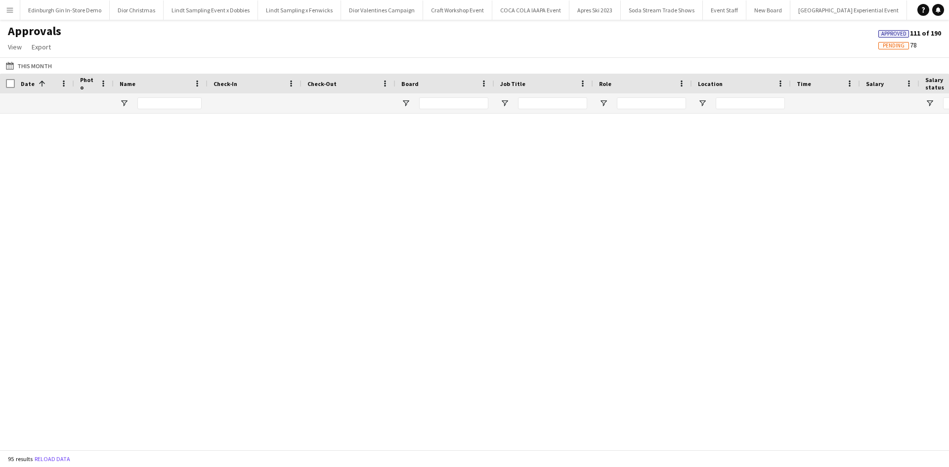
scroll to position [2301, 0]
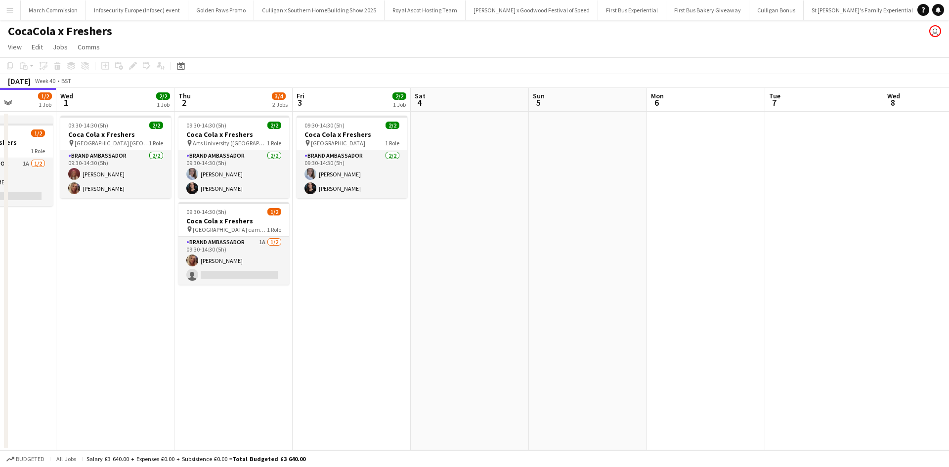
scroll to position [0, 364]
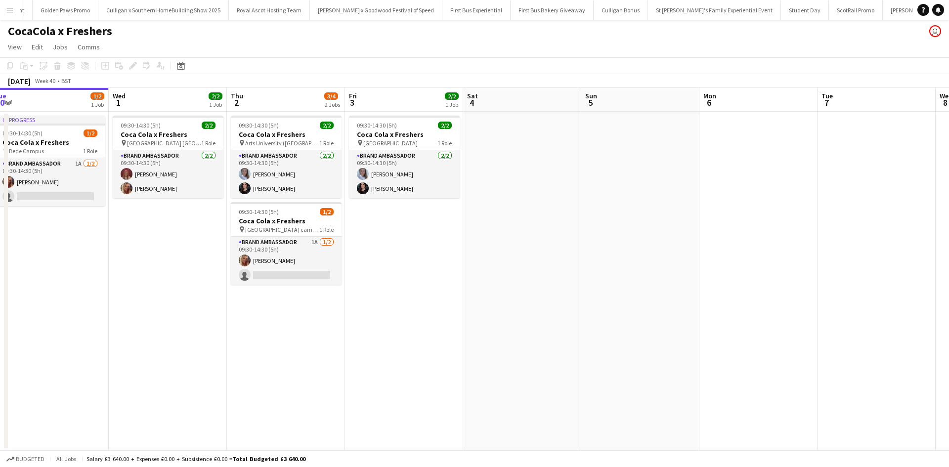
drag, startPoint x: 725, startPoint y: 270, endPoint x: 112, endPoint y: 205, distance: 615.8
click at [114, 205] on app-calendar-viewport "Sat 27 Sun 28 Mon 29 Tue 30 1/2 1 Job Wed 1 2/2 1 Job Thu 2 3/4 2 Jobs Fri 3 2/…" at bounding box center [474, 269] width 949 height 362
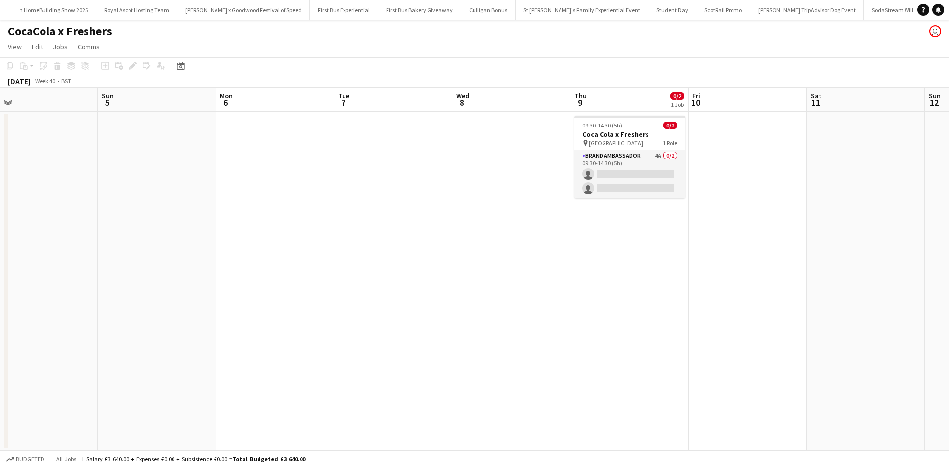
scroll to position [0, 9889]
click at [637, 128] on div "09:30-14:30 (5h) 0/2" at bounding box center [629, 125] width 111 height 7
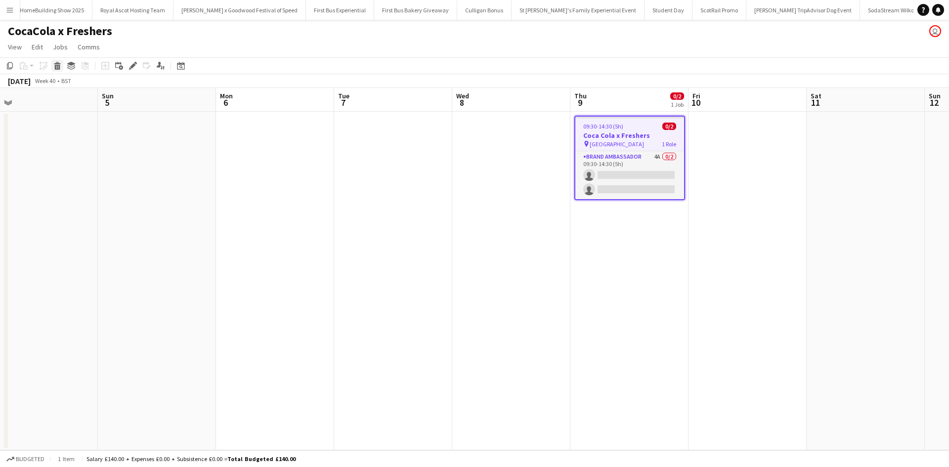
click at [57, 66] on icon at bounding box center [57, 67] width 5 height 5
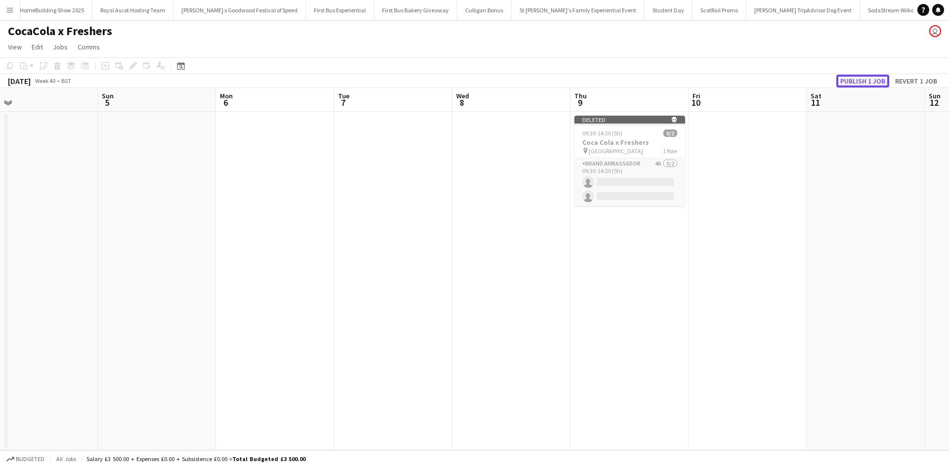
click at [853, 80] on button "Publish 1 job" at bounding box center [862, 81] width 53 height 13
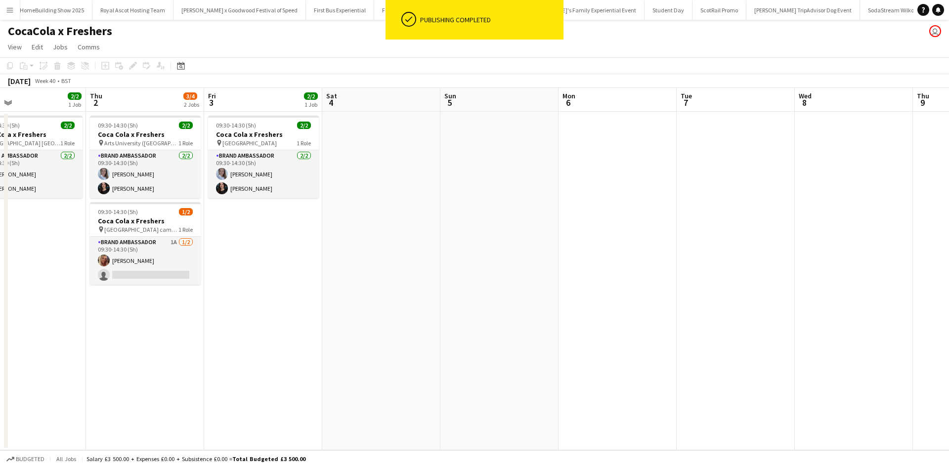
scroll to position [0, 213]
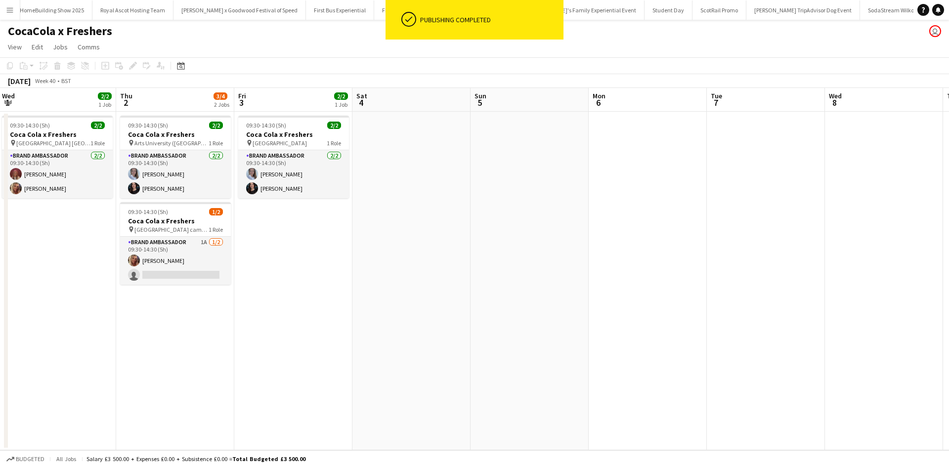
drag, startPoint x: 208, startPoint y: 305, endPoint x: 738, endPoint y: 253, distance: 532.9
click at [725, 254] on app-calendar-viewport "Mon 29 Tue 30 1/2 1 Job Wed 1 2/2 1 Job Thu 2 3/4 2 Jobs Fri 3 2/2 1 Job Sat 4 …" at bounding box center [474, 269] width 949 height 362
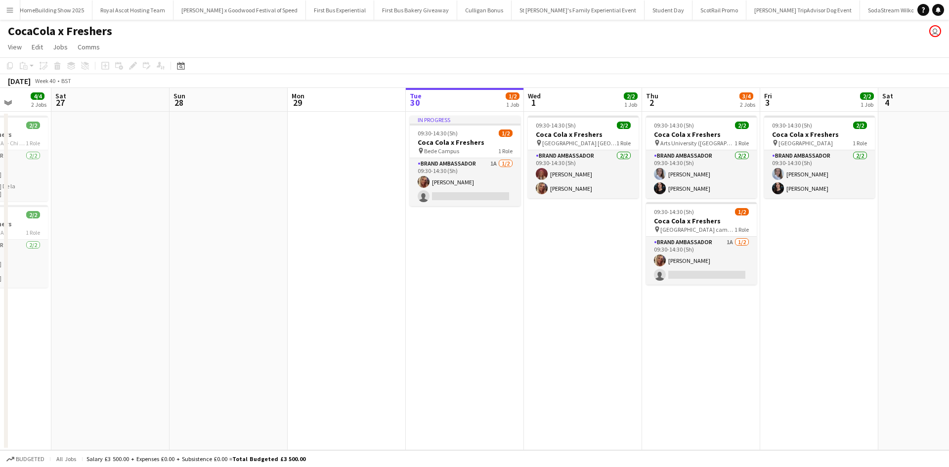
drag, startPoint x: 83, startPoint y: 263, endPoint x: 626, endPoint y: 257, distance: 543.2
click at [625, 257] on app-calendar-viewport "Wed 24 Thu 25 4/4 2 Jobs Fri 26 4/4 2 Jobs Sat 27 Sun 28 Mon 29 Tue 30 1/2 1 Jo…" at bounding box center [474, 269] width 949 height 362
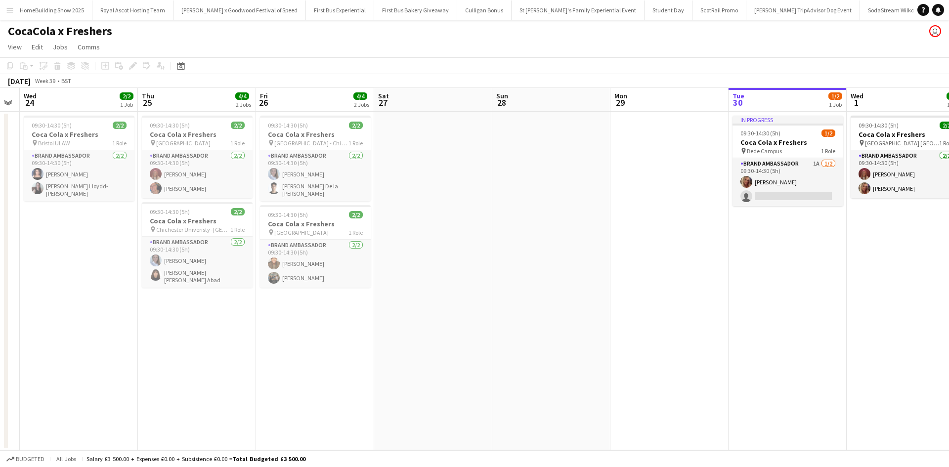
scroll to position [0, 245]
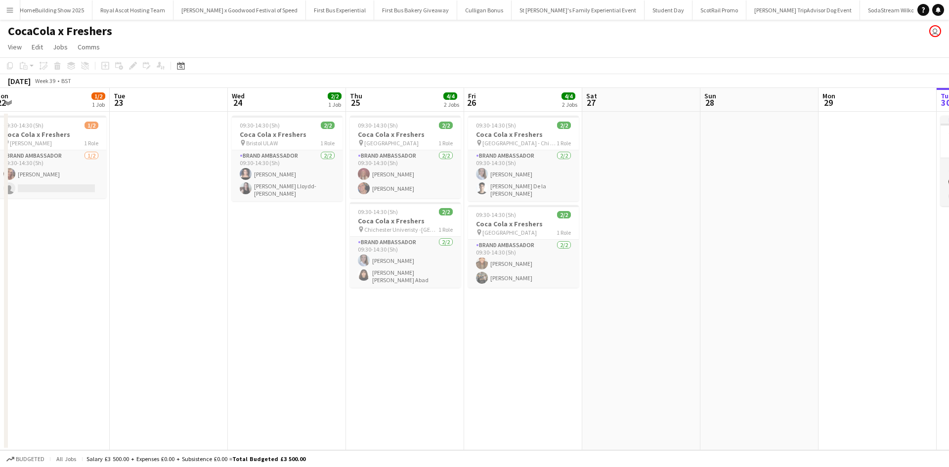
drag, startPoint x: 279, startPoint y: 353, endPoint x: 649, endPoint y: 323, distance: 371.4
click at [649, 323] on app-calendar-viewport "Sat 20 Sun 21 Mon 22 1/2 1 Job Tue 23 Wed 24 2/2 1 Job Thu 25 4/4 2 Jobs Fri 26…" at bounding box center [474, 269] width 949 height 362
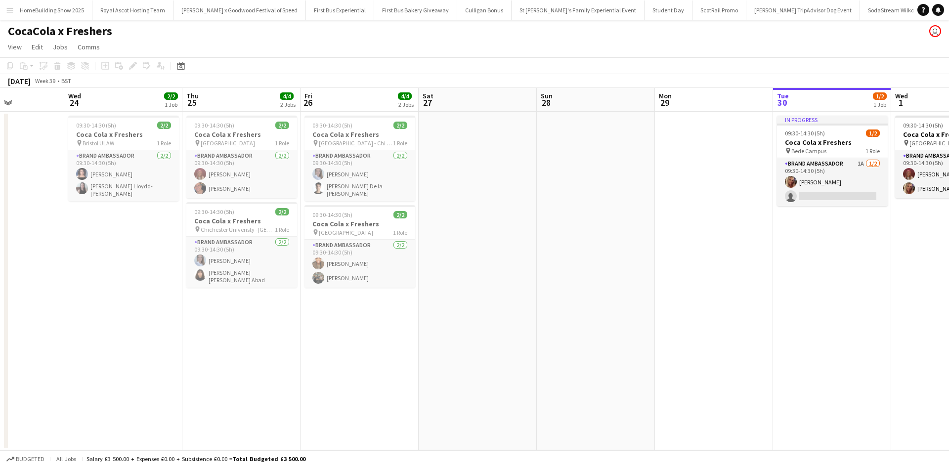
drag, startPoint x: 671, startPoint y: 344, endPoint x: 233, endPoint y: 357, distance: 438.0
click at [233, 357] on app-calendar-viewport "Sat 20 Sun 21 Mon 22 1/2 1 Job Tue 23 Wed 24 2/2 1 Job Thu 25 4/4 2 Jobs Fri 26…" at bounding box center [474, 269] width 949 height 362
